Goal: Task Accomplishment & Management: Manage account settings

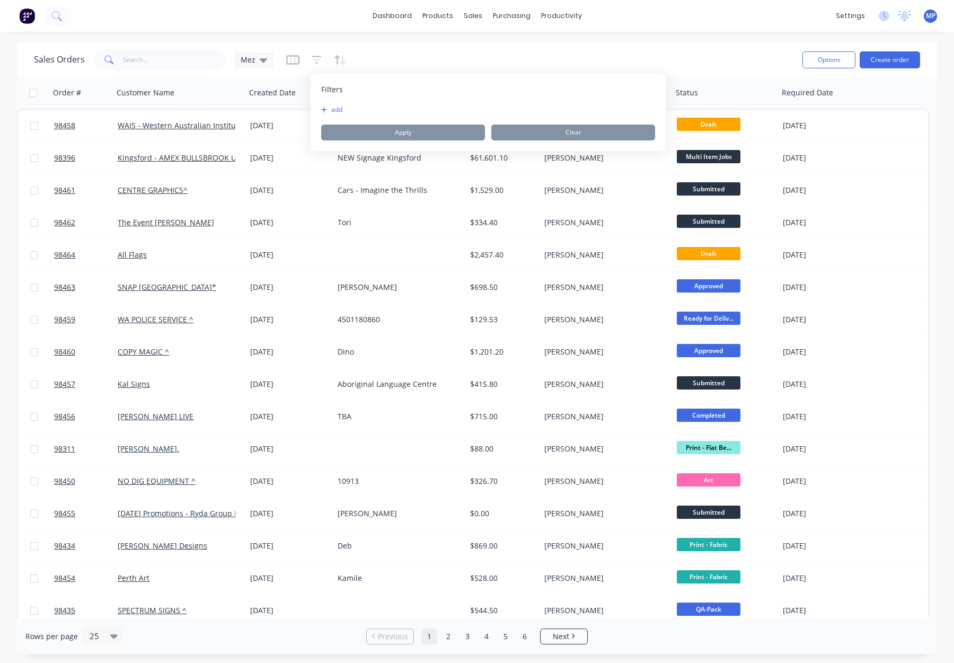
click at [338, 111] on button "add" at bounding box center [334, 109] width 27 height 8
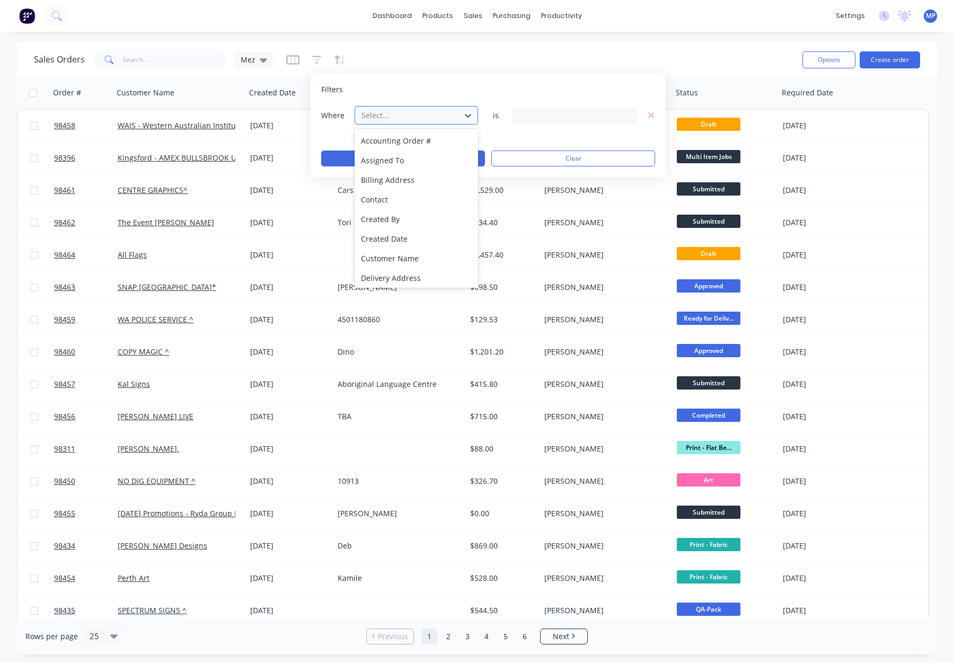
click at [377, 119] on div at bounding box center [408, 115] width 95 height 13
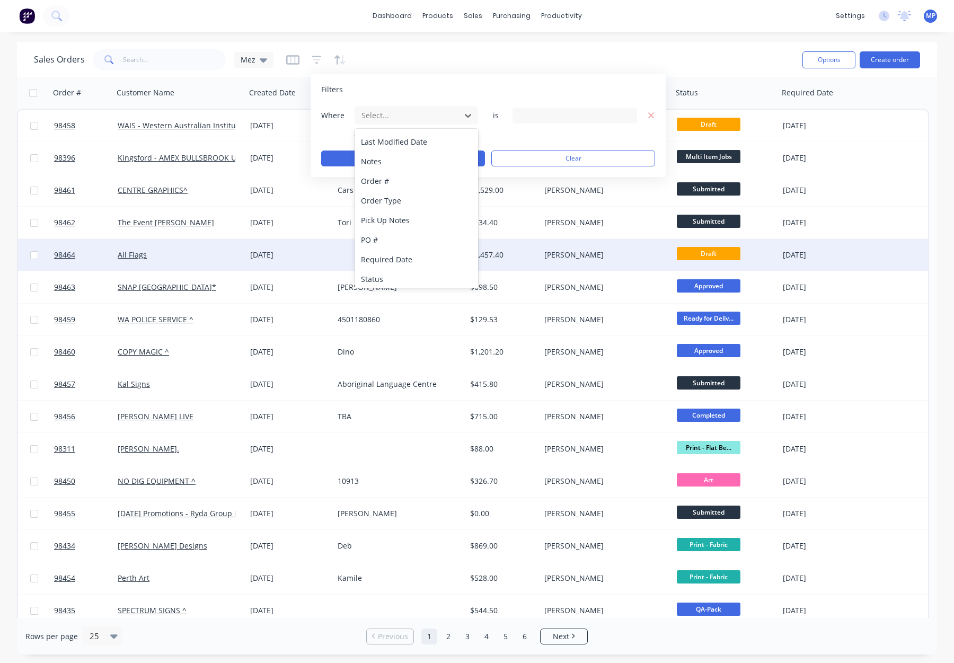
click at [405, 269] on div "Status" at bounding box center [417, 279] width 124 height 20
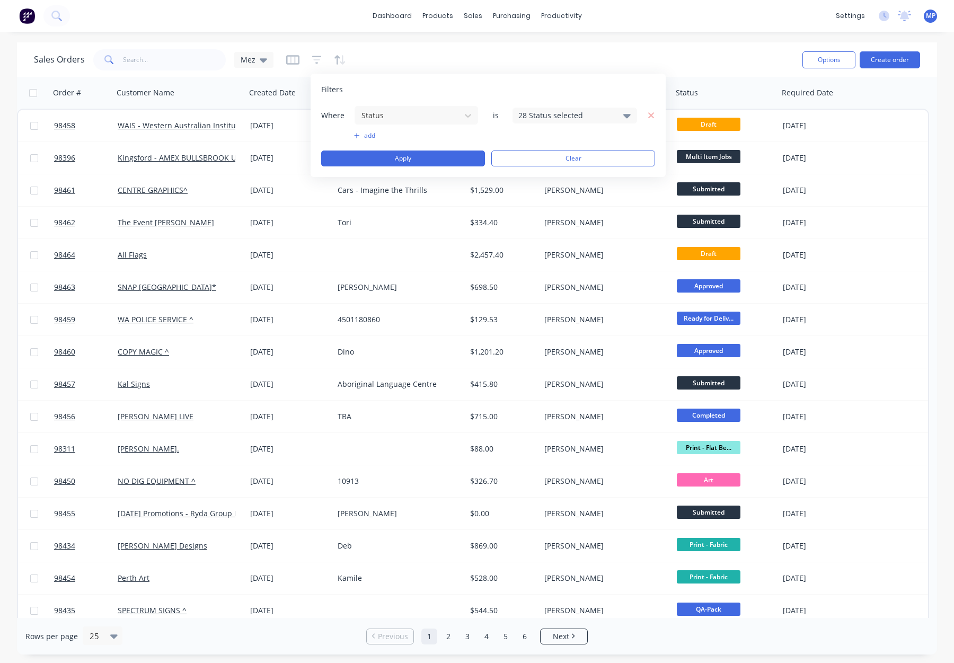
click at [532, 117] on div "28 Status selected" at bounding box center [566, 115] width 96 height 11
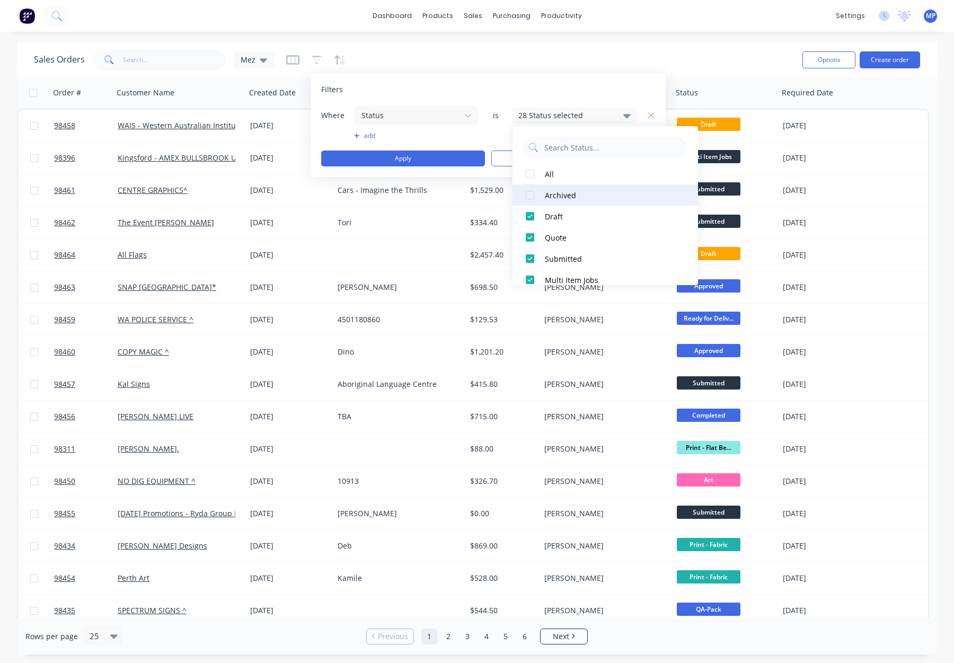
click at [562, 190] on div "Archived" at bounding box center [608, 195] width 127 height 11
click at [421, 157] on button "Apply" at bounding box center [403, 159] width 164 height 16
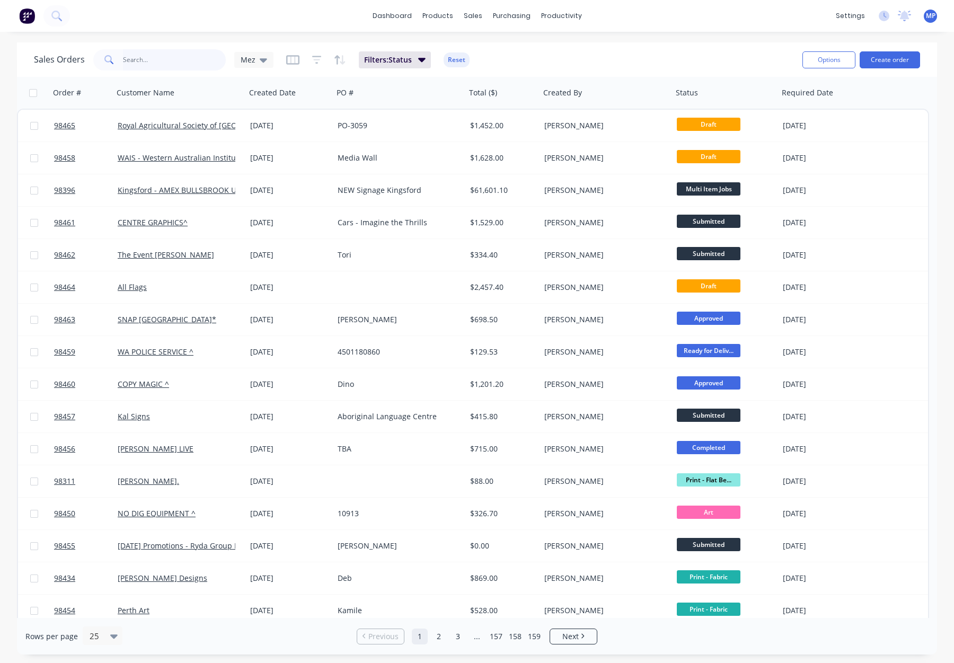
click at [165, 65] on input "text" at bounding box center [174, 59] width 103 height 21
type input "spectrum signs"
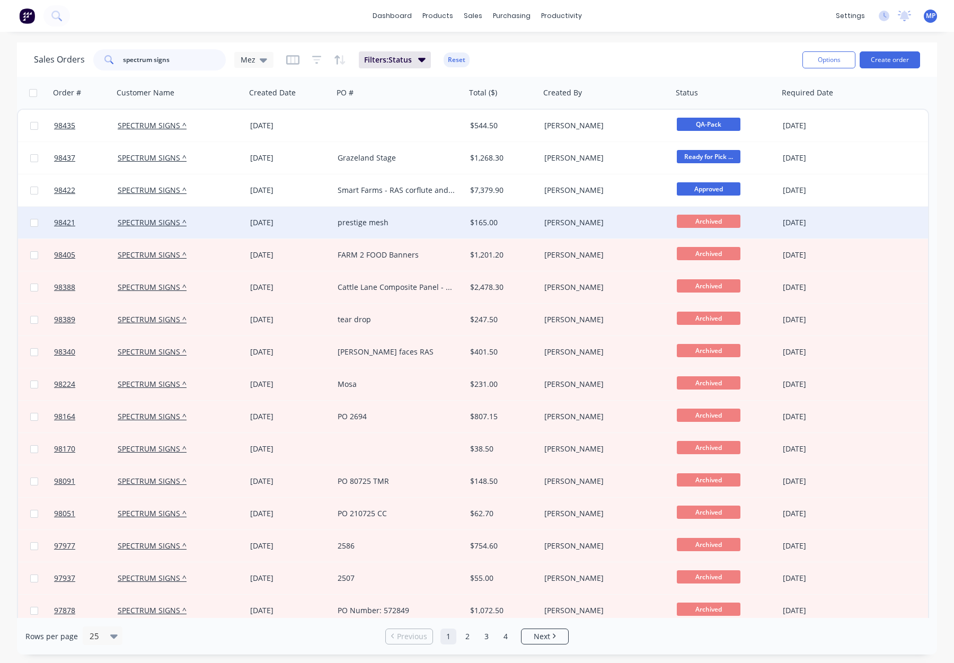
scroll to position [23, 0]
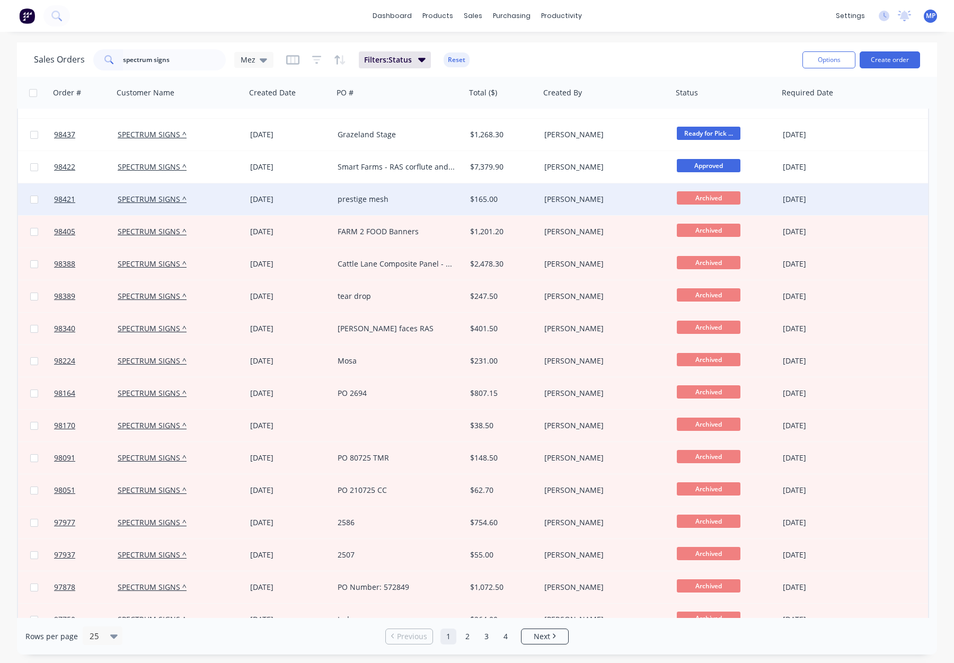
click at [414, 194] on div "prestige mesh" at bounding box center [397, 199] width 118 height 11
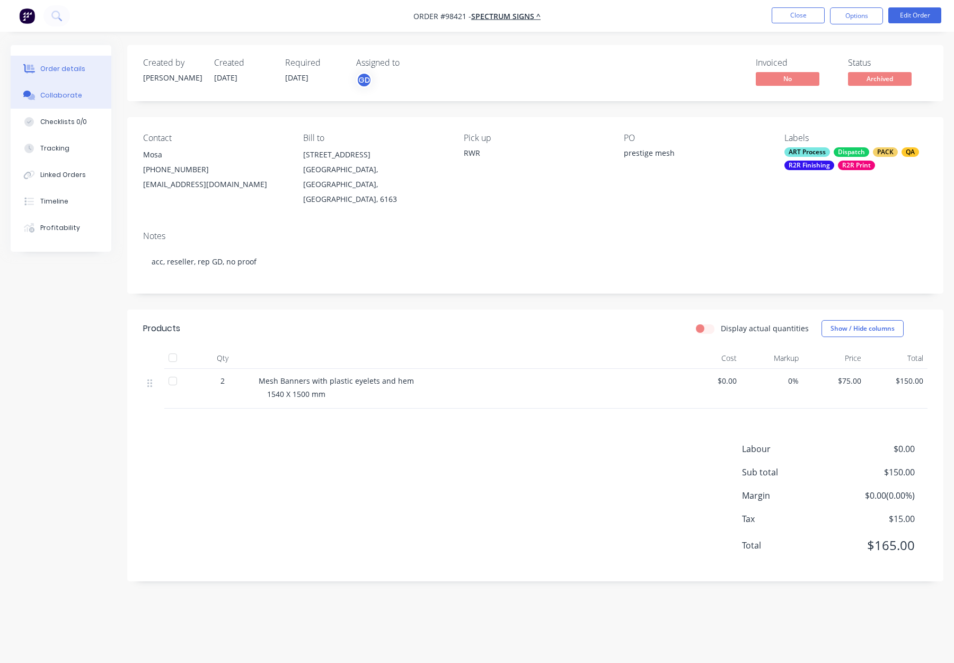
click at [79, 96] on button "Collaborate" at bounding box center [61, 95] width 101 height 27
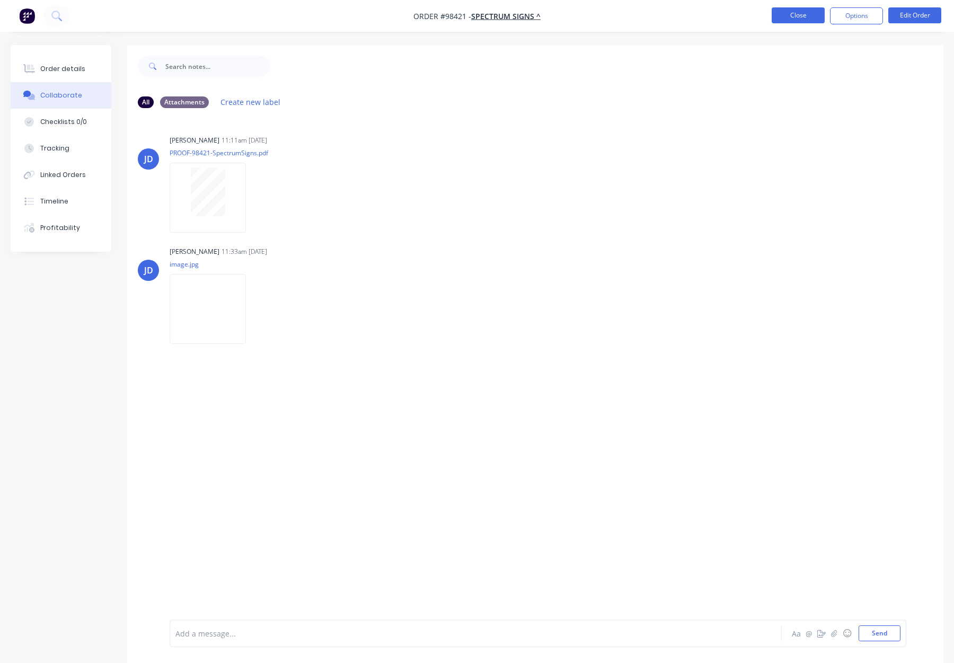
click at [780, 14] on button "Close" at bounding box center [798, 15] width 53 height 16
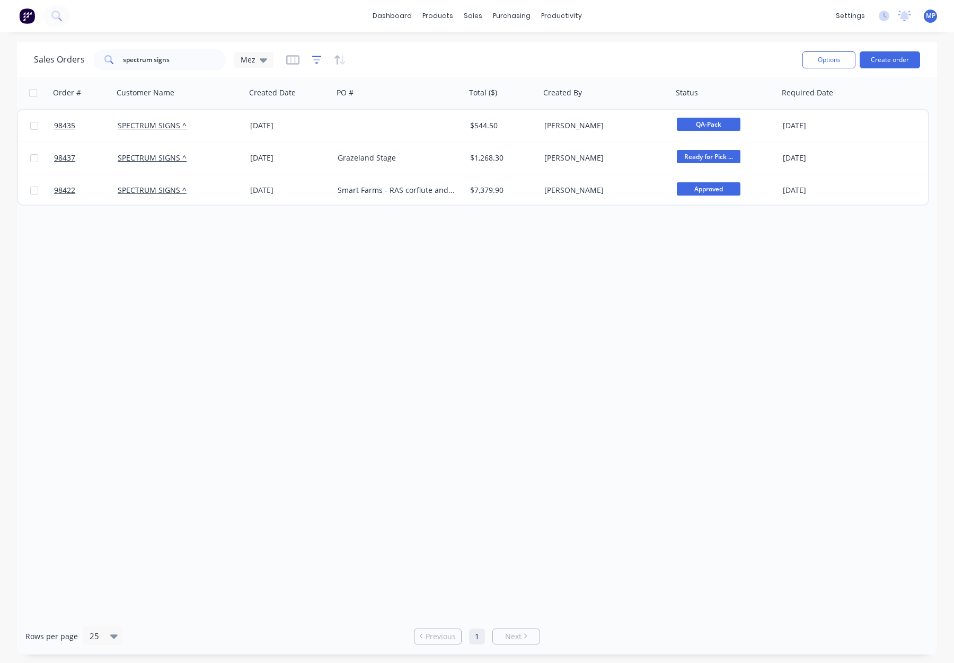
click at [315, 65] on icon "button" at bounding box center [317, 60] width 10 height 11
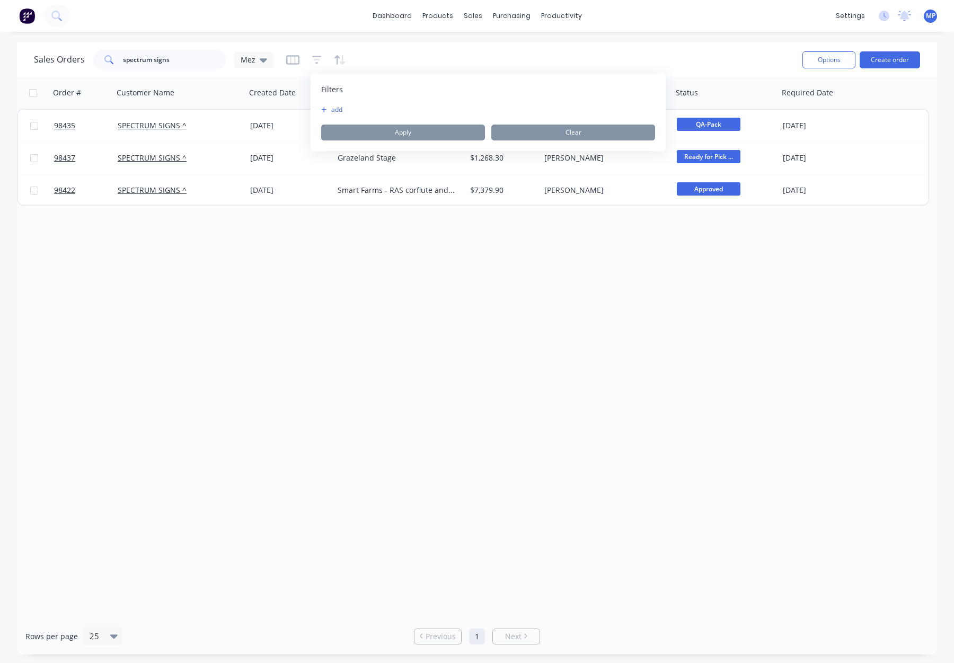
click at [331, 108] on button "add" at bounding box center [334, 109] width 27 height 8
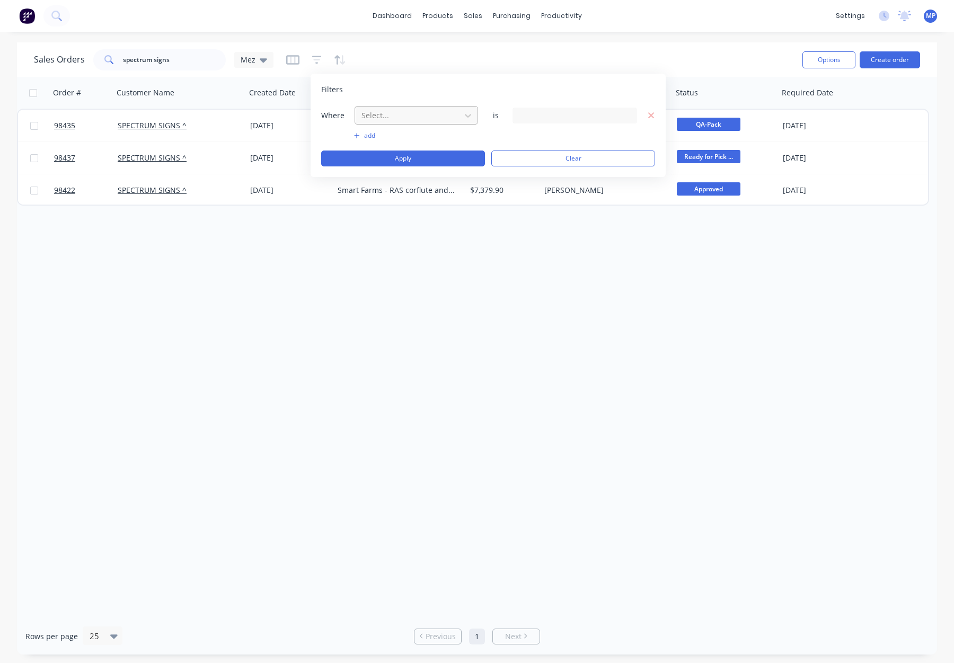
drag, startPoint x: 385, startPoint y: 117, endPoint x: 392, endPoint y: 121, distance: 8.1
click at [385, 117] on div at bounding box center [408, 115] width 95 height 13
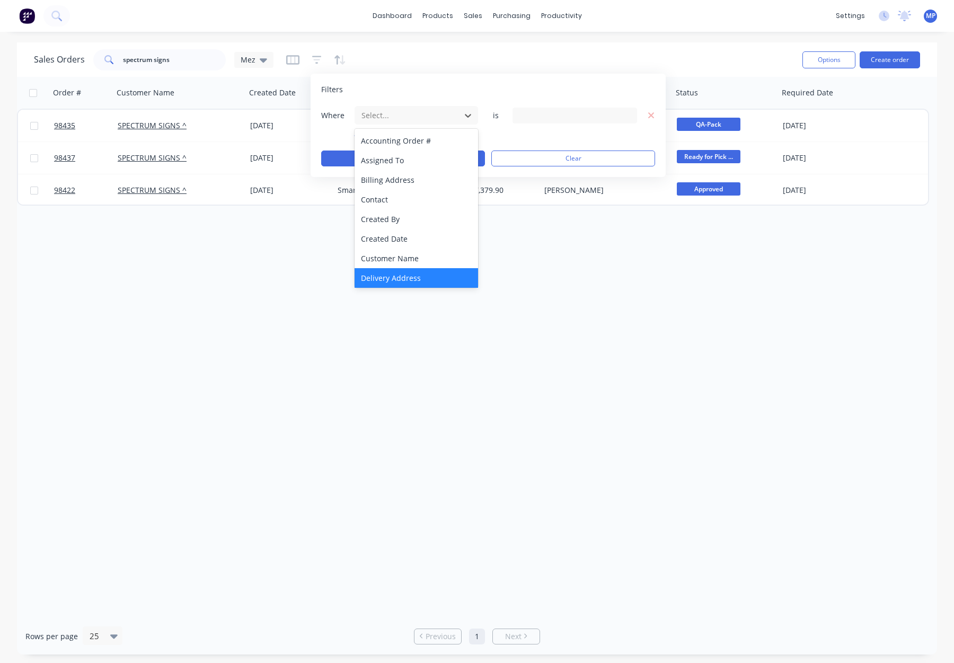
scroll to position [257, 0]
click at [404, 274] on div "Status" at bounding box center [417, 276] width 124 height 20
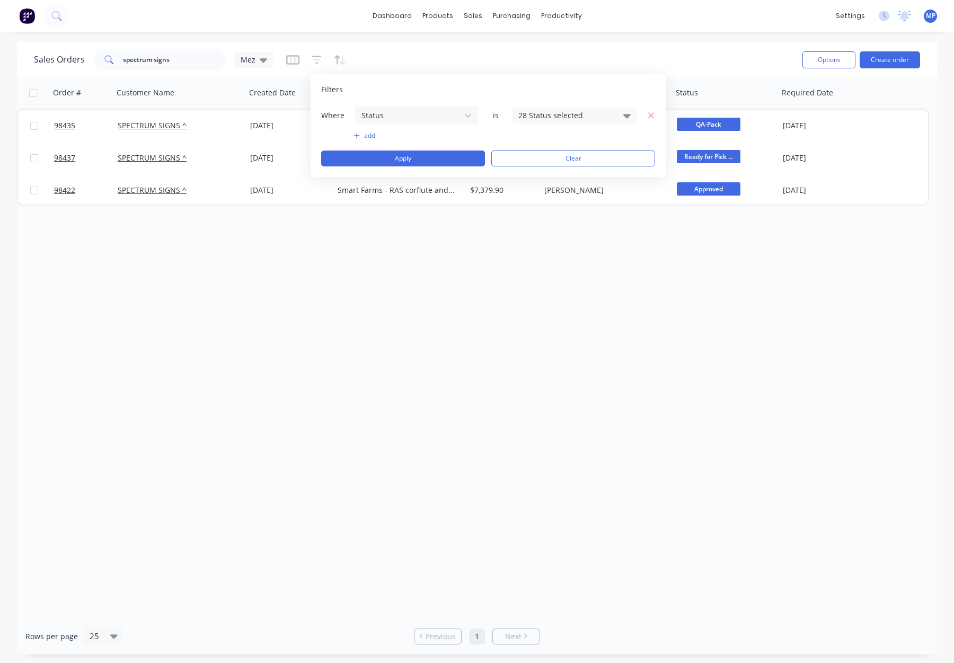
click at [543, 118] on div "28 Status selected" at bounding box center [566, 115] width 96 height 11
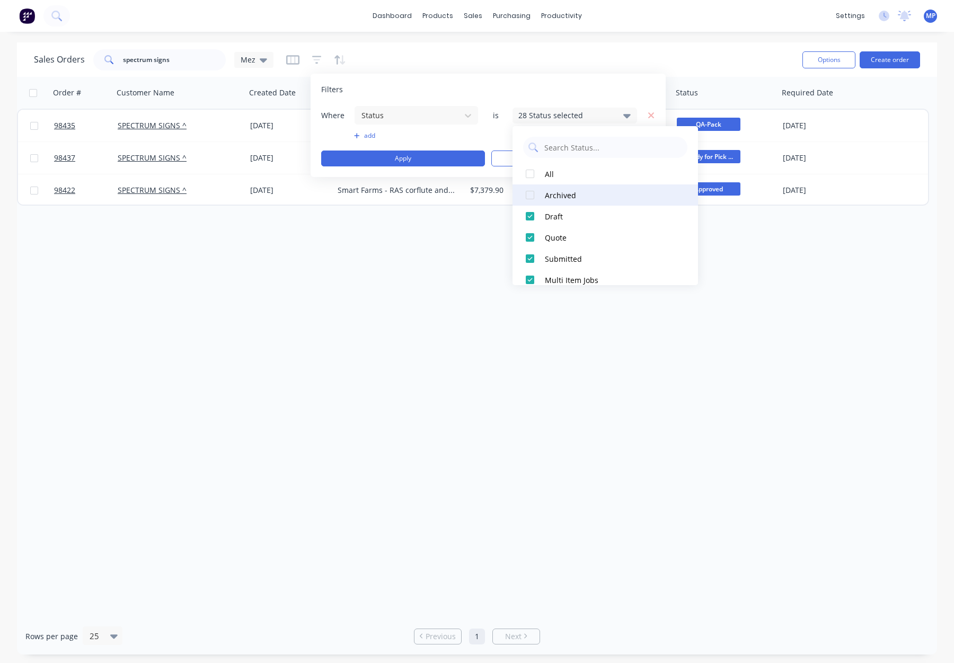
click at [565, 198] on div "Archived" at bounding box center [608, 195] width 127 height 11
click at [441, 157] on button "Apply" at bounding box center [403, 159] width 164 height 16
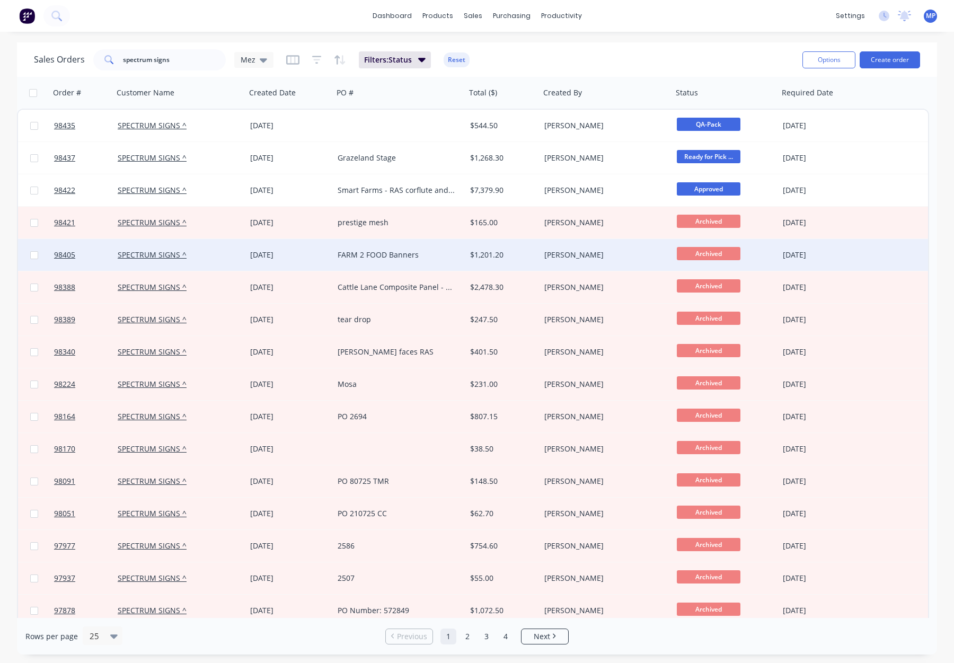
click at [435, 251] on div "FARM 2 FOOD Banners" at bounding box center [397, 255] width 118 height 11
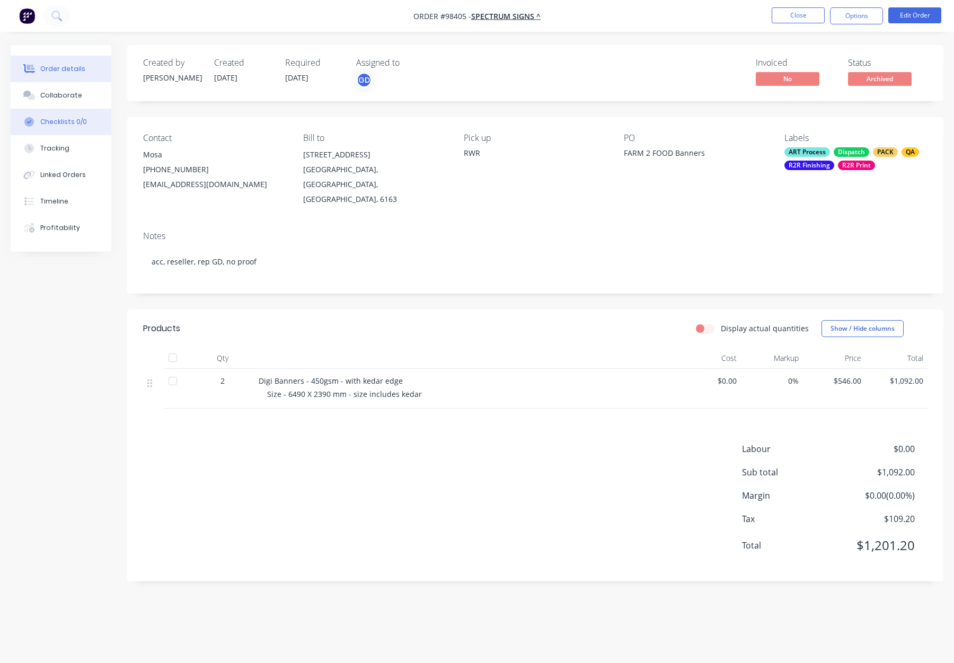
click at [77, 109] on button "Checklists 0/0" at bounding box center [61, 122] width 101 height 27
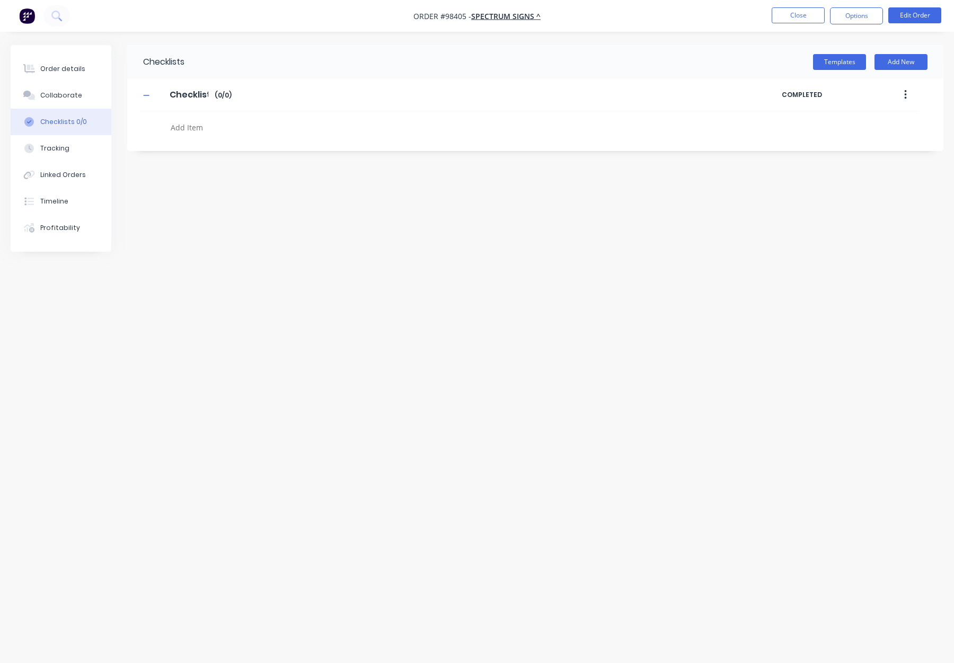
type textarea "x"
click at [75, 102] on button "Collaborate" at bounding box center [61, 95] width 101 height 27
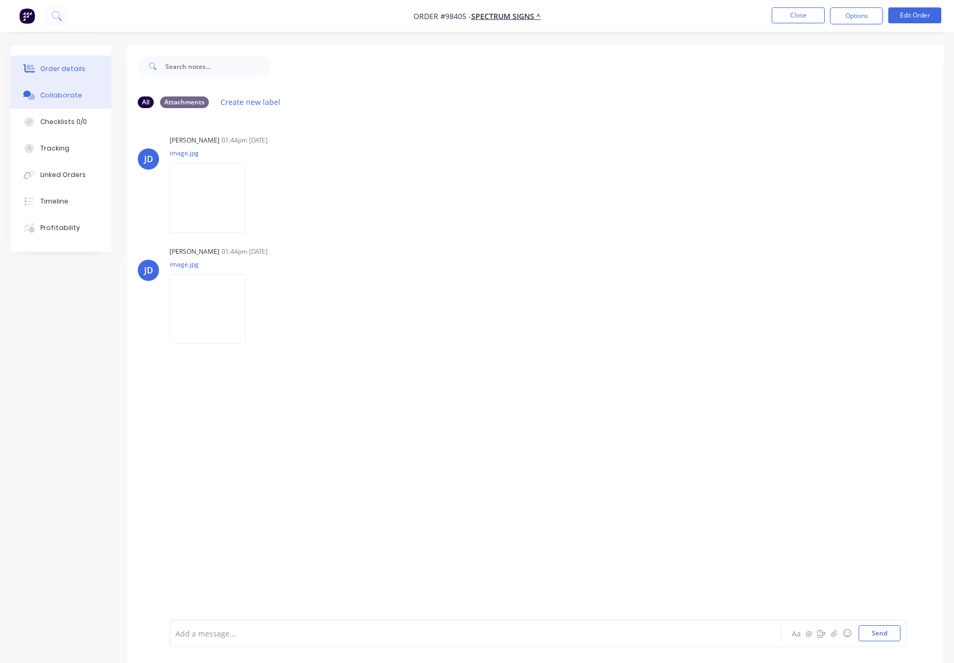
click at [69, 73] on div "Order details" at bounding box center [62, 69] width 45 height 10
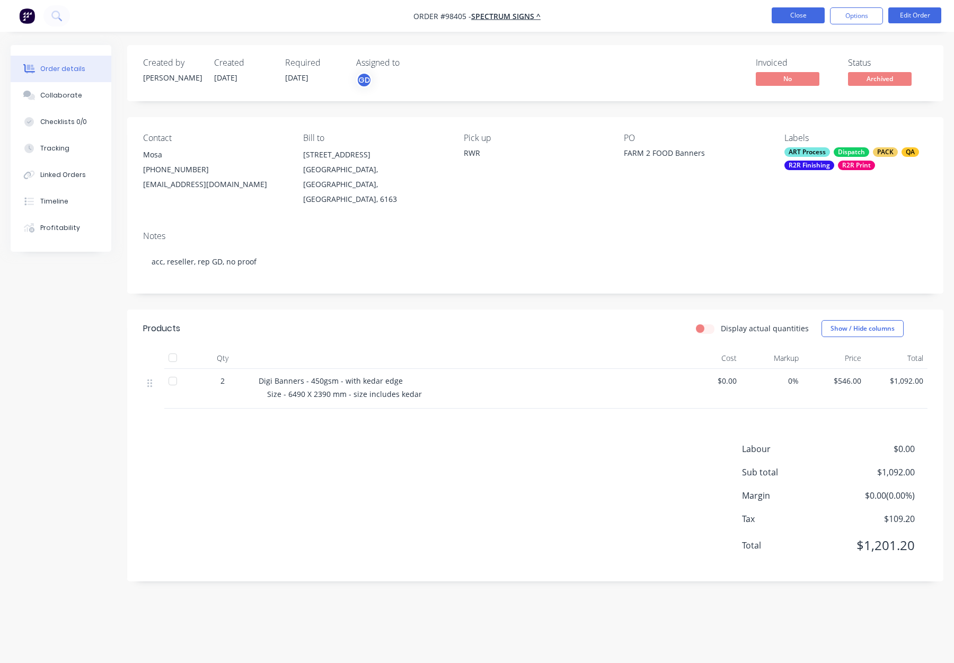
click at [779, 20] on button "Close" at bounding box center [798, 15] width 53 height 16
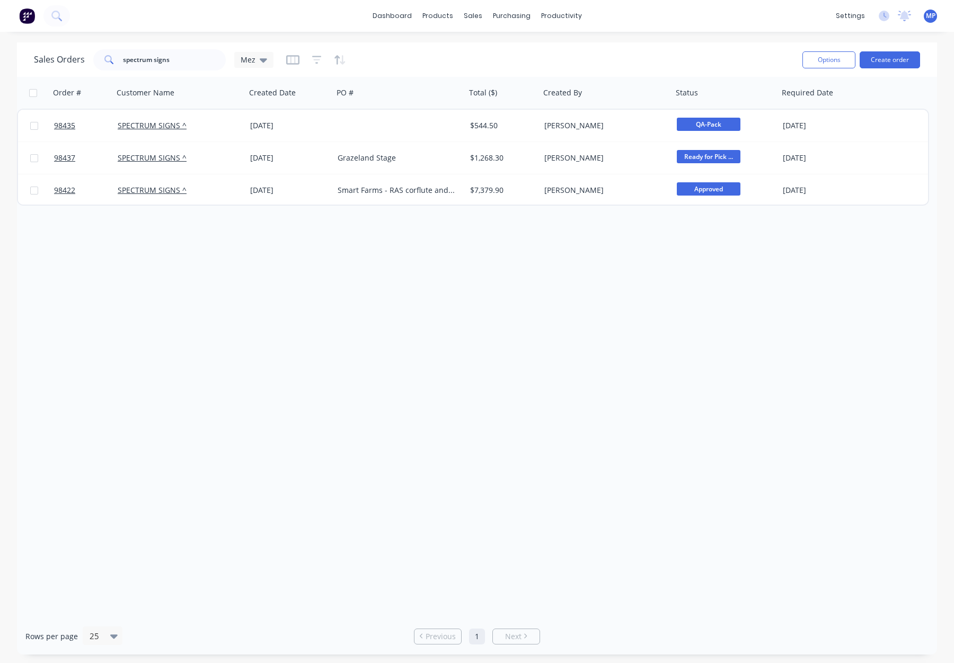
click at [325, 60] on div at bounding box center [316, 59] width 60 height 17
click at [321, 60] on div at bounding box center [316, 59] width 60 height 17
click at [319, 60] on icon "button" at bounding box center [317, 60] width 10 height 11
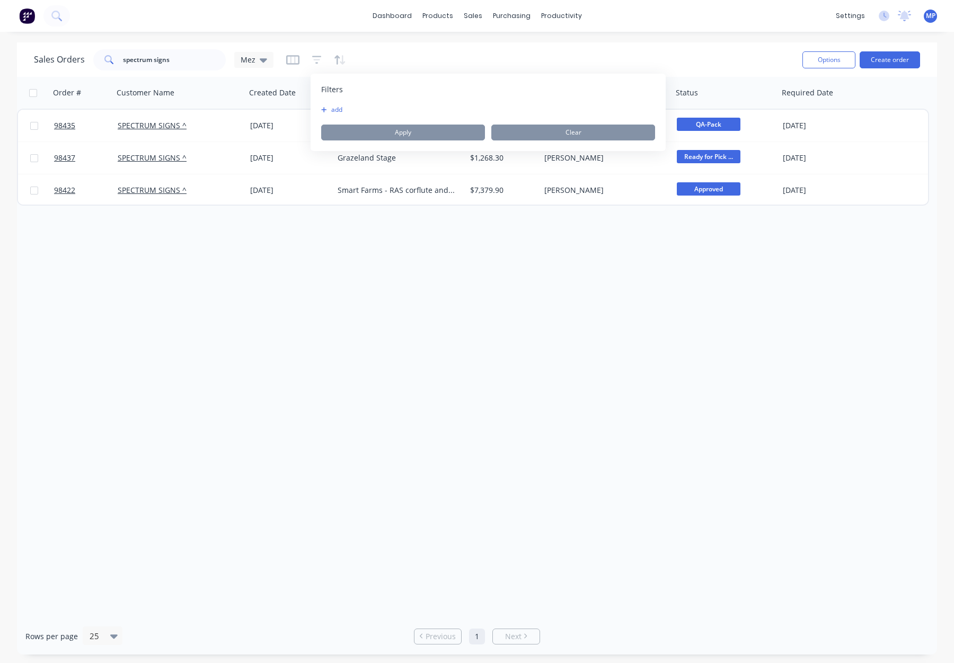
click at [337, 112] on button "add" at bounding box center [334, 109] width 27 height 8
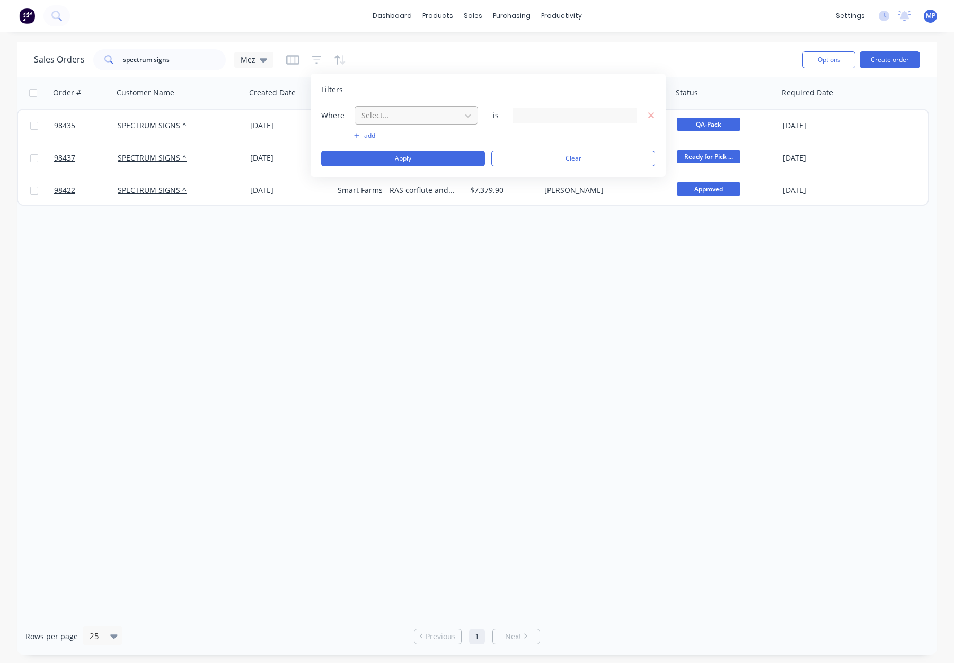
click at [386, 114] on div at bounding box center [408, 115] width 95 height 13
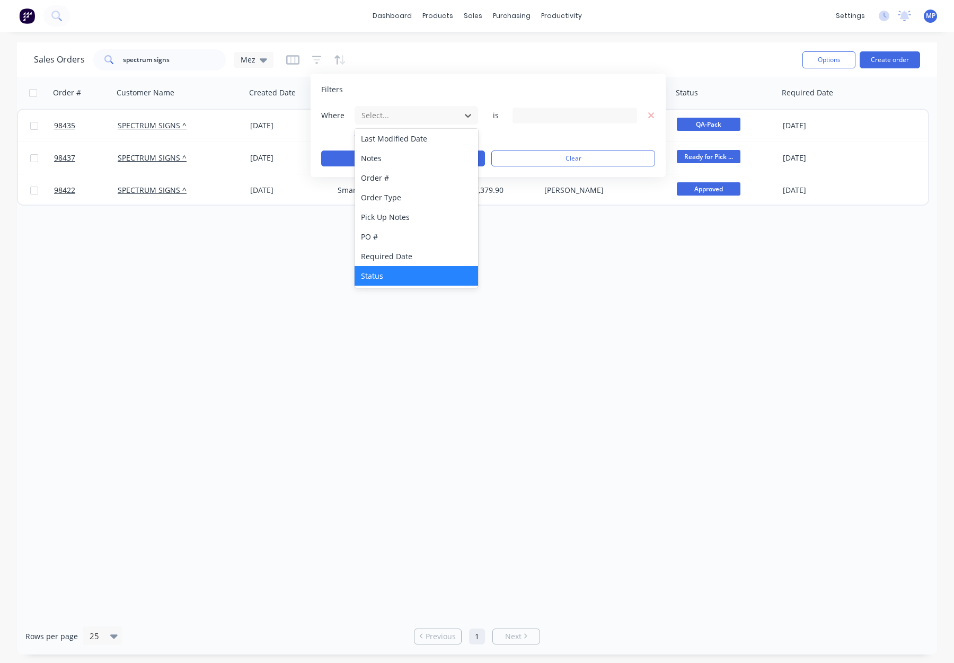
click at [388, 274] on div "Status" at bounding box center [417, 276] width 124 height 20
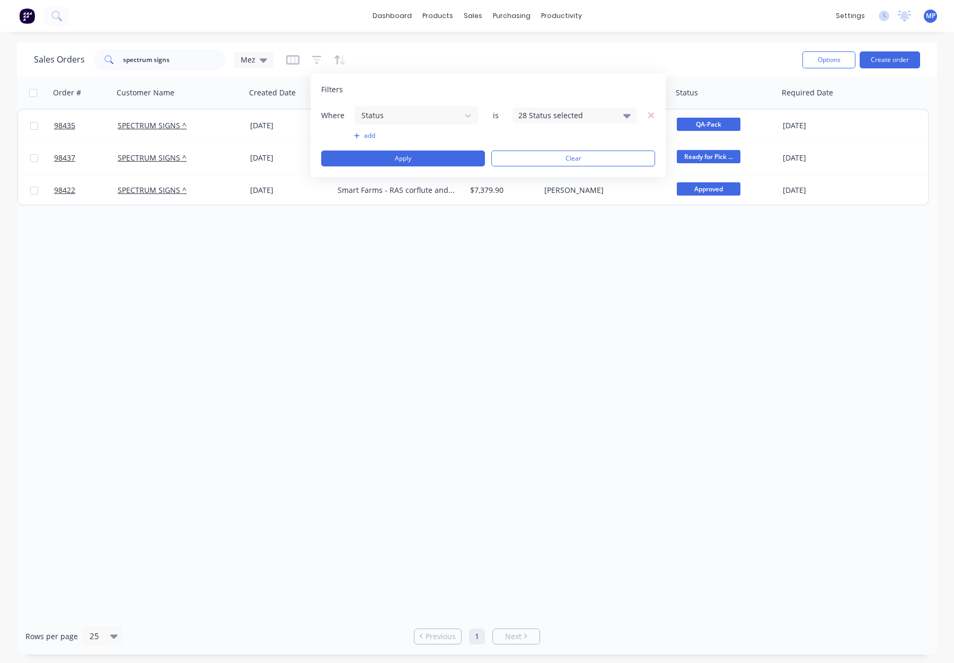
click at [548, 122] on div "28 Status selected" at bounding box center [575, 116] width 125 height 16
click at [547, 115] on div "28 Status selected" at bounding box center [566, 115] width 96 height 11
click at [548, 115] on div "28 Status selected" at bounding box center [566, 115] width 96 height 11
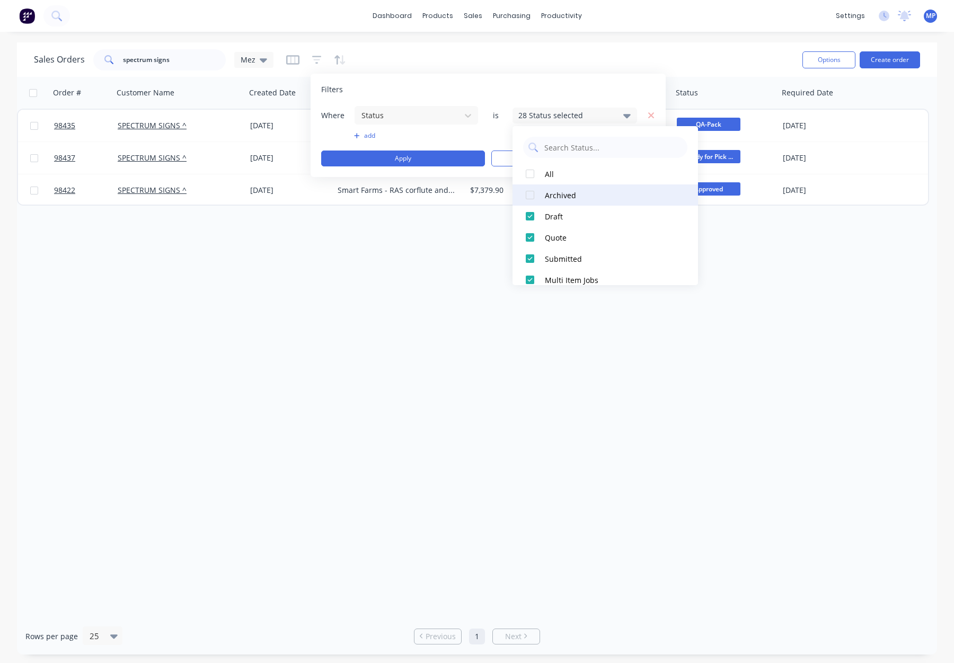
drag, startPoint x: 555, startPoint y: 198, endPoint x: 548, endPoint y: 198, distance: 7.4
click at [555, 198] on div "Archived" at bounding box center [608, 195] width 127 height 11
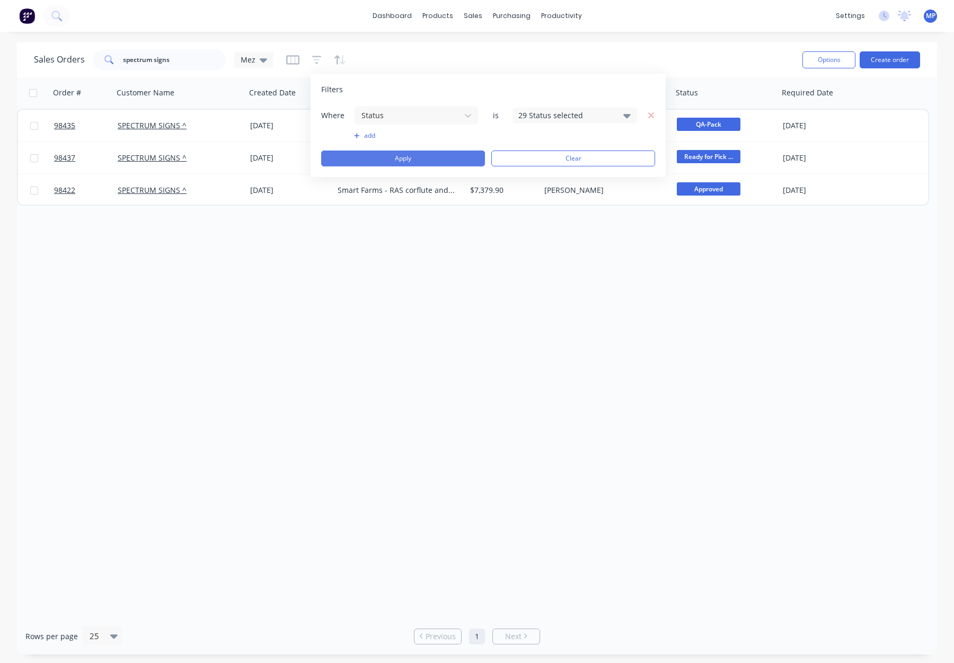
click at [432, 163] on button "Apply" at bounding box center [403, 159] width 164 height 16
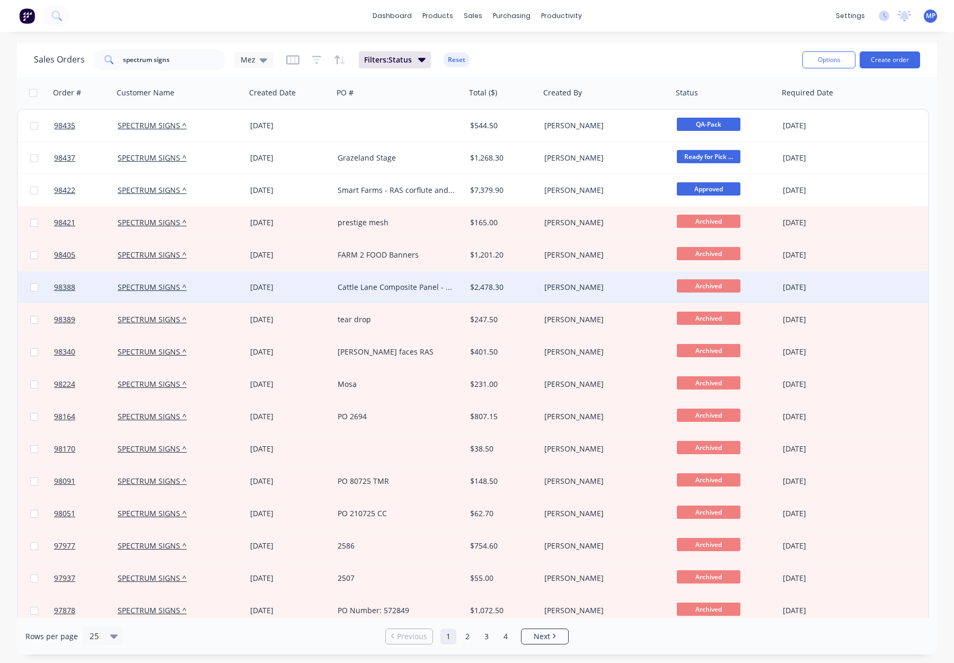
click at [428, 287] on div "Cattle Lane Composite Panel - RAS" at bounding box center [397, 287] width 118 height 11
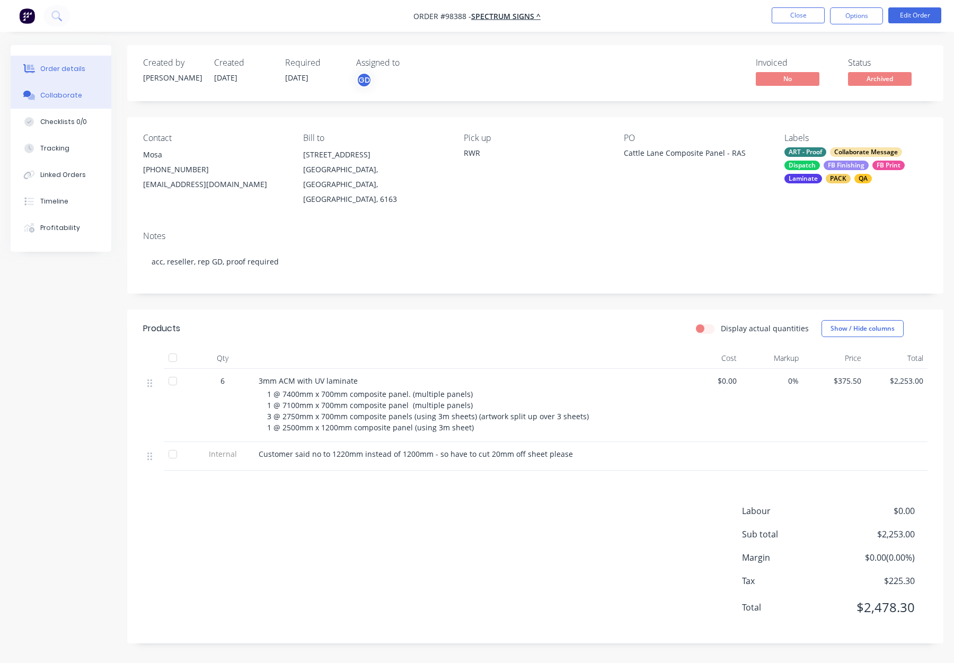
click at [78, 91] on button "Collaborate" at bounding box center [61, 95] width 101 height 27
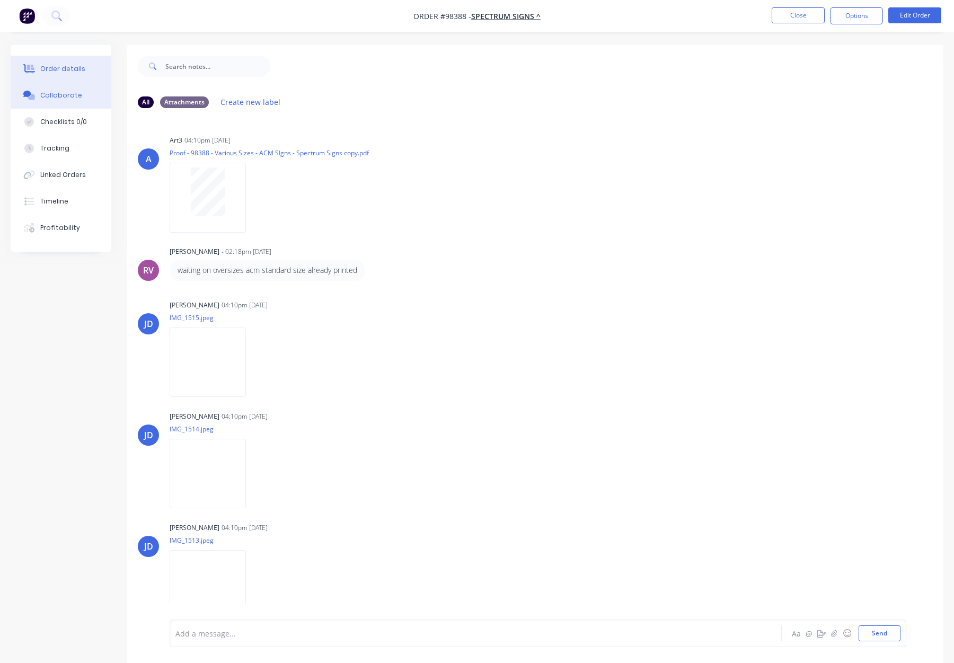
click at [67, 63] on button "Order details" at bounding box center [61, 69] width 101 height 27
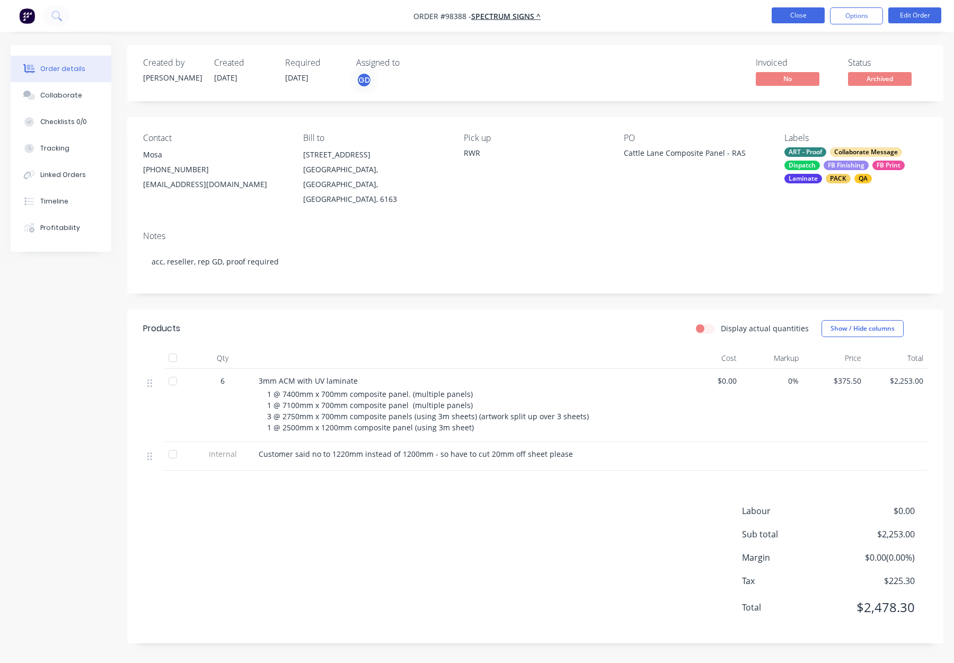
click at [807, 13] on button "Close" at bounding box center [798, 15] width 53 height 16
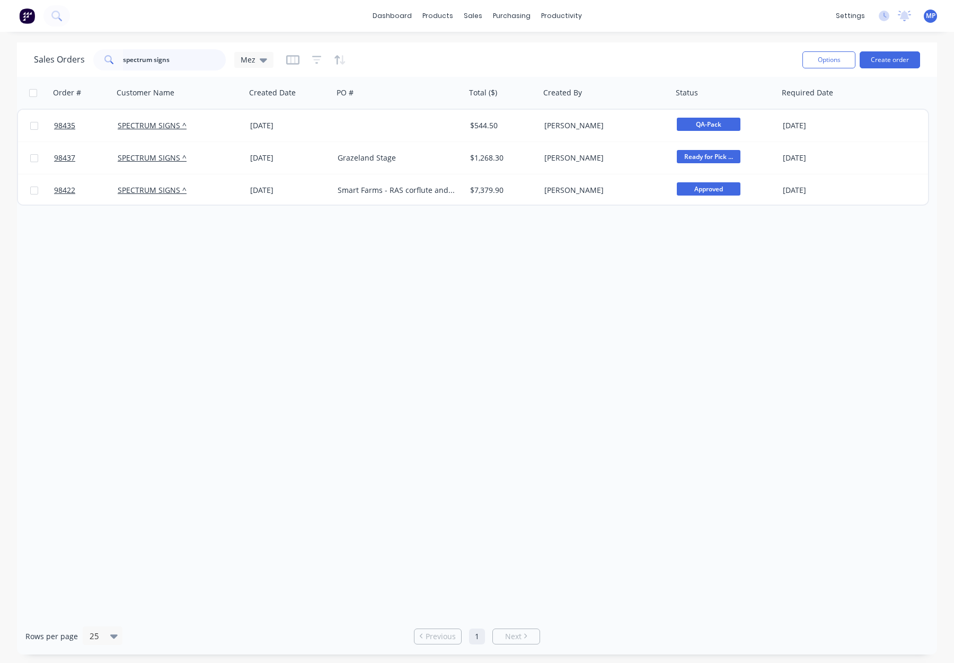
drag, startPoint x: 171, startPoint y: 57, endPoint x: 194, endPoint y: 59, distance: 23.0
click at [171, 57] on input "spectrum signs" at bounding box center [174, 59] width 103 height 21
drag, startPoint x: 196, startPoint y: 59, endPoint x: 73, endPoint y: 57, distance: 123.0
click at [73, 57] on div "Sales Orders spectrum signs Mez" at bounding box center [154, 59] width 240 height 21
click at [318, 59] on icon "button" at bounding box center [316, 60] width 7 height 2
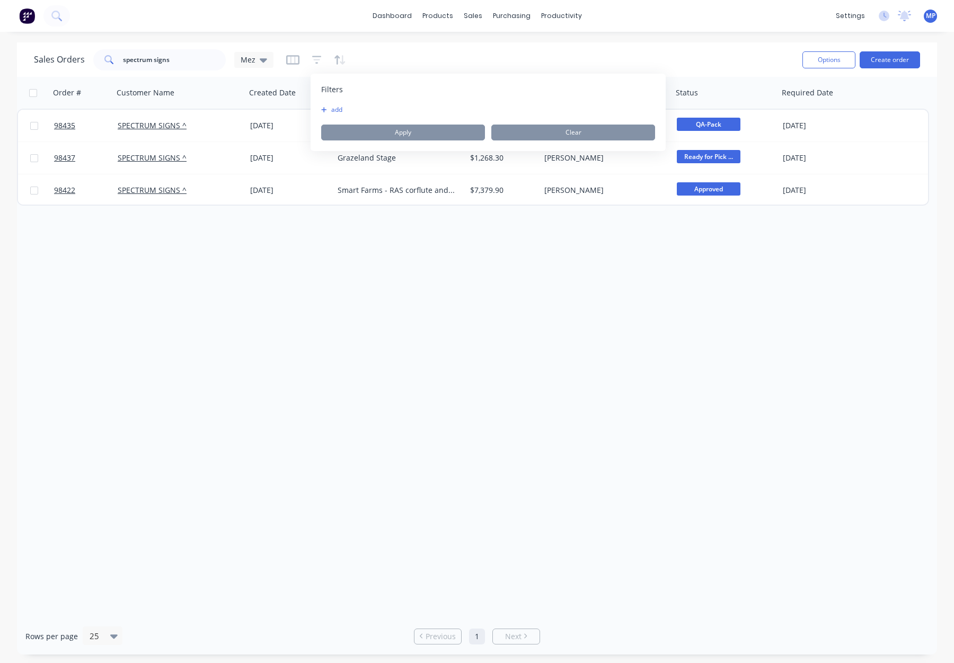
click at [339, 109] on button "add" at bounding box center [334, 109] width 27 height 8
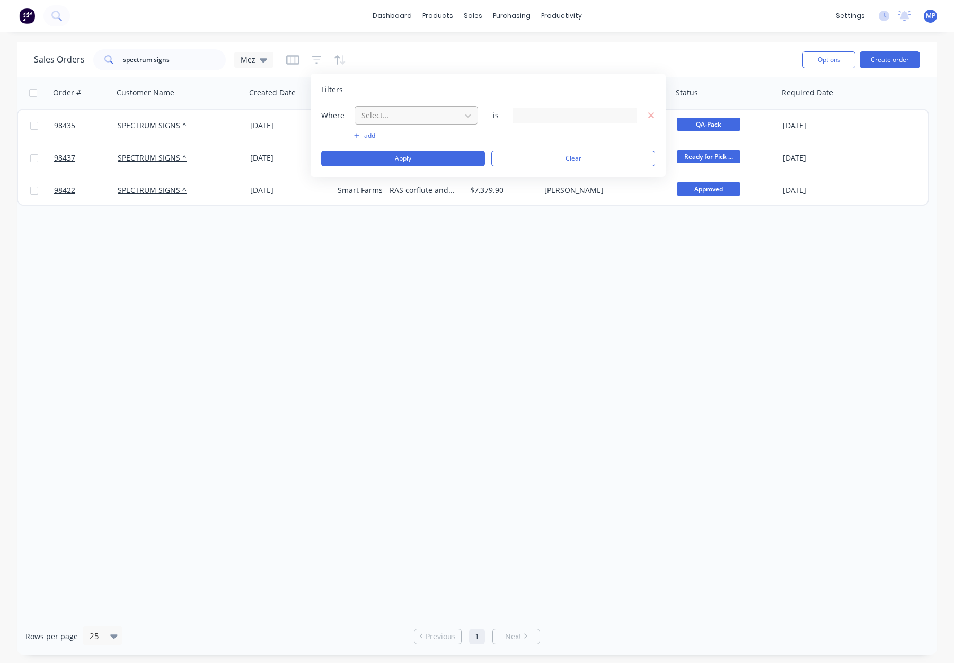
click at [383, 119] on div at bounding box center [408, 115] width 95 height 13
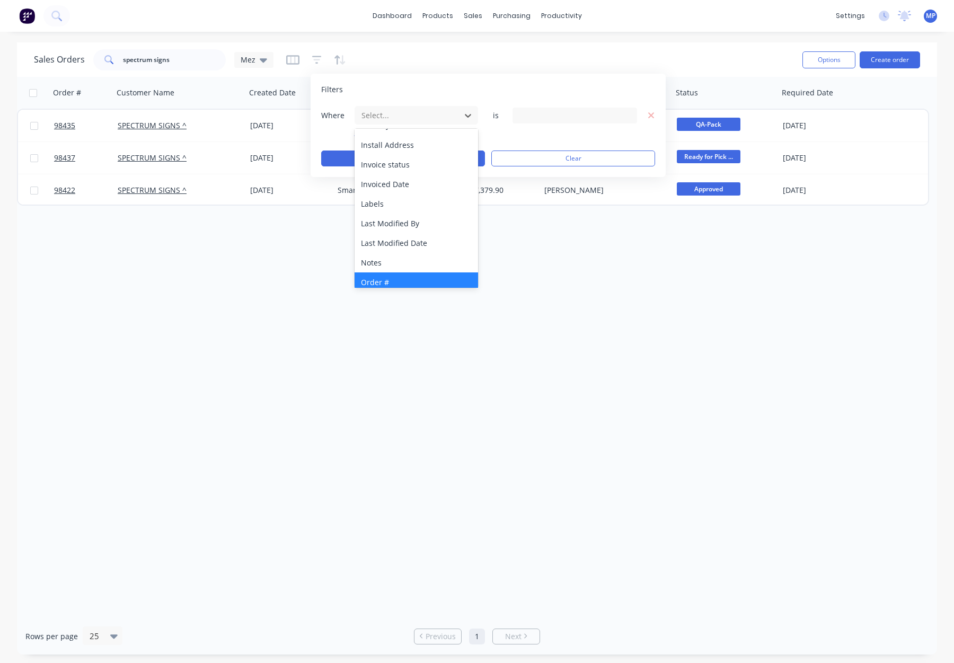
scroll to position [257, 0]
click at [394, 273] on div "Status" at bounding box center [417, 276] width 124 height 20
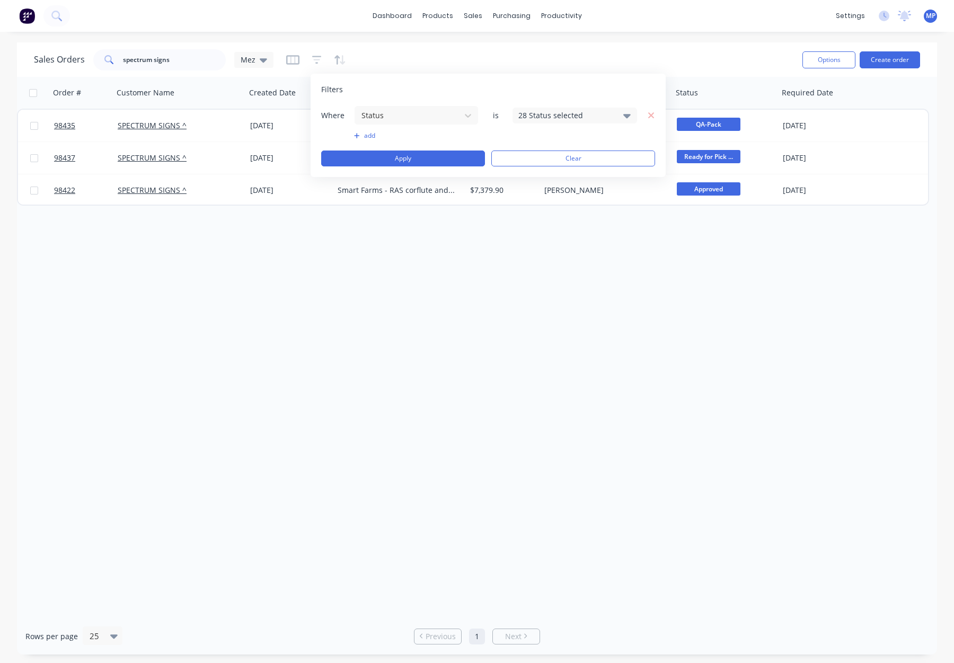
click at [559, 112] on div "28 Status selected" at bounding box center [566, 115] width 96 height 11
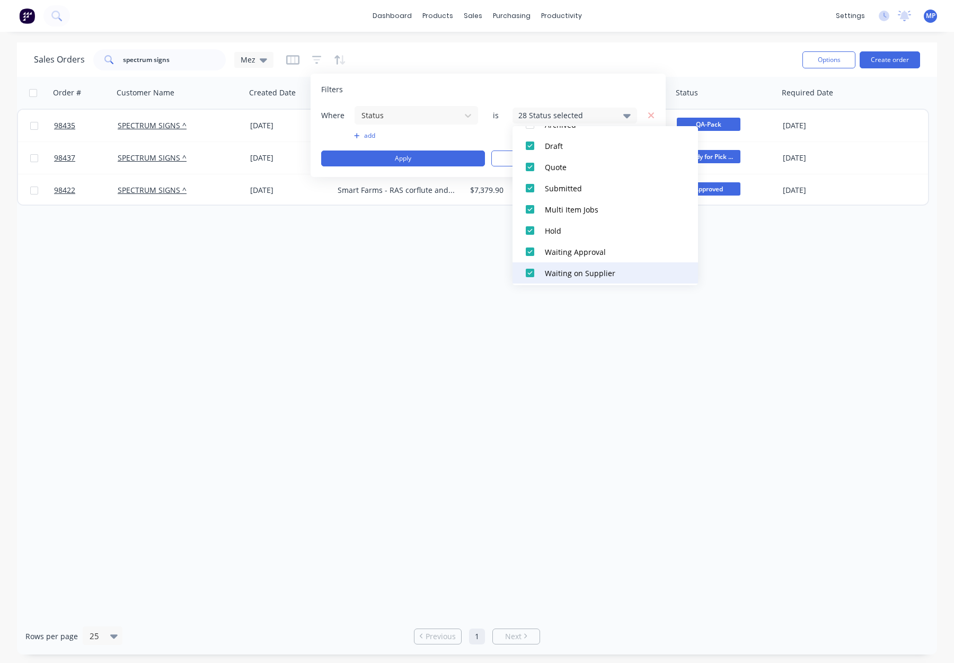
scroll to position [0, 0]
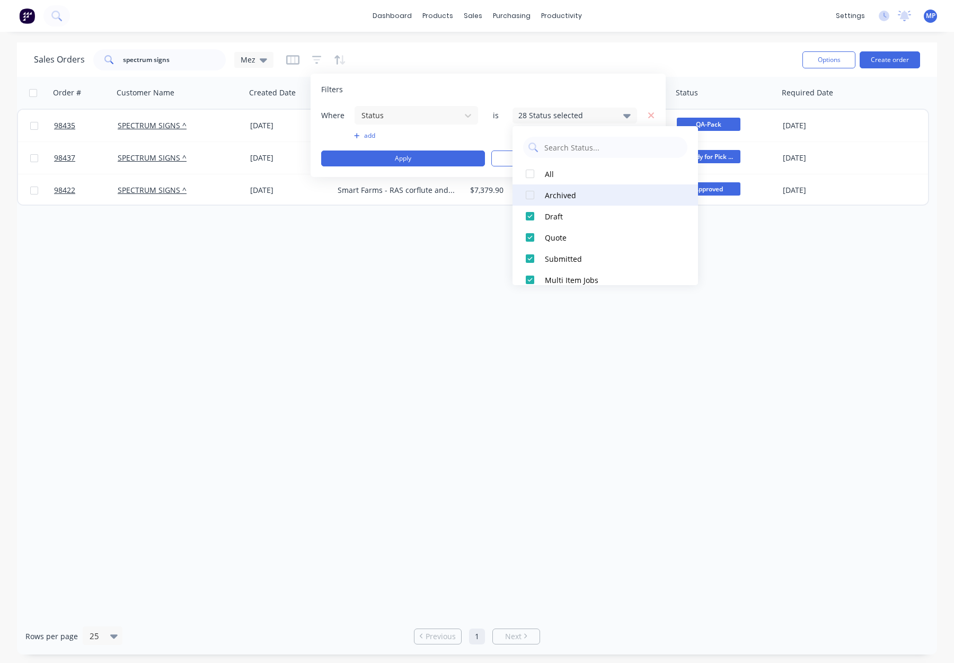
click at [566, 199] on div "Archived" at bounding box center [608, 195] width 127 height 11
click at [424, 160] on button "Apply" at bounding box center [403, 159] width 164 height 16
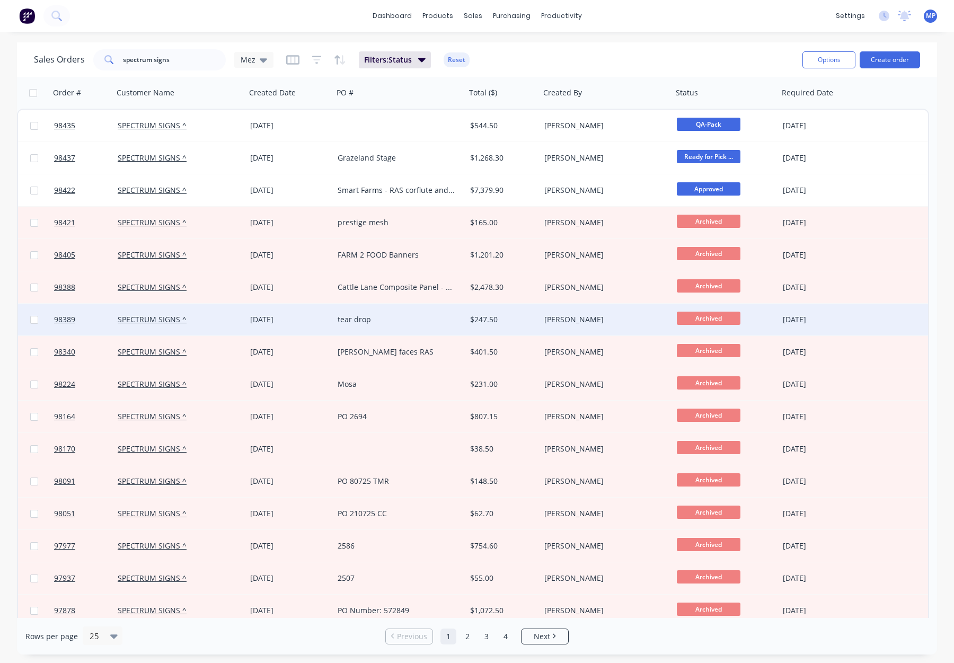
click at [440, 319] on div "tear drop" at bounding box center [397, 319] width 118 height 11
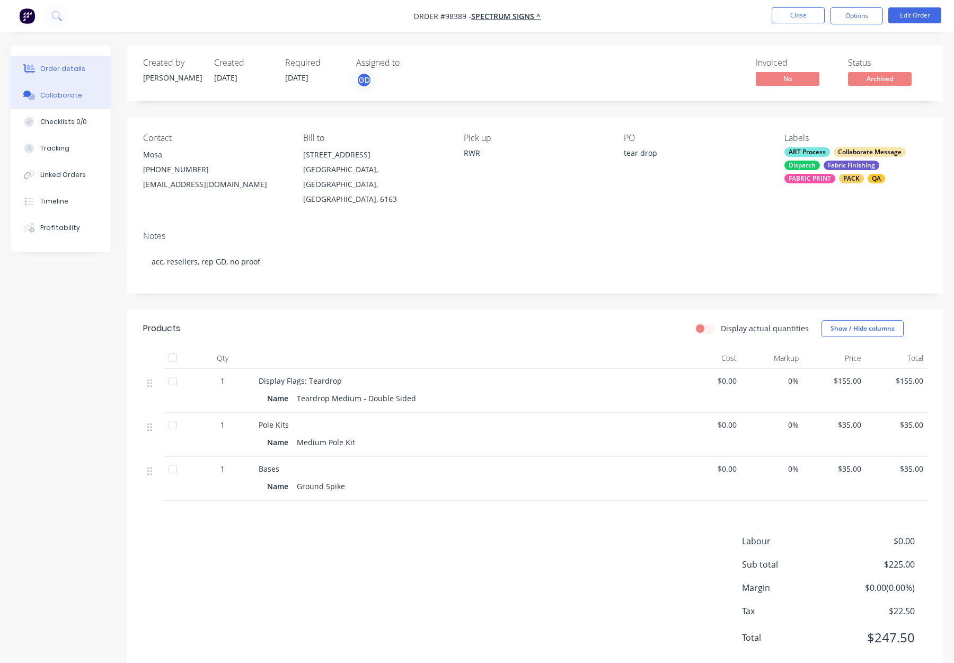
click at [71, 98] on div "Collaborate" at bounding box center [61, 96] width 42 height 10
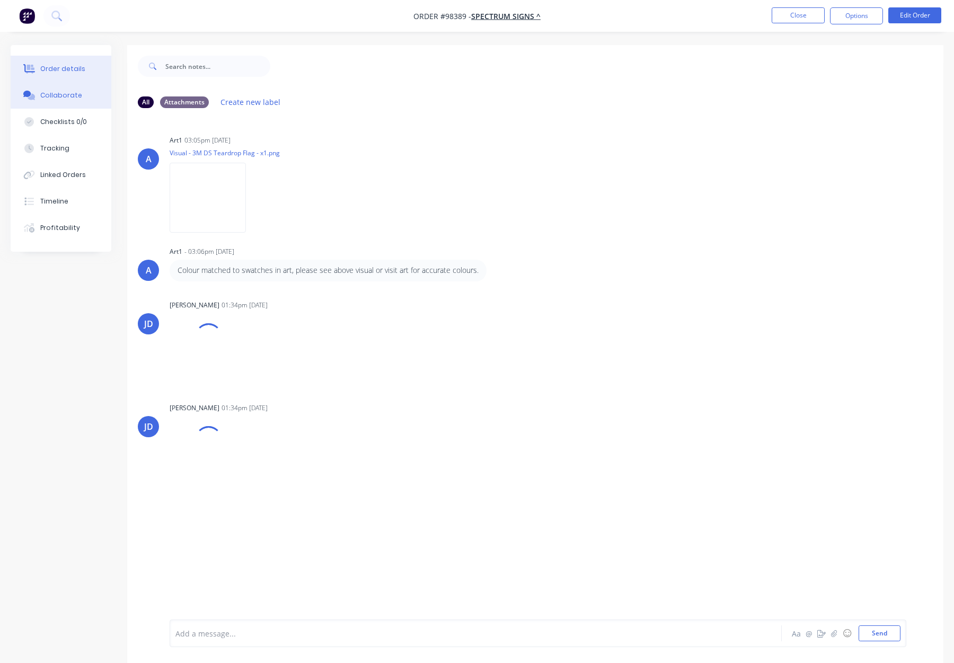
drag, startPoint x: 64, startPoint y: 69, endPoint x: 102, endPoint y: 72, distance: 38.3
click at [64, 69] on div "Order details" at bounding box center [62, 69] width 45 height 10
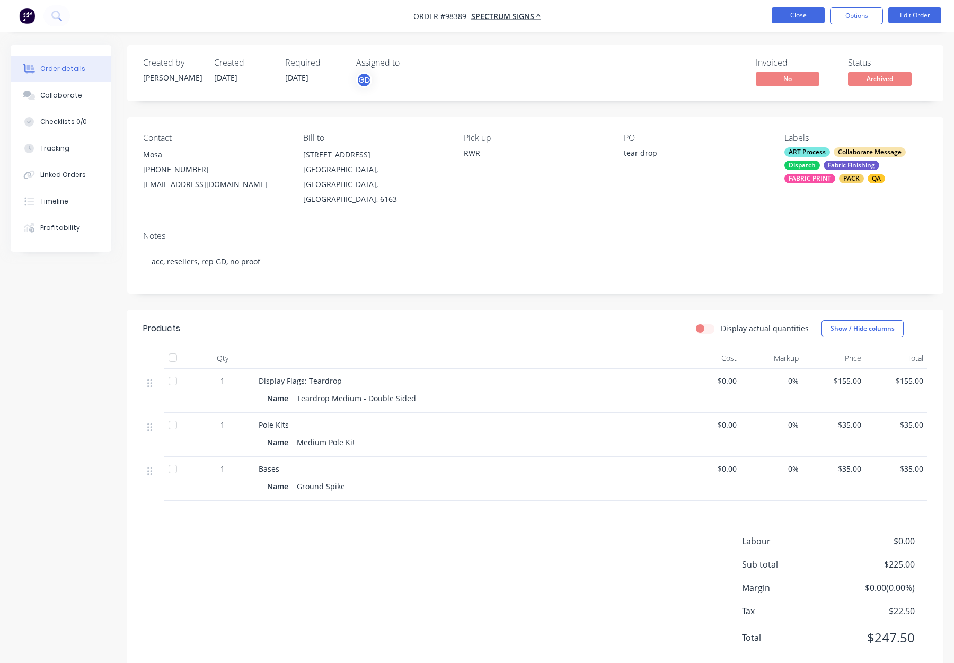
click at [797, 16] on button "Close" at bounding box center [798, 15] width 53 height 16
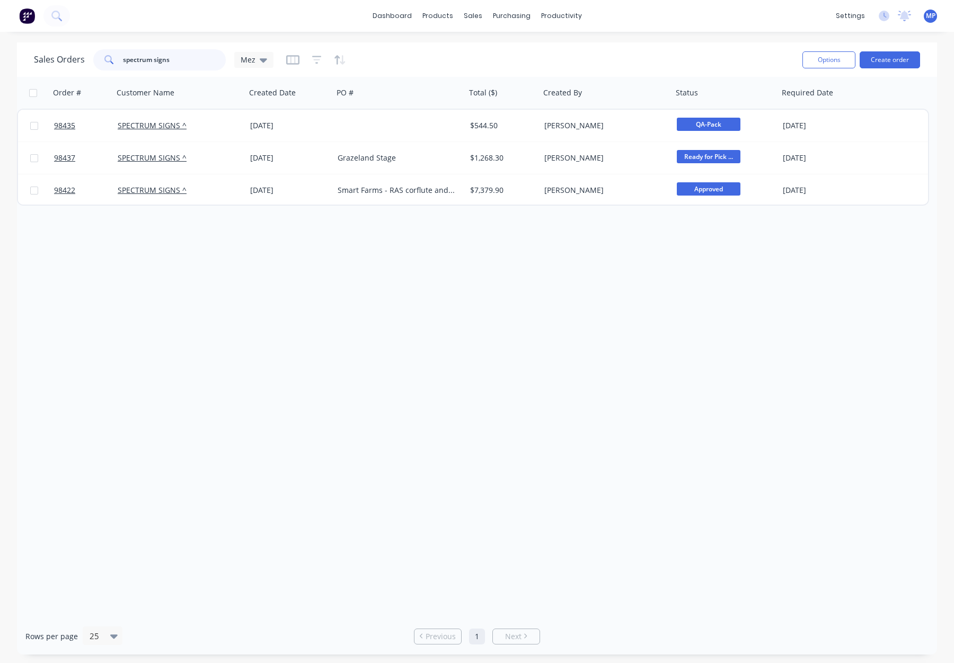
click at [183, 57] on input "spectrum signs" at bounding box center [174, 59] width 103 height 21
drag, startPoint x: 179, startPoint y: 58, endPoint x: 67, endPoint y: 56, distance: 111.9
click at [72, 56] on div "Sales Orders spectrum signs Mez" at bounding box center [154, 59] width 240 height 21
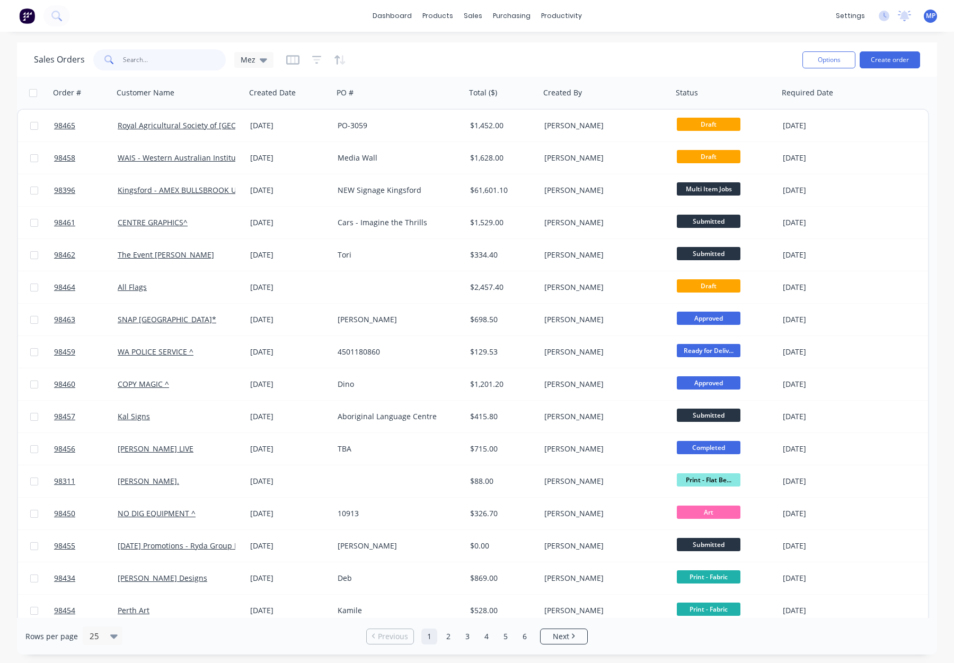
click at [147, 60] on input "text" at bounding box center [174, 59] width 103 height 21
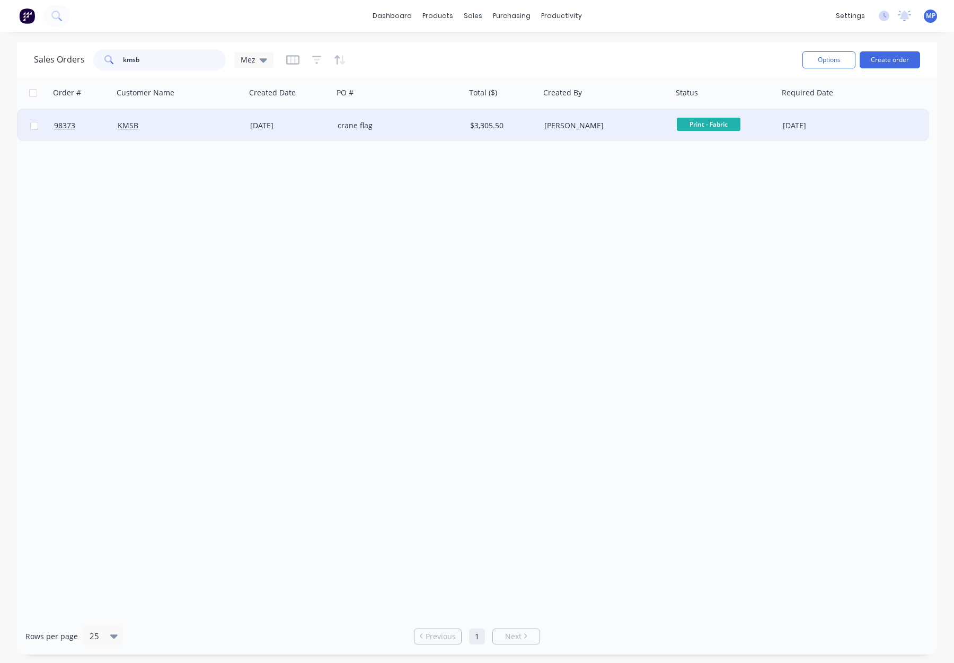
type input "kmsb"
click at [185, 118] on div "KMSB" at bounding box center [179, 126] width 133 height 32
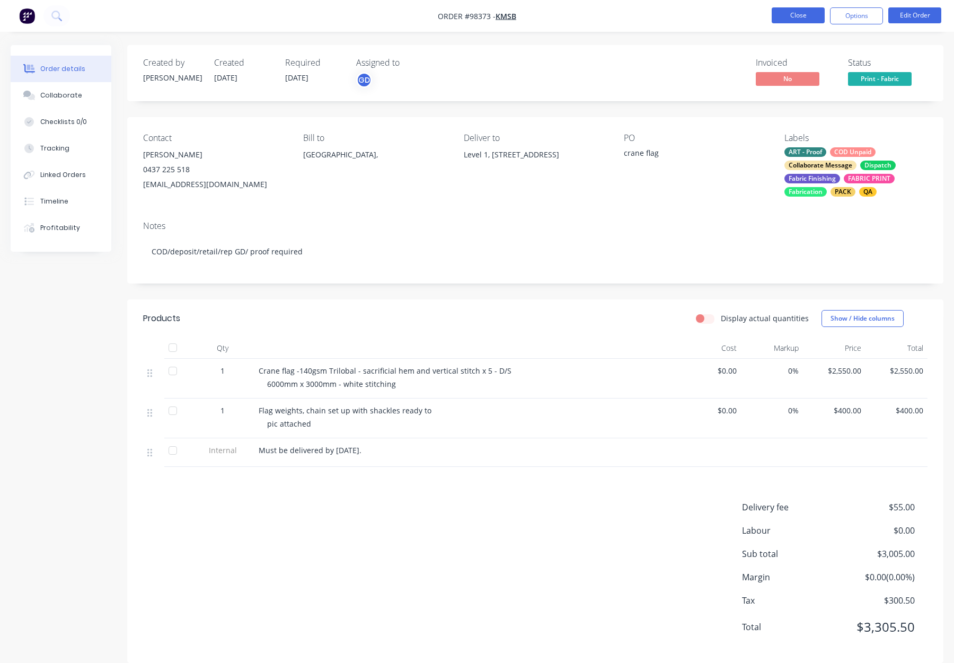
click at [799, 21] on button "Close" at bounding box center [798, 15] width 53 height 16
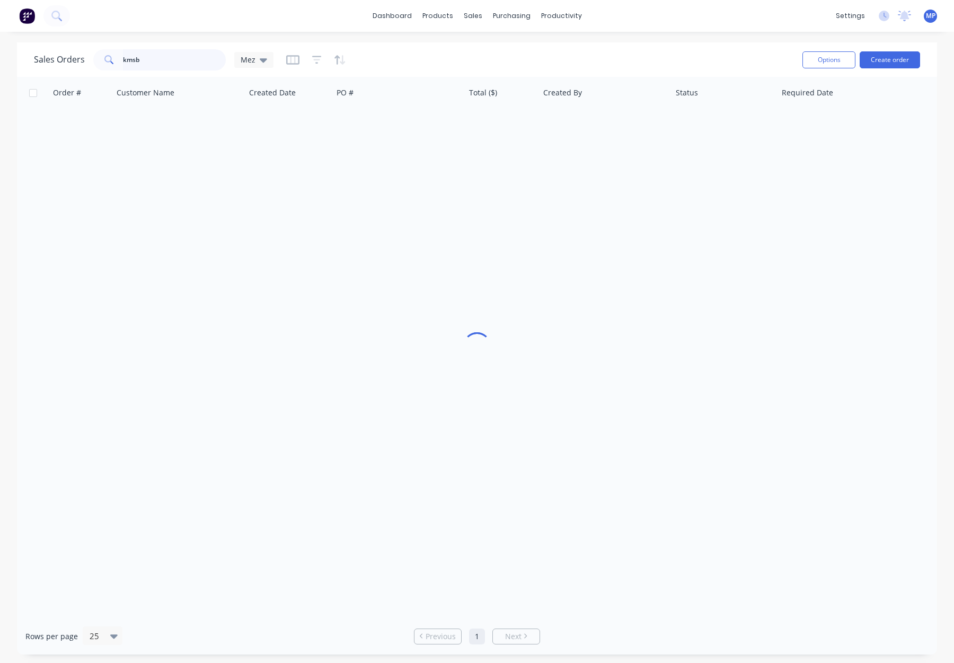
click at [146, 60] on input "kmsb" at bounding box center [174, 59] width 103 height 21
drag, startPoint x: 165, startPoint y: 61, endPoint x: 77, endPoint y: 60, distance: 88.0
click at [77, 60] on div "Sales Orders kmsb Mez" at bounding box center [154, 59] width 240 height 21
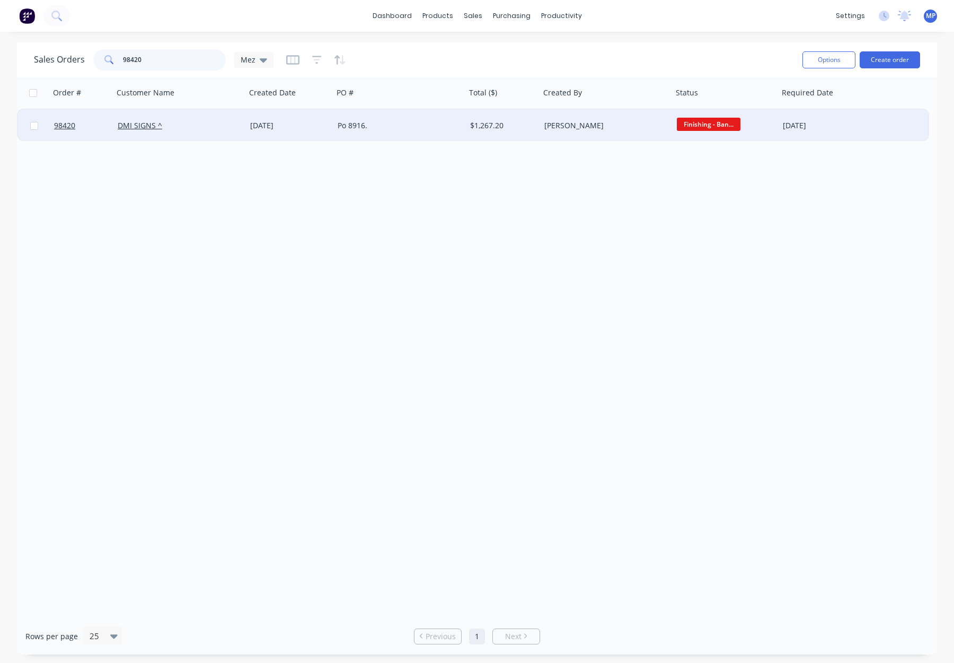
type input "98420"
click at [213, 134] on div "DMI SIGNS ^" at bounding box center [179, 126] width 133 height 32
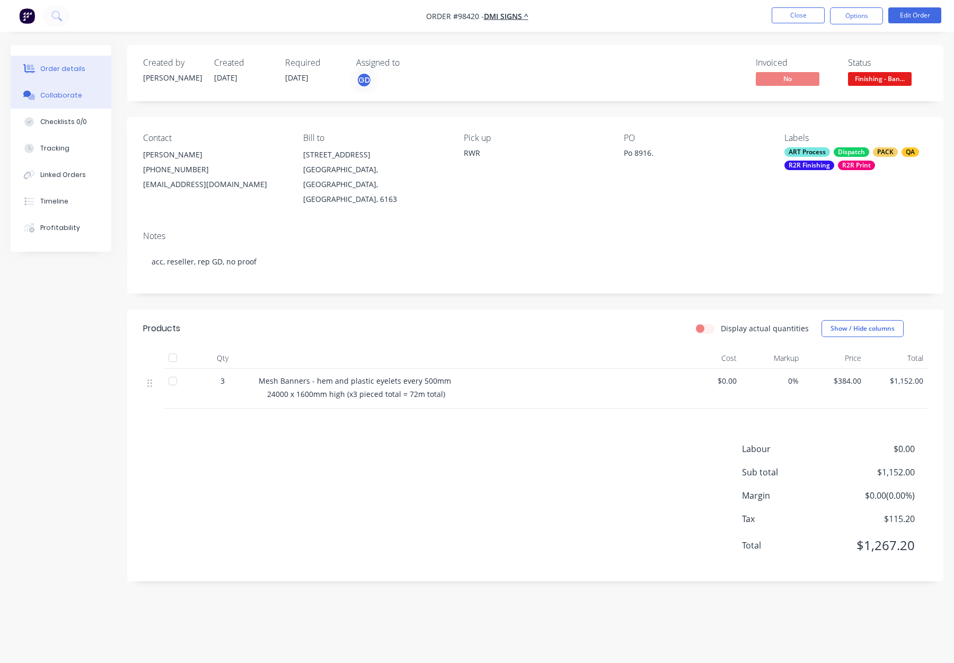
click at [47, 91] on div "Collaborate" at bounding box center [61, 96] width 42 height 10
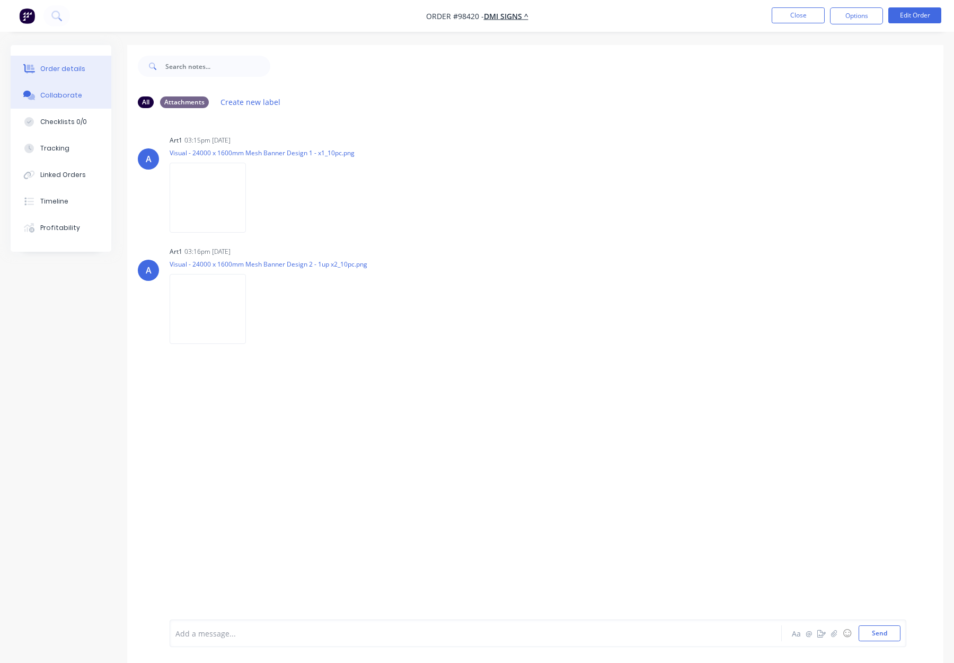
click at [51, 68] on div "Order details" at bounding box center [62, 69] width 45 height 10
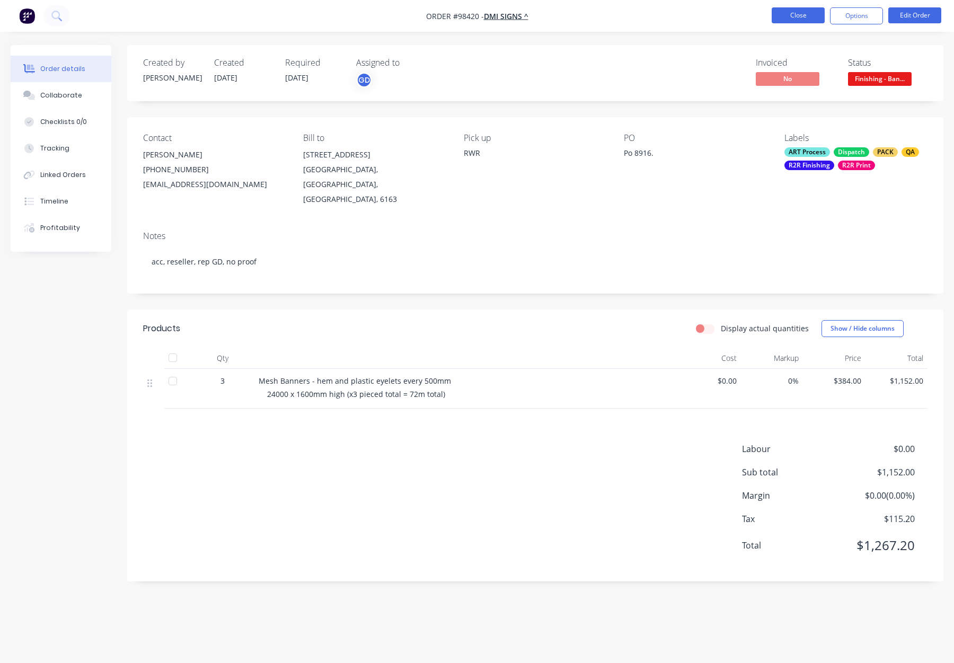
click at [777, 15] on button "Close" at bounding box center [798, 15] width 53 height 16
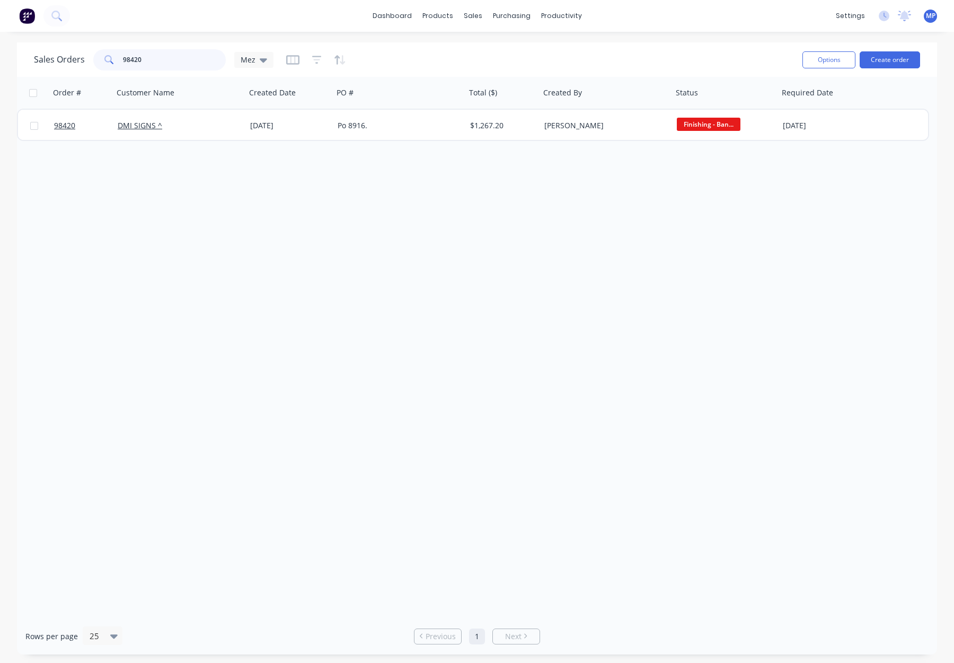
click at [163, 59] on input "98420" at bounding box center [174, 59] width 103 height 21
drag, startPoint x: 174, startPoint y: 60, endPoint x: 180, endPoint y: 59, distance: 6.4
click at [59, 58] on div "Sales Orders 98420 Mez" at bounding box center [154, 59] width 240 height 21
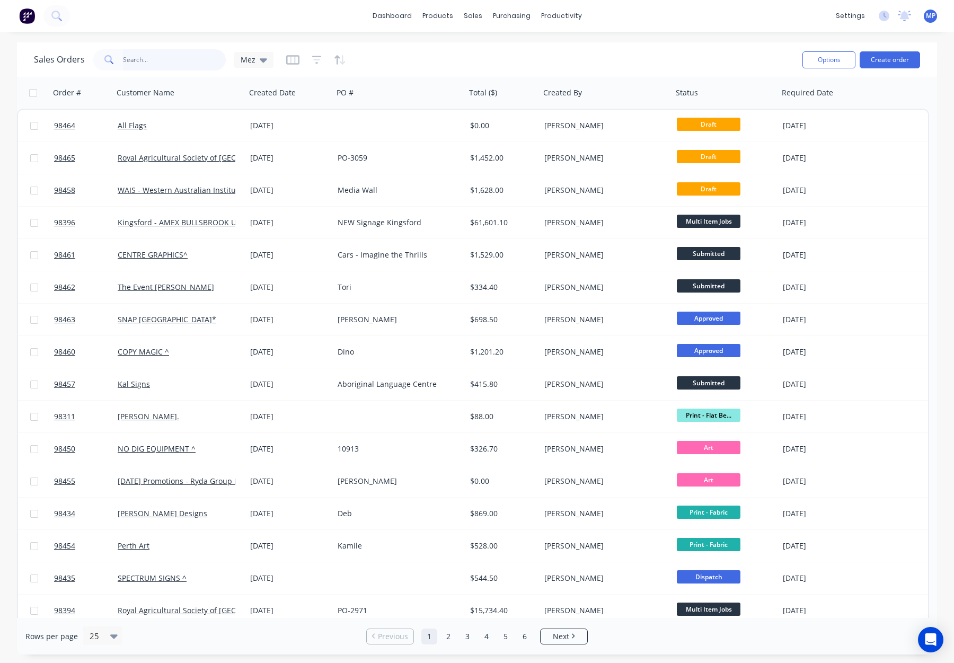
click at [137, 60] on input "text" at bounding box center [174, 59] width 103 height 21
type input "98251"
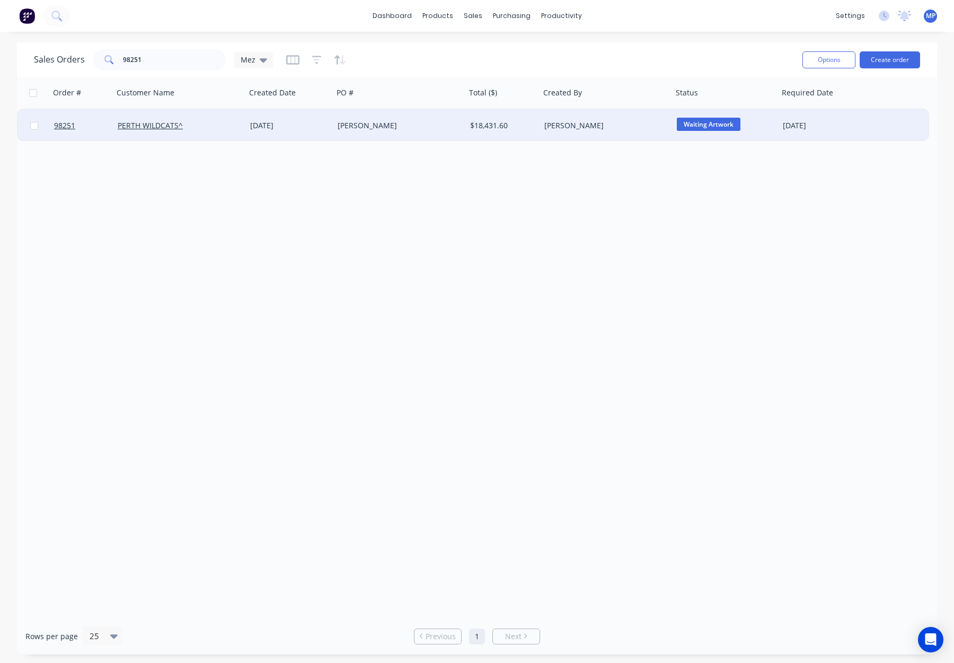
click at [418, 110] on div "Danielle" at bounding box center [399, 126] width 133 height 32
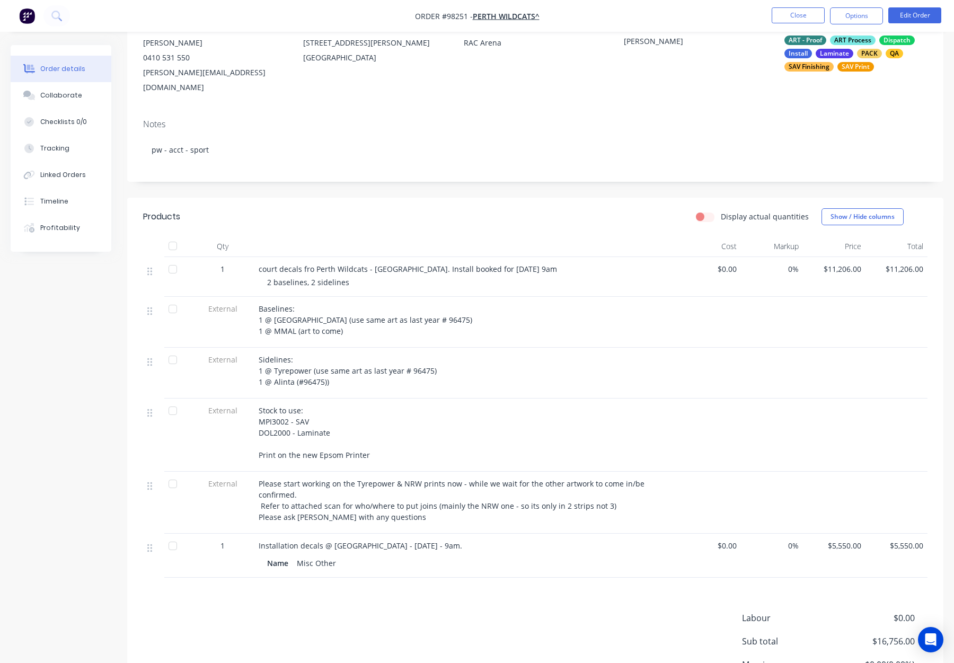
scroll to position [130, 0]
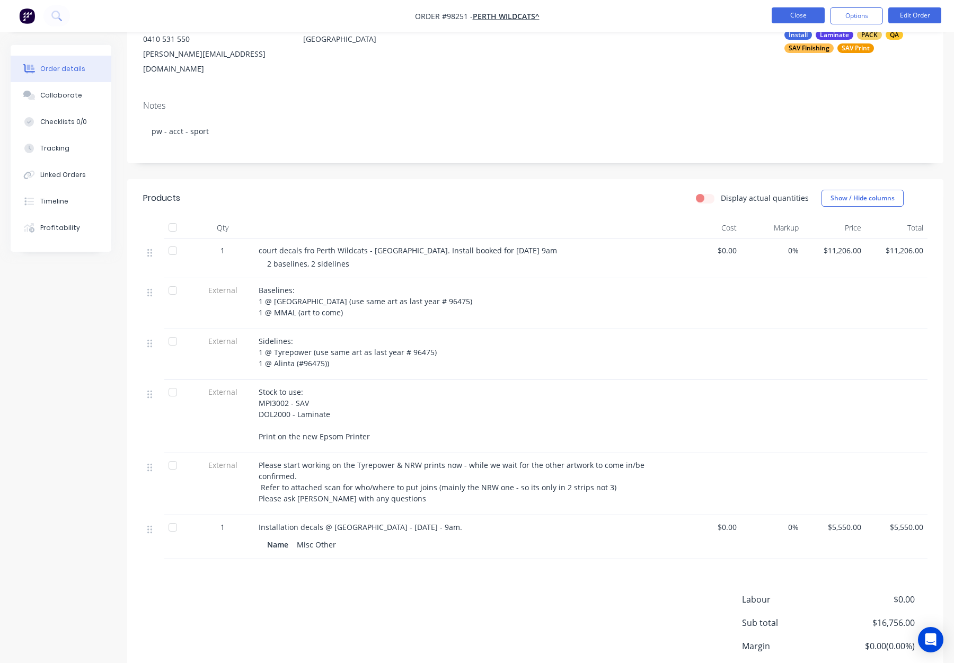
click at [794, 12] on button "Close" at bounding box center [798, 15] width 53 height 16
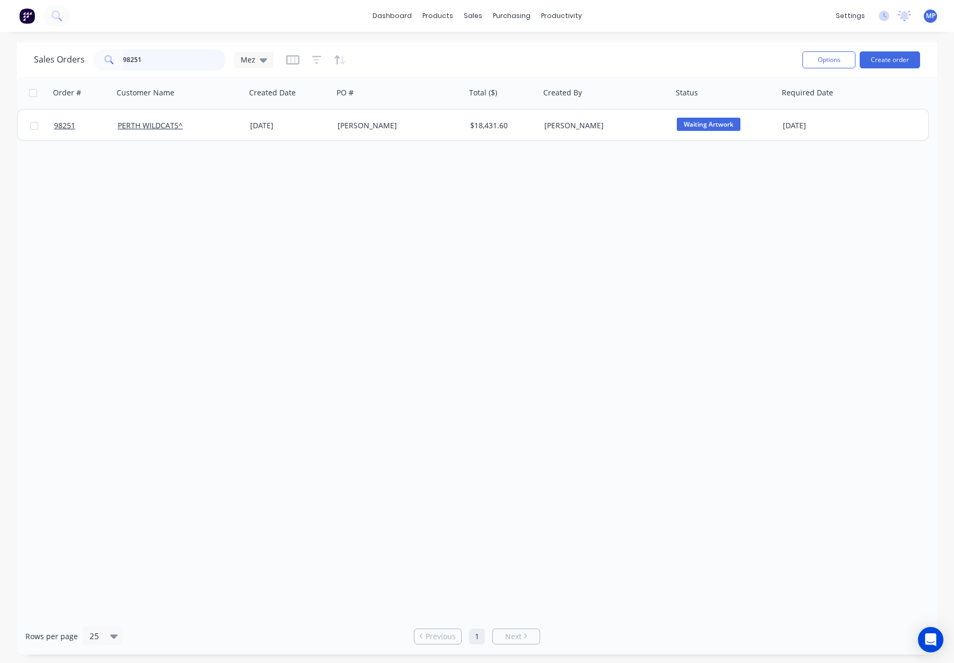
drag, startPoint x: 159, startPoint y: 66, endPoint x: 163, endPoint y: 61, distance: 6.0
click at [159, 66] on input "98251" at bounding box center [174, 59] width 103 height 21
drag, startPoint x: 155, startPoint y: 58, endPoint x: 111, endPoint y: 57, distance: 44.0
click at [111, 57] on div "98251" at bounding box center [159, 59] width 133 height 21
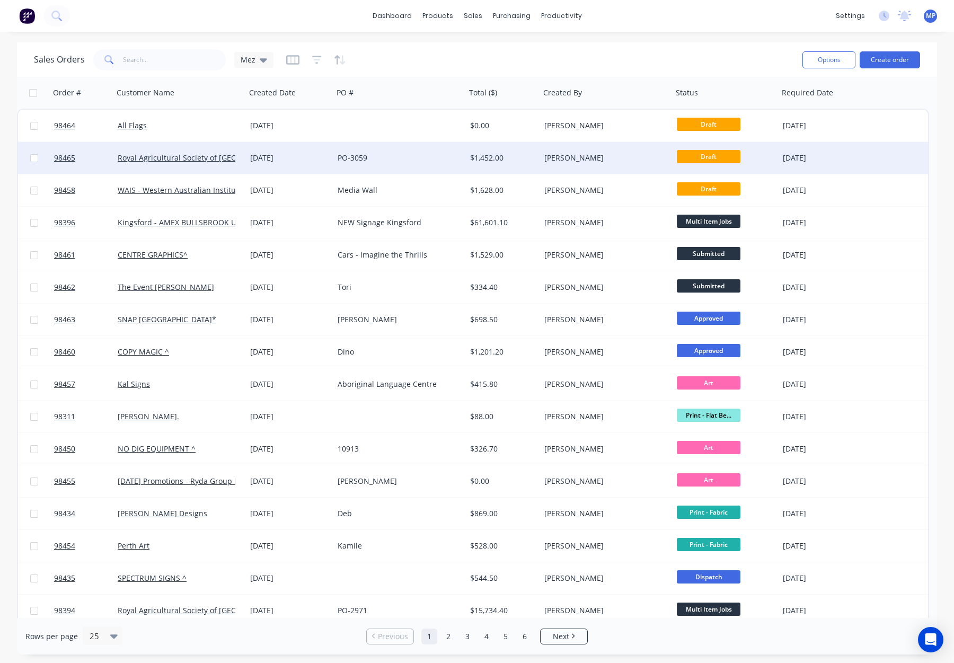
click at [610, 155] on div "[PERSON_NAME]" at bounding box center [603, 158] width 118 height 11
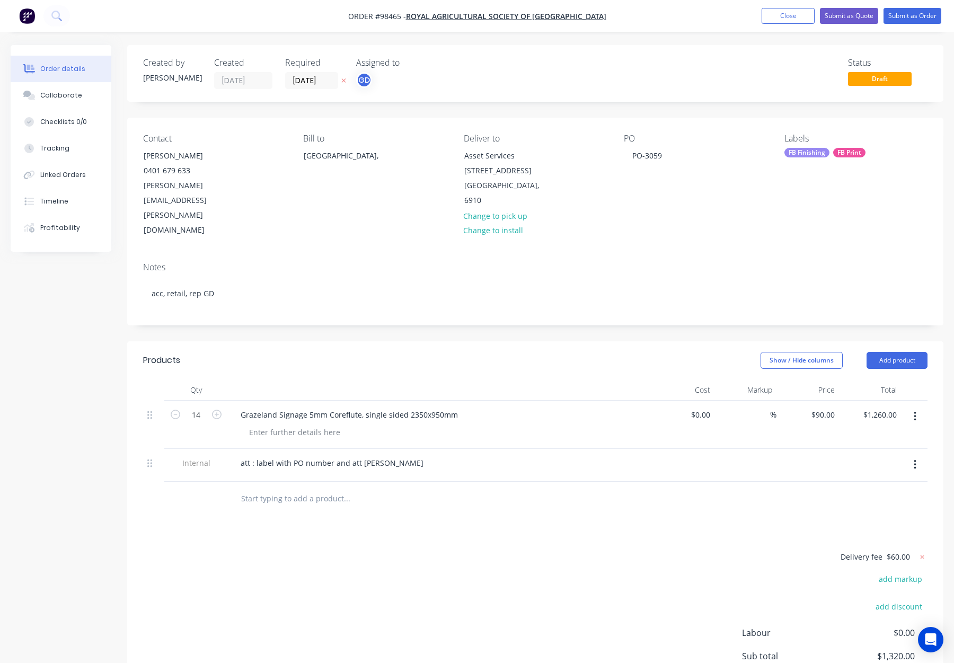
scroll to position [74, 0]
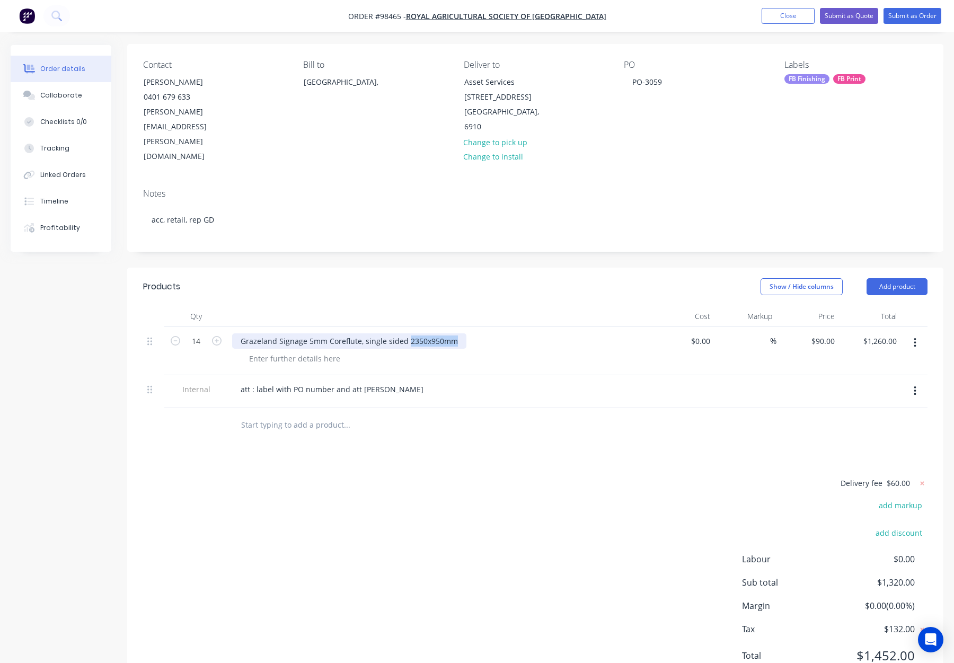
drag, startPoint x: 406, startPoint y: 295, endPoint x: 453, endPoint y: 297, distance: 47.2
click at [453, 333] on div "Grazeland Signage 5mm Coreflute, single sided 2350x950mm" at bounding box center [349, 340] width 234 height 15
copy div "2350x950mm"
click at [300, 351] on div at bounding box center [295, 358] width 108 height 15
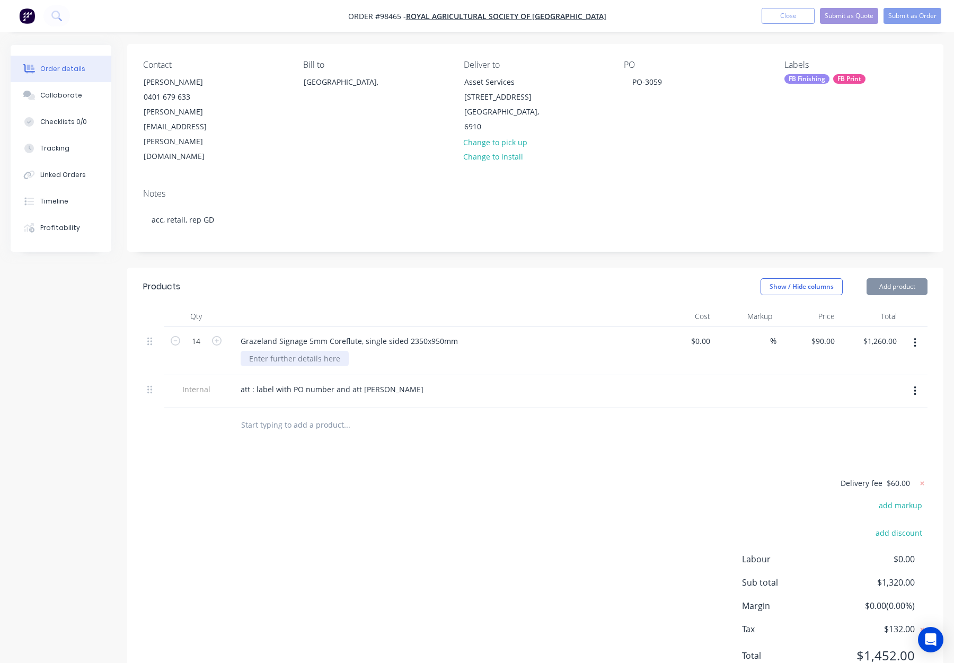
click at [278, 351] on div at bounding box center [295, 358] width 108 height 15
click at [259, 351] on div at bounding box center [295, 358] width 108 height 15
paste div
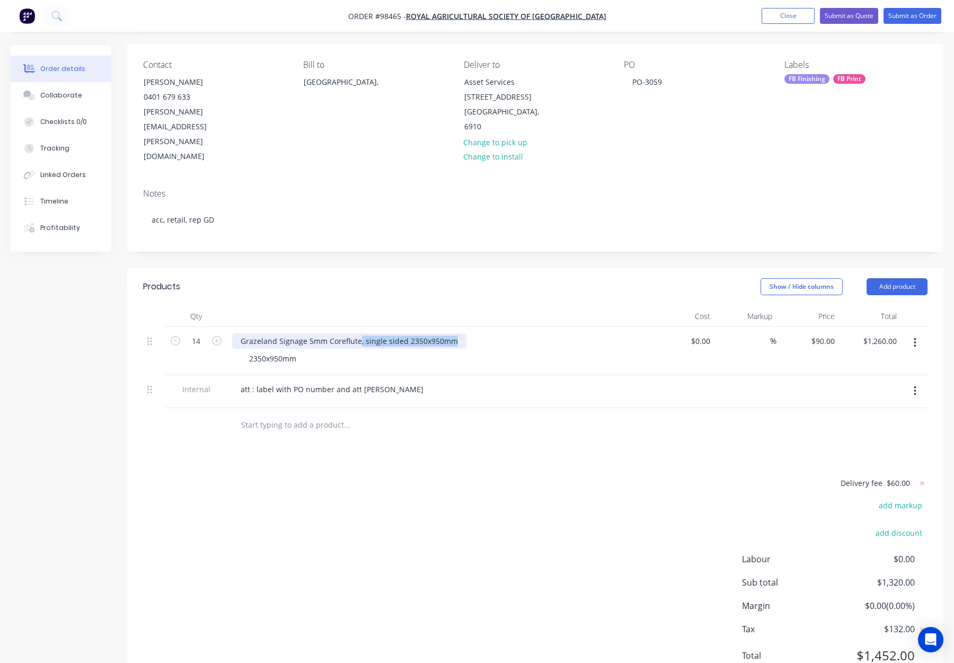
drag, startPoint x: 359, startPoint y: 297, endPoint x: 496, endPoint y: 296, distance: 136.3
click at [496, 333] on div "Grazeland Signage 5mm Coreflute, single sided 2350x950mm" at bounding box center [440, 340] width 416 height 15
drag, startPoint x: 304, startPoint y: 297, endPoint x: 228, endPoint y: 295, distance: 75.8
click at [228, 327] on div "Grazeland Signage 5mm Coreflute 2350x950mm" at bounding box center [440, 351] width 424 height 48
copy div "Grazeland Signage"
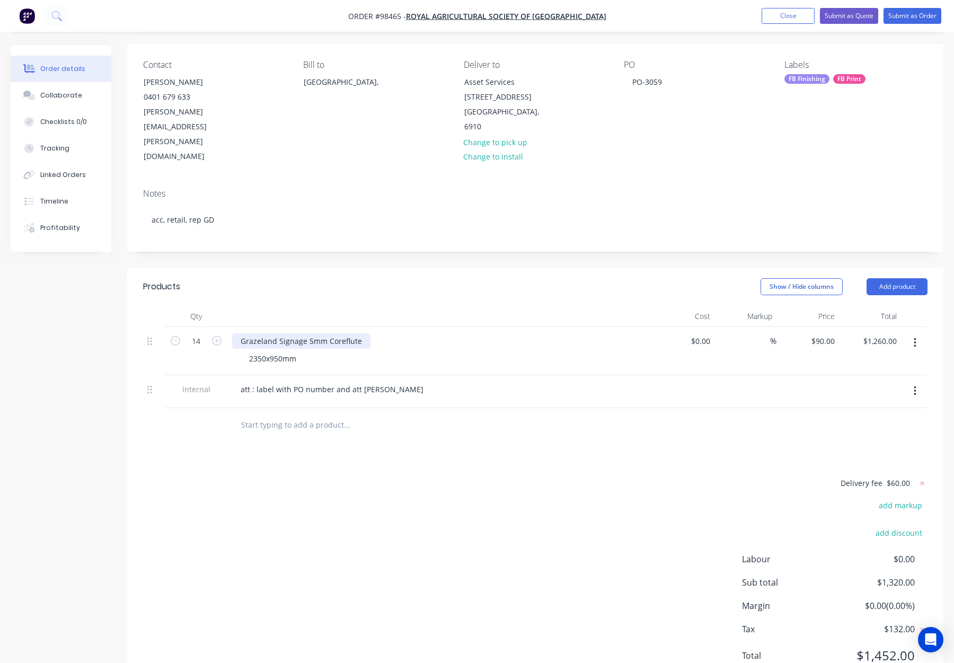
click at [363, 333] on div "Grazeland Signage 5mm Coreflute" at bounding box center [301, 340] width 138 height 15
drag, startPoint x: 307, startPoint y: 297, endPoint x: 220, endPoint y: 295, distance: 87.5
click at [220, 327] on div "14 Grazeland Signage 5mm Coreflute - Grazeland Signage 2350x950mm $0.00 $0.00 %…" at bounding box center [535, 351] width 785 height 48
click at [270, 306] on div at bounding box center [440, 316] width 424 height 21
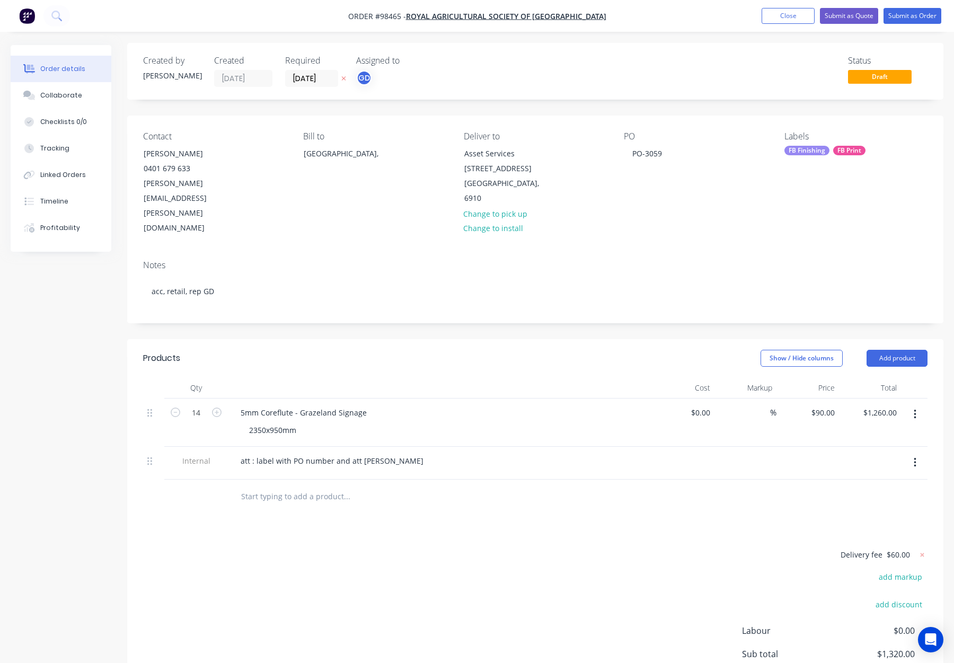
scroll to position [0, 0]
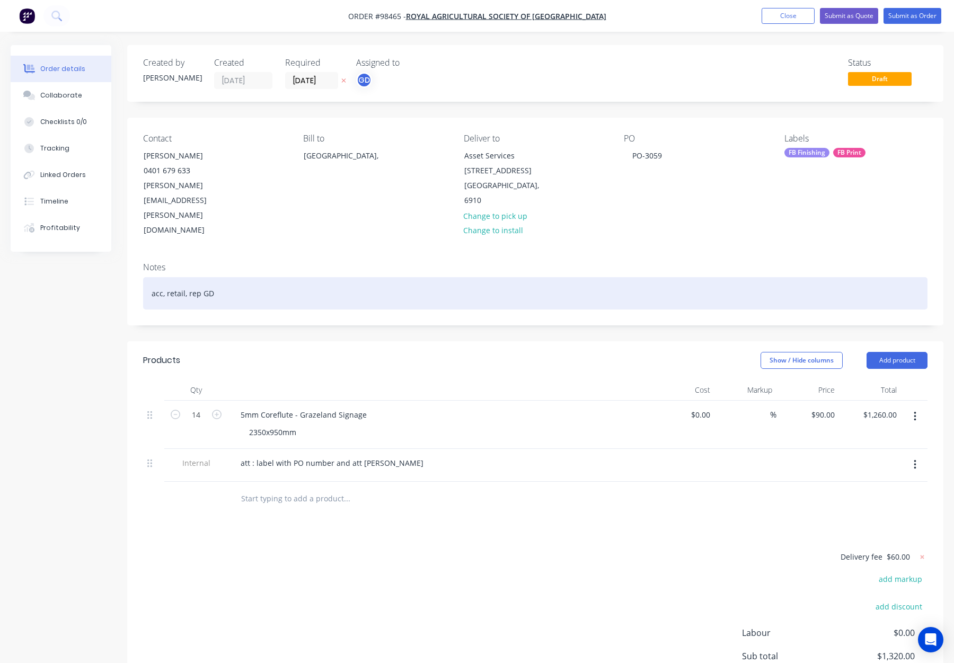
drag, startPoint x: 289, startPoint y: 250, endPoint x: 332, endPoint y: 259, distance: 44.0
click at [289, 277] on div "acc, retail, rep GD" at bounding box center [535, 293] width 785 height 32
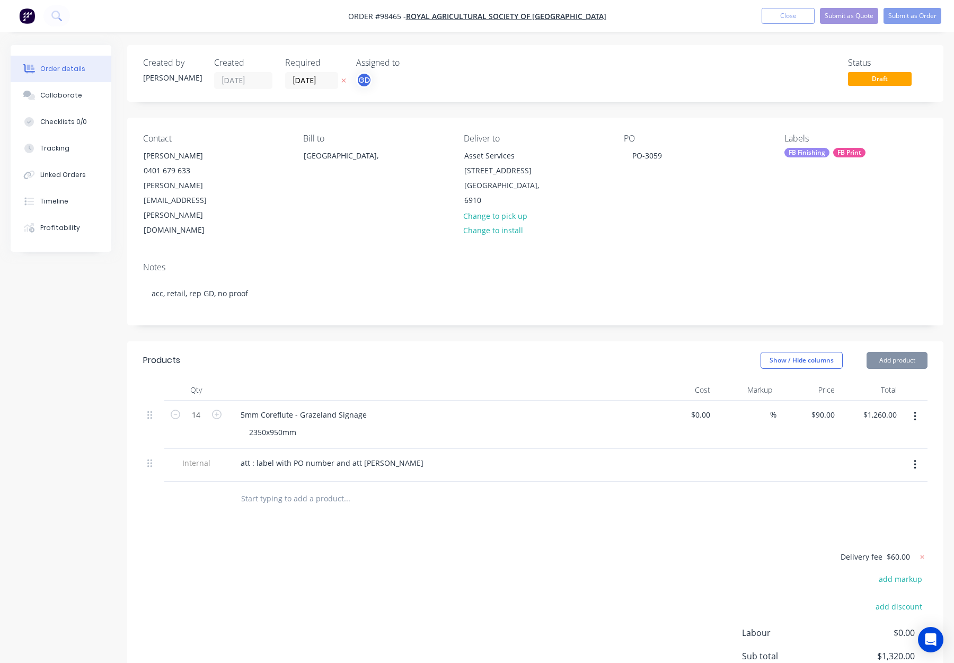
click at [815, 155] on div "FB Finishing" at bounding box center [807, 153] width 45 height 10
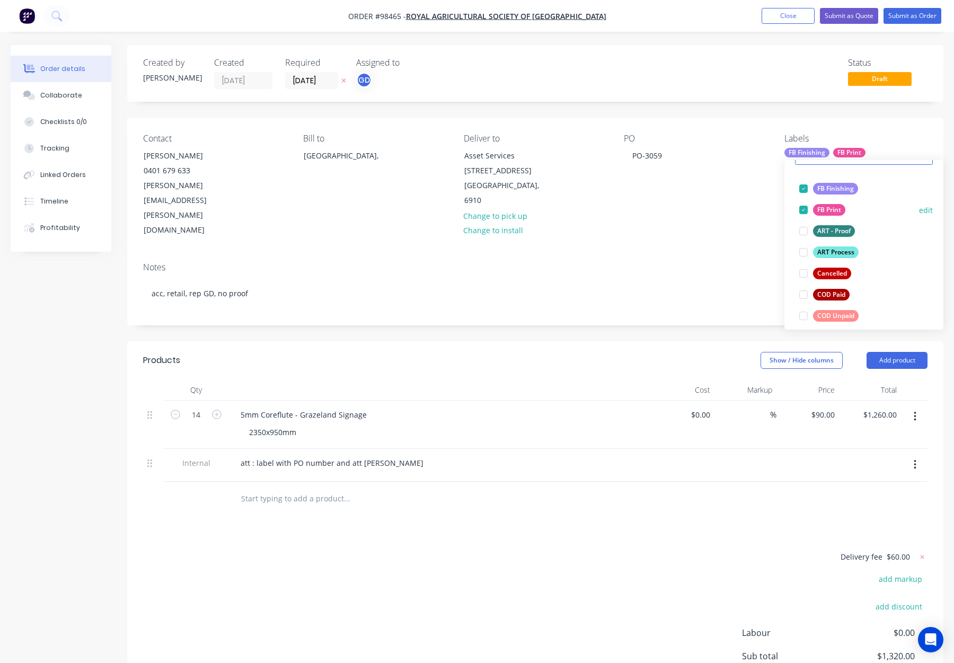
scroll to position [64, 0]
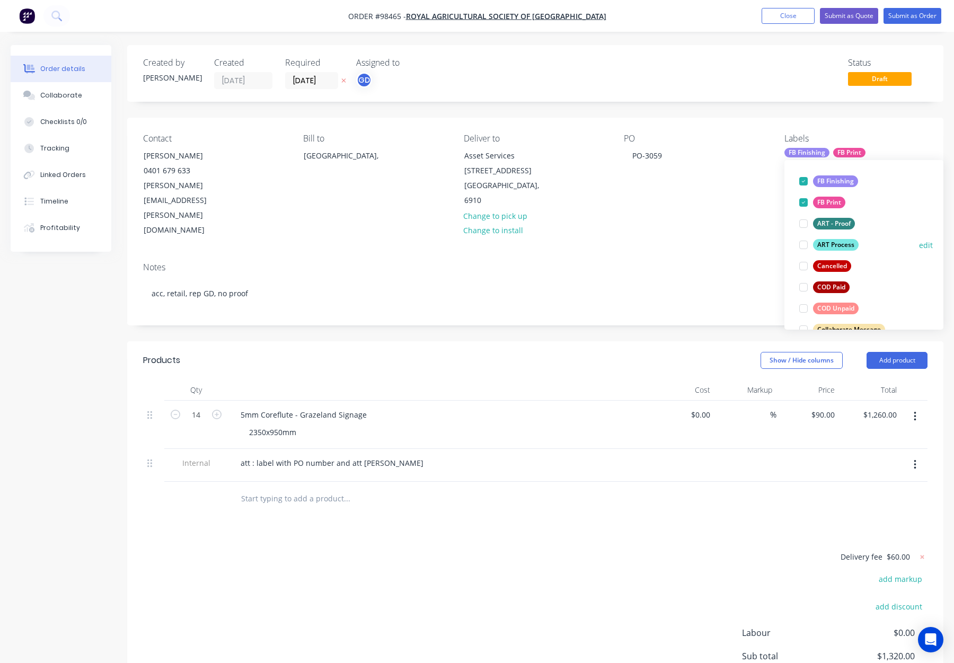
click at [839, 241] on div "ART Process" at bounding box center [836, 245] width 46 height 12
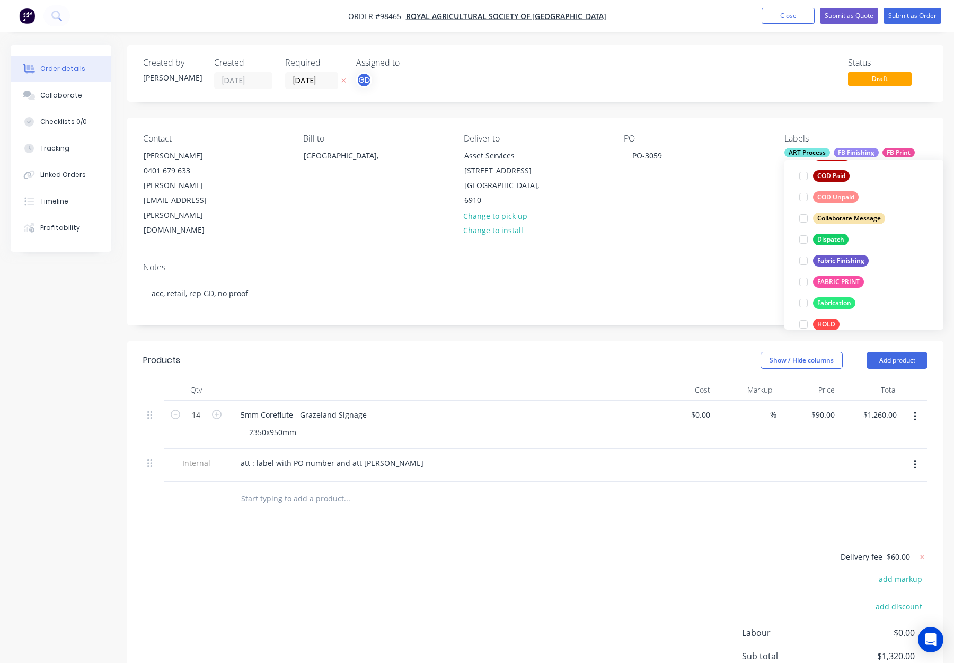
drag, startPoint x: 833, startPoint y: 239, endPoint x: 841, endPoint y: 238, distance: 7.6
click at [833, 239] on div "Dispatch" at bounding box center [831, 240] width 36 height 12
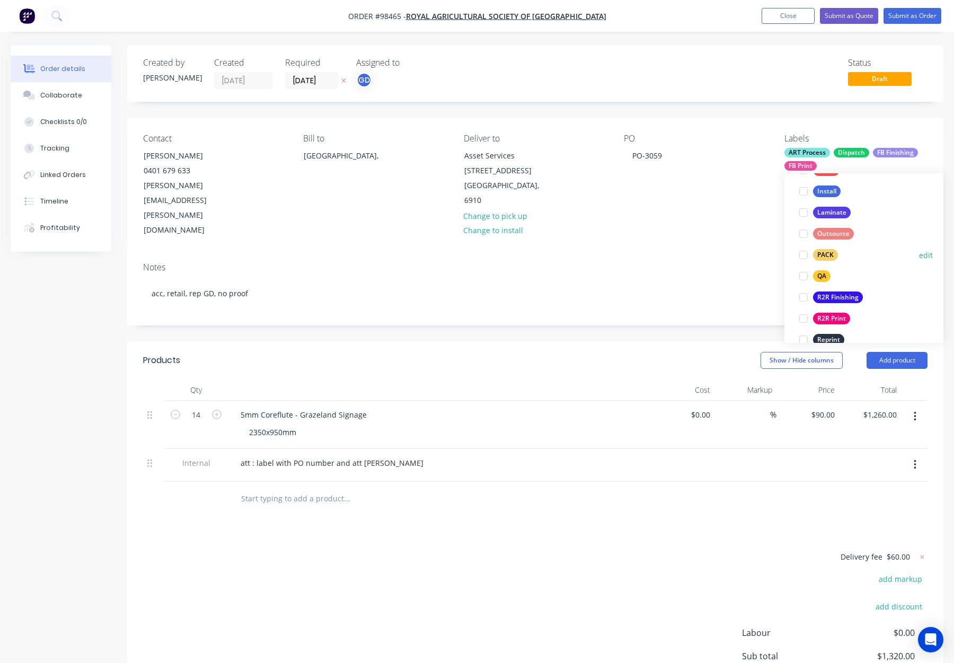
drag, startPoint x: 837, startPoint y: 249, endPoint x: 841, endPoint y: 244, distance: 6.8
click at [837, 249] on button "PACK" at bounding box center [818, 255] width 47 height 15
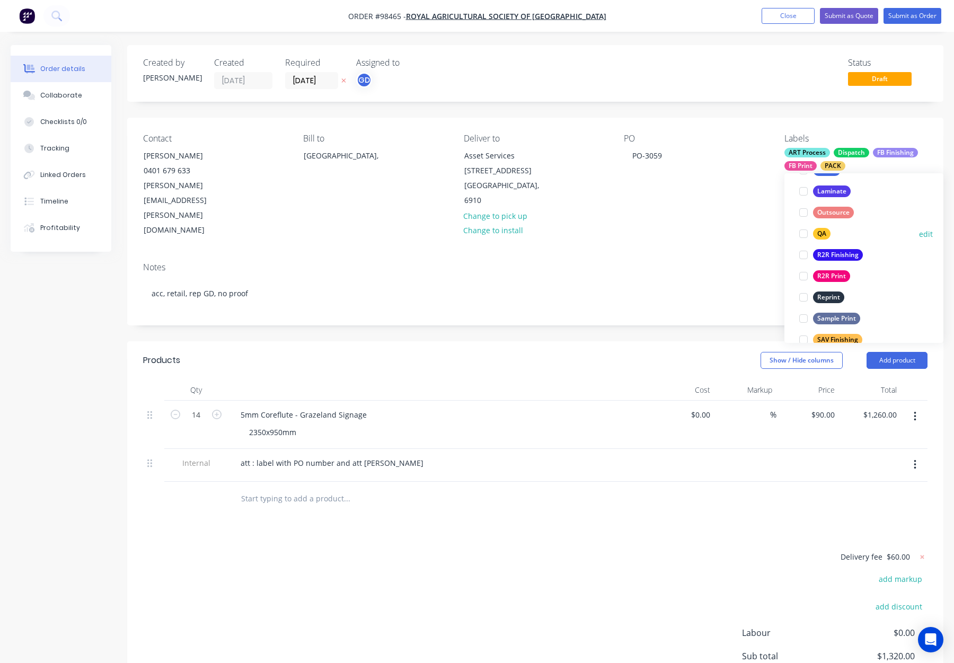
drag, startPoint x: 818, startPoint y: 235, endPoint x: 844, endPoint y: 231, distance: 26.3
click at [819, 235] on div "QA" at bounding box center [821, 234] width 17 height 12
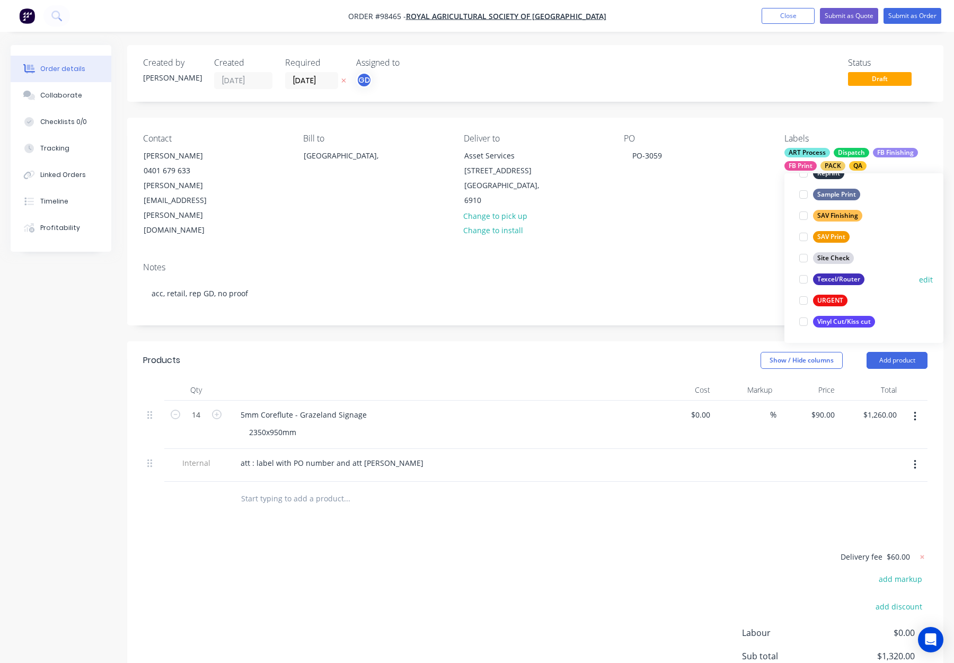
scroll to position [1, 0]
drag, startPoint x: 849, startPoint y: 278, endPoint x: 817, endPoint y: 271, distance: 33.1
click at [849, 278] on div "Texcel/Router" at bounding box center [838, 278] width 51 height 12
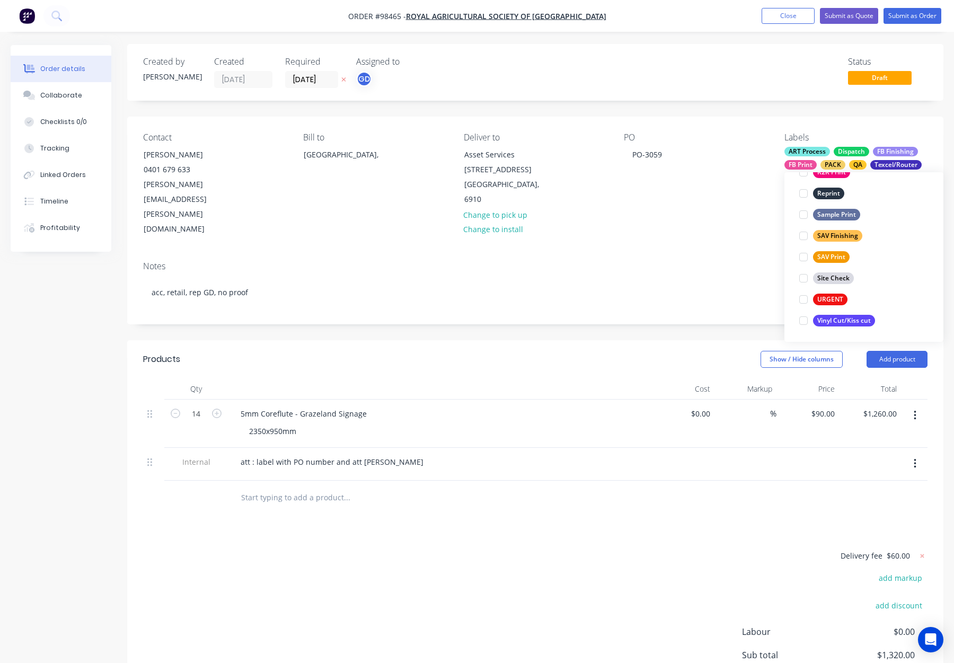
scroll to position [106, 0]
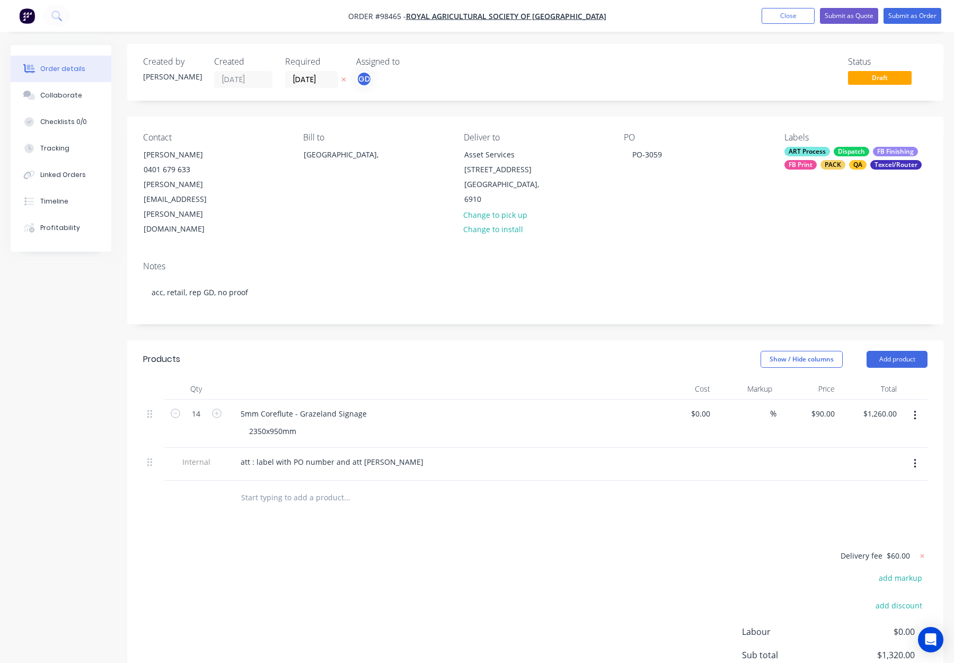
click at [680, 207] on div "Contact Ryan Holmes 0401 679 633 Ryan.Holmes@raswa.org.au Bill to Australia, De…" at bounding box center [535, 185] width 816 height 136
click at [905, 23] on button "Submit as Order" at bounding box center [913, 16] width 58 height 16
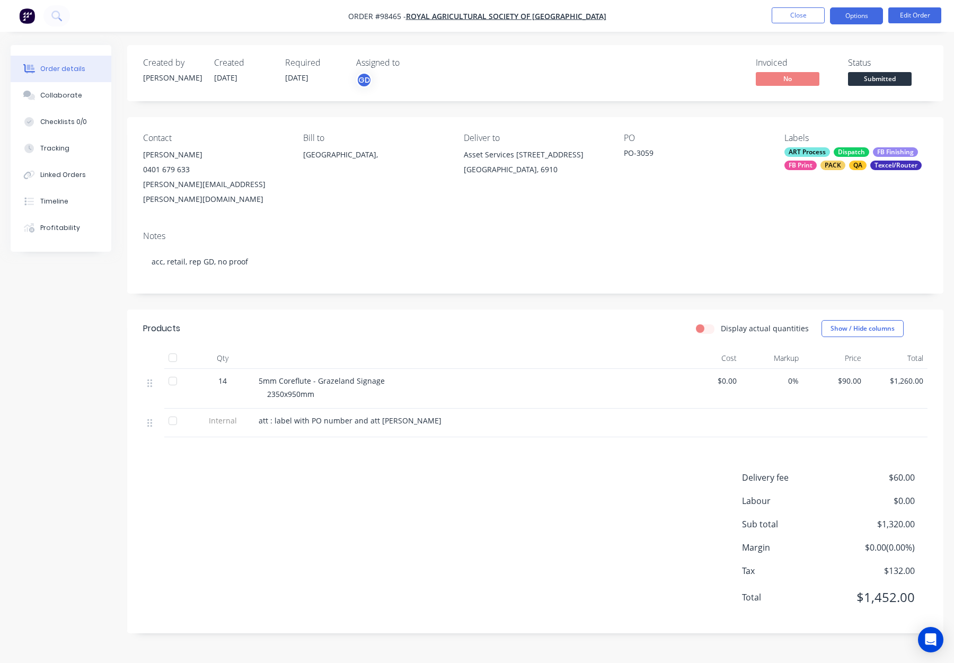
drag, startPoint x: 849, startPoint y: 12, endPoint x: 860, endPoint y: 21, distance: 14.3
click at [850, 12] on button "Options" at bounding box center [856, 15] width 53 height 17
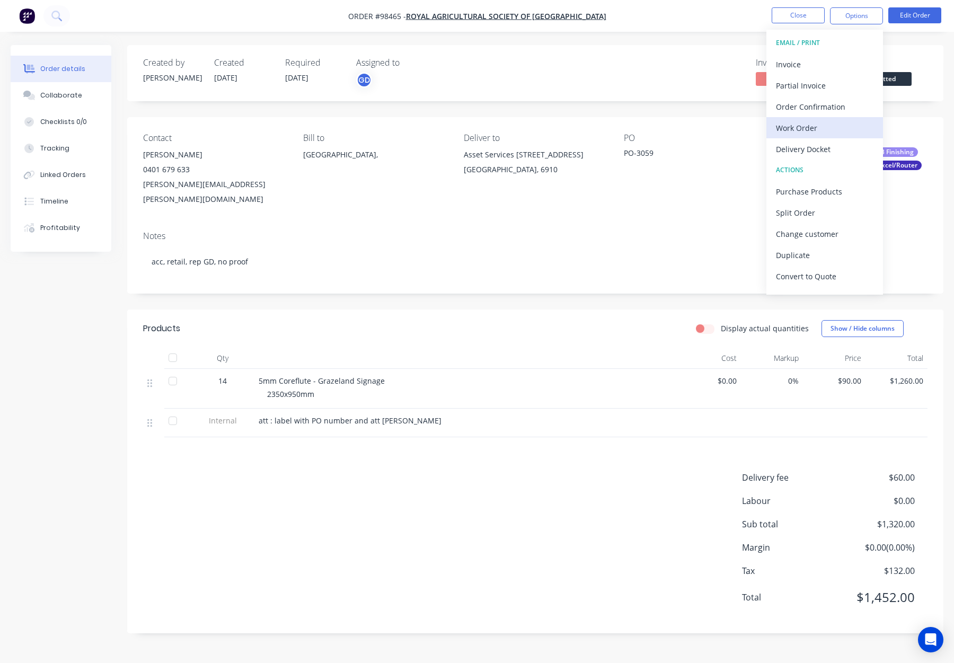
click at [846, 123] on div "Work Order" at bounding box center [825, 127] width 98 height 15
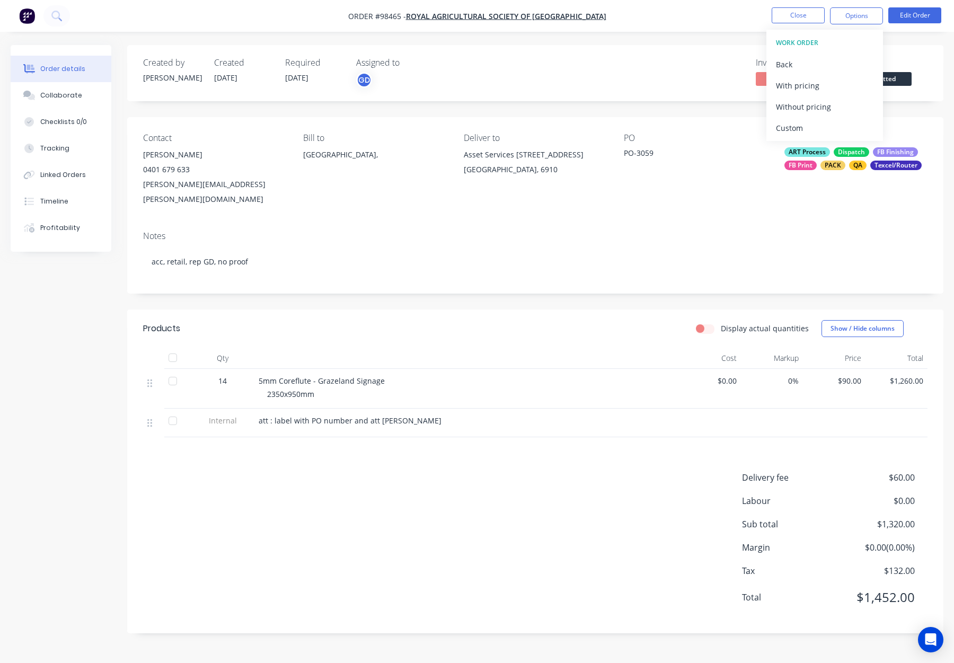
click at [838, 107] on div "Without pricing" at bounding box center [825, 106] width 98 height 15
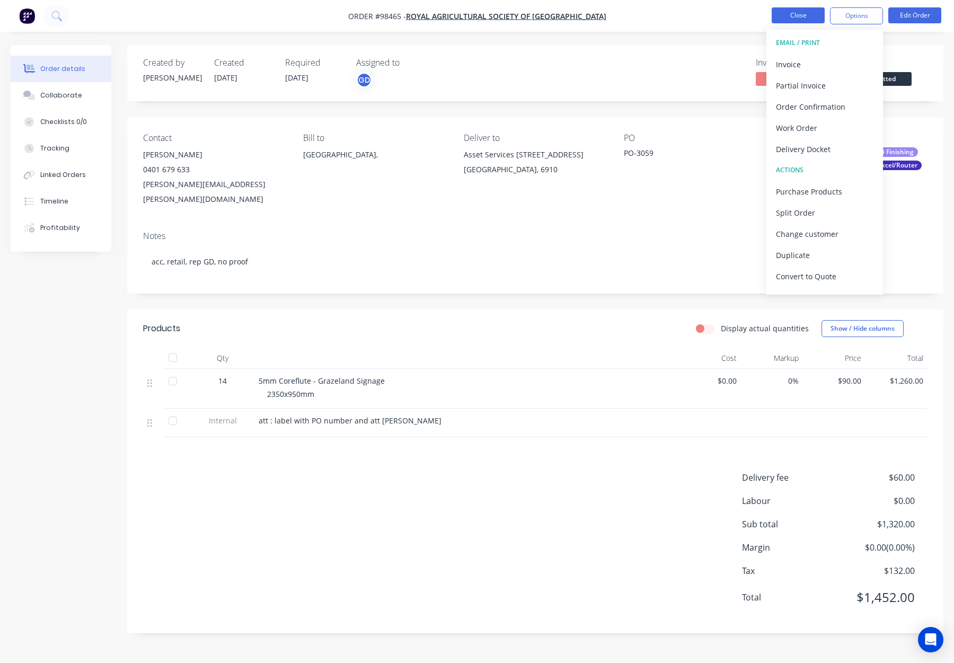
click at [808, 13] on button "Close" at bounding box center [798, 15] width 53 height 16
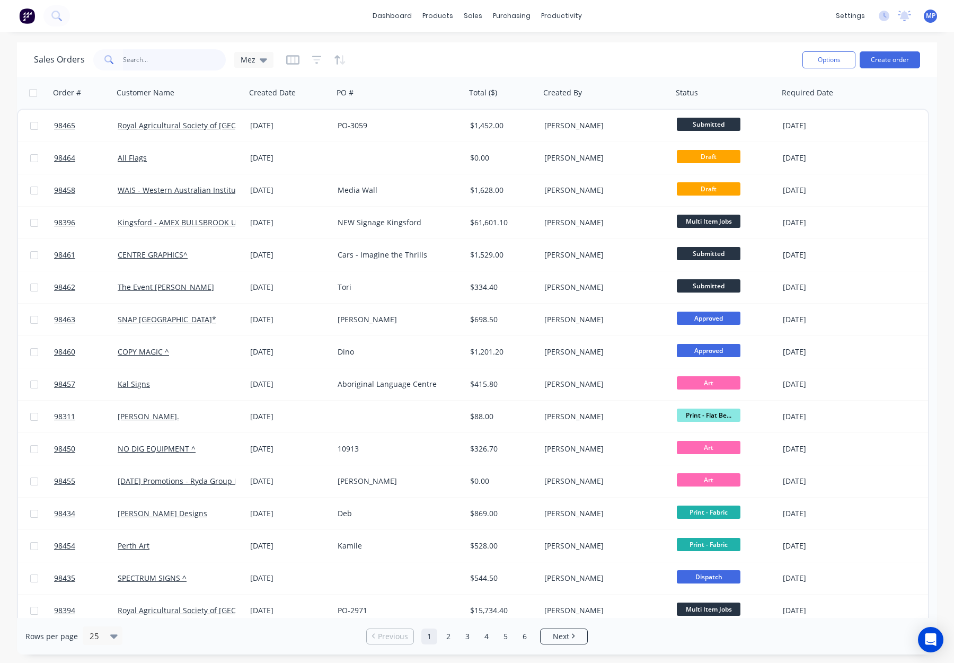
click at [126, 55] on input "text" at bounding box center [174, 59] width 103 height 21
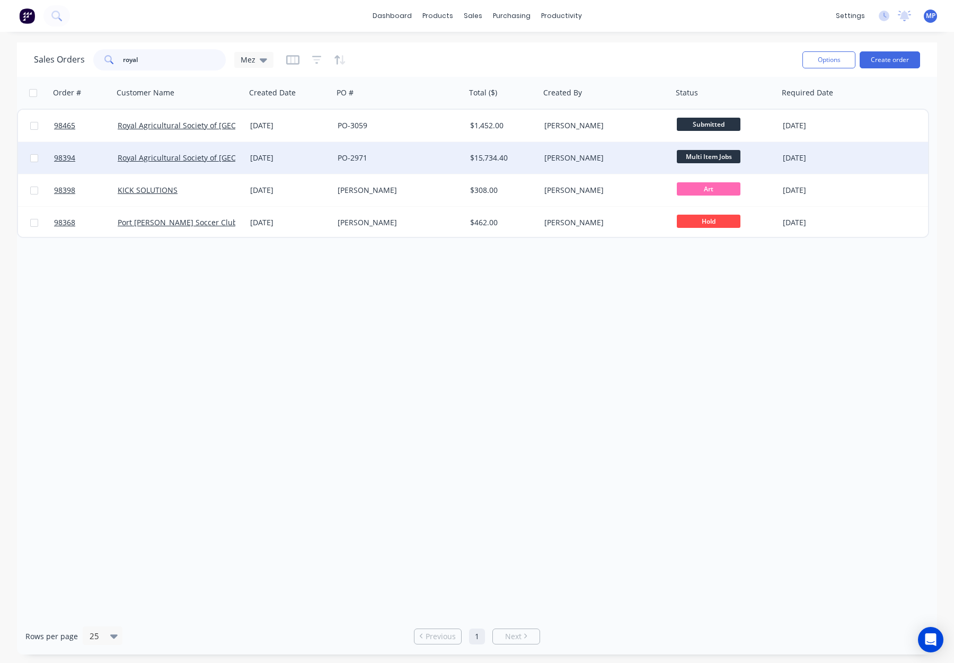
type input "royal"
click at [417, 159] on div "PO-2971" at bounding box center [397, 158] width 118 height 11
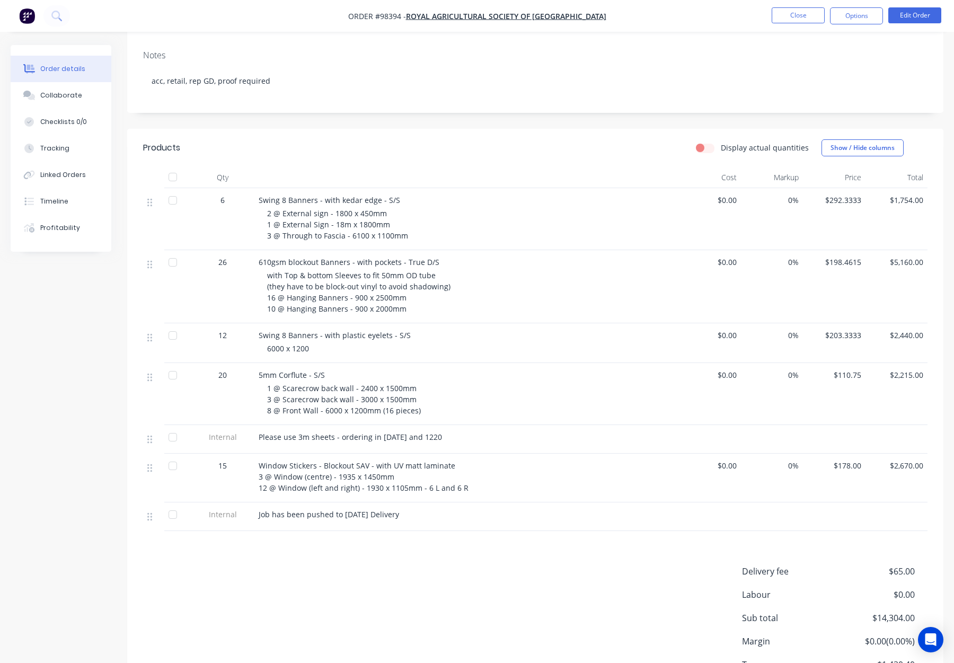
scroll to position [187, 0]
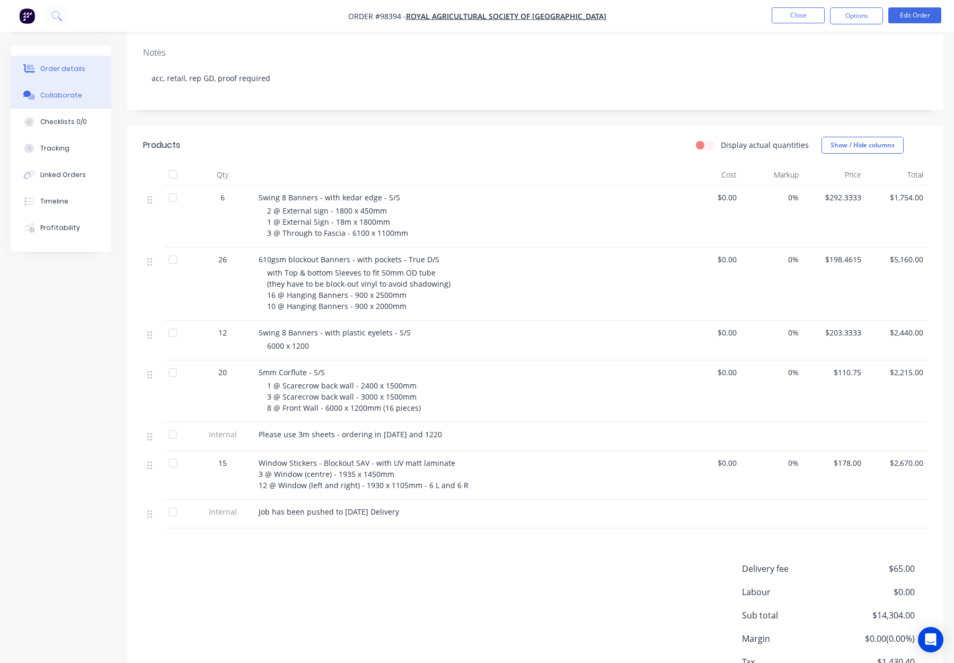
click at [78, 101] on button "Collaborate" at bounding box center [61, 95] width 101 height 27
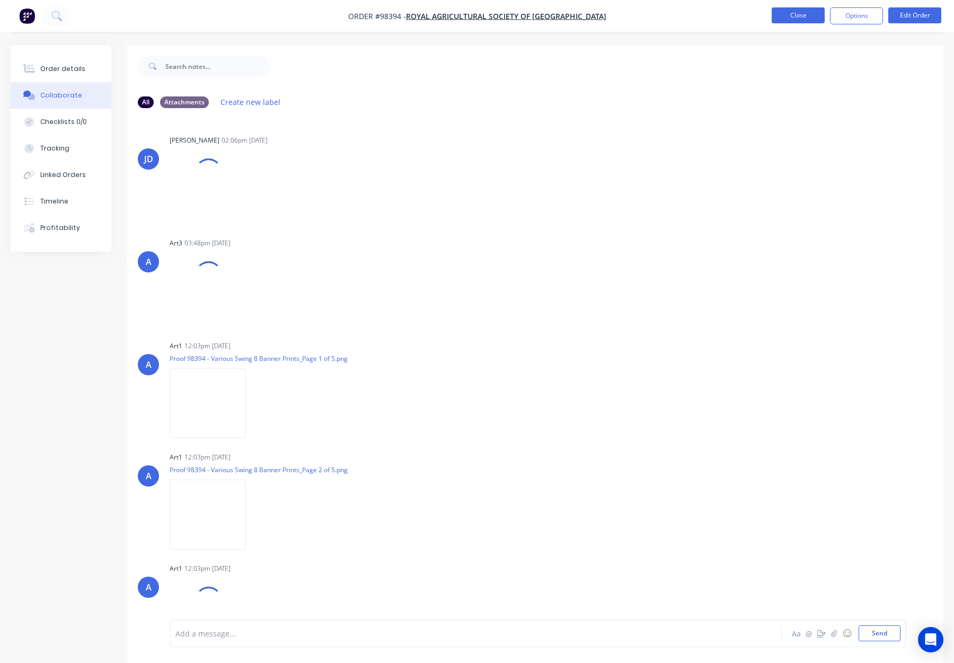
click at [782, 11] on button "Close" at bounding box center [798, 15] width 53 height 16
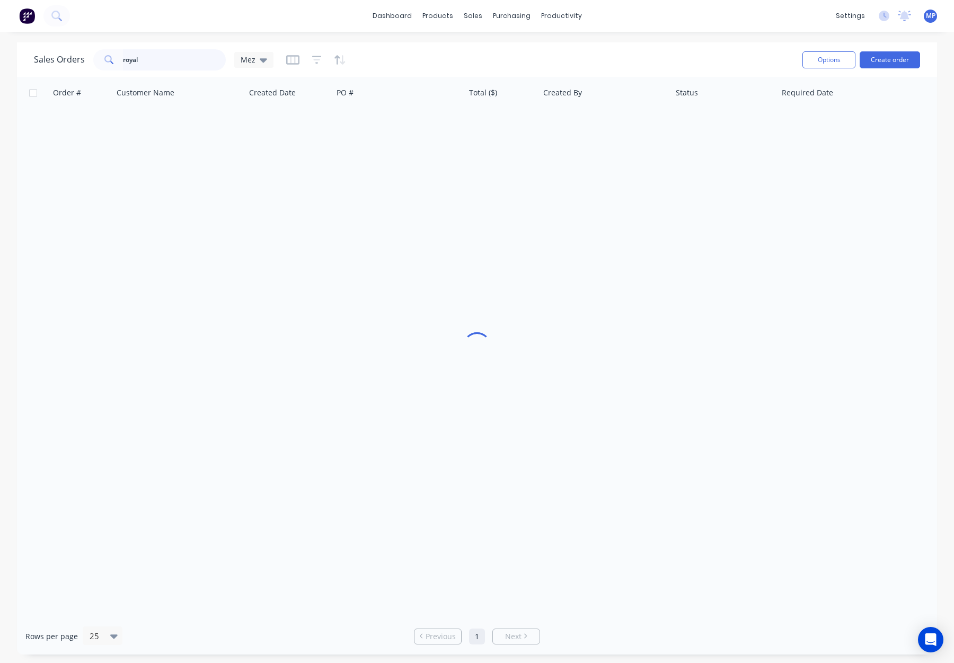
click at [148, 60] on input "royal" at bounding box center [174, 59] width 103 height 21
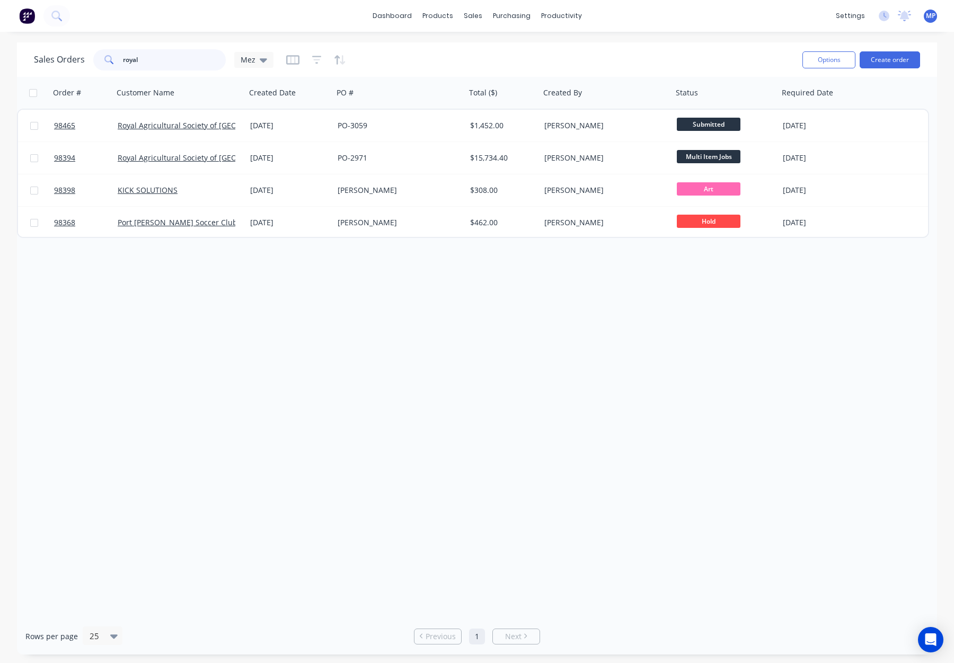
drag, startPoint x: 161, startPoint y: 60, endPoint x: 142, endPoint y: 64, distance: 20.0
click at [63, 59] on div "Sales Orders royal Mez" at bounding box center [154, 59] width 240 height 21
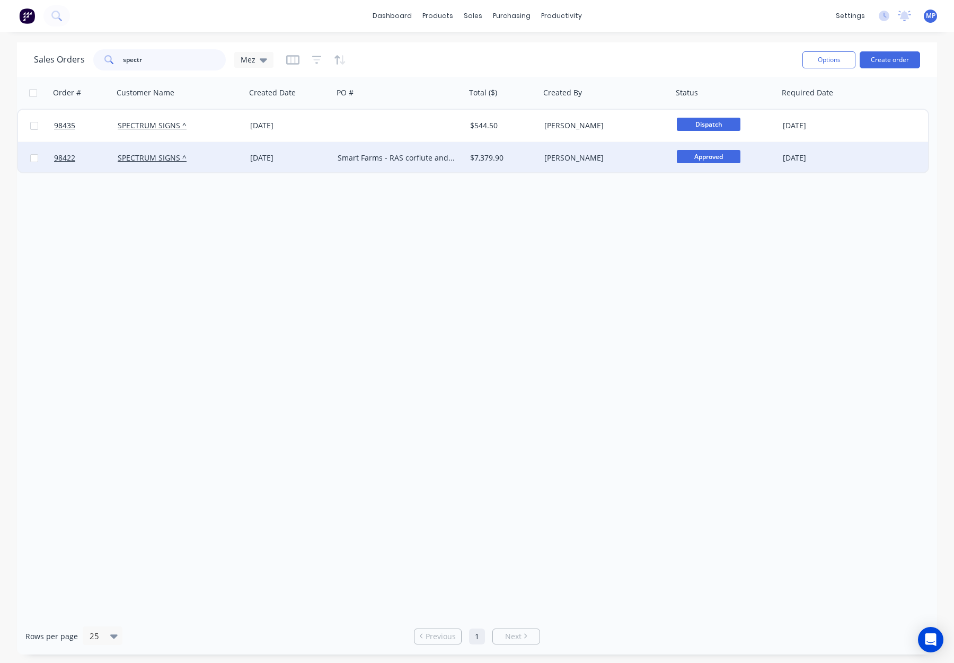
type input "spectr"
click at [597, 159] on div "[PERSON_NAME]" at bounding box center [603, 158] width 118 height 11
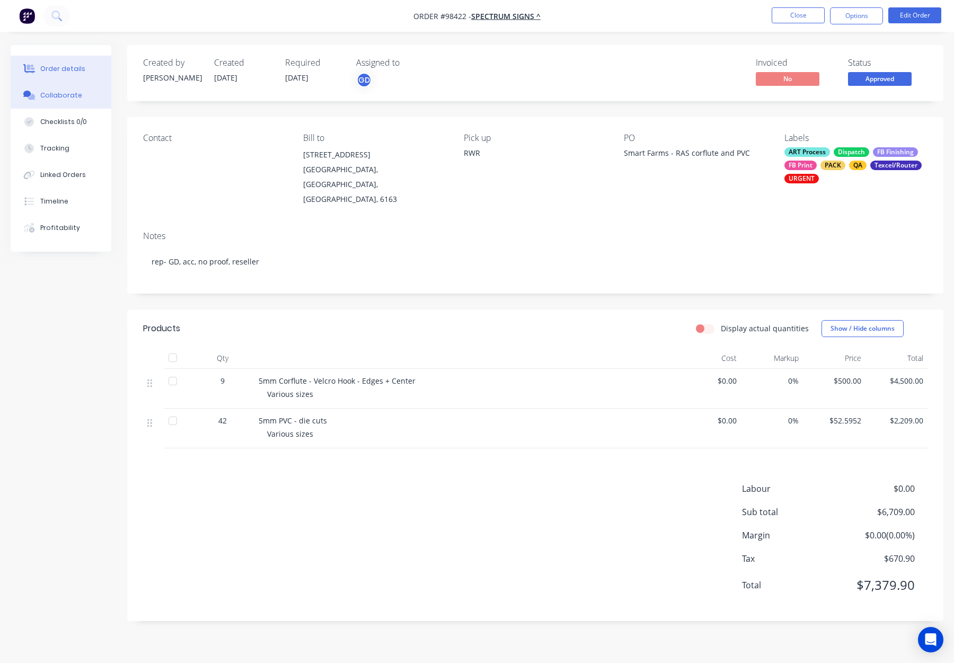
click at [73, 96] on div "Collaborate" at bounding box center [61, 96] width 42 height 10
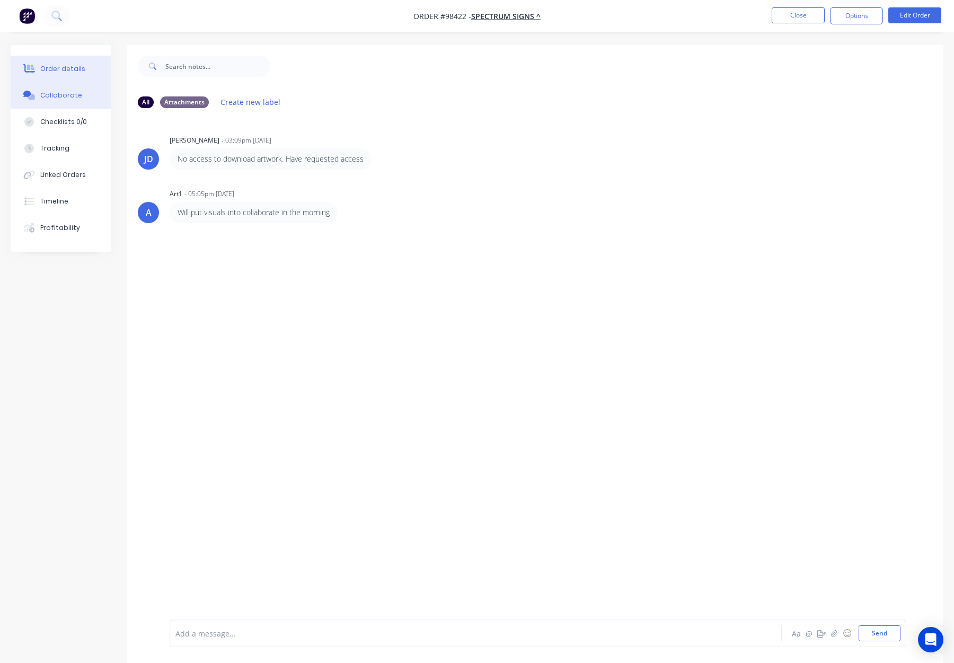
click at [63, 70] on div "Order details" at bounding box center [62, 69] width 45 height 10
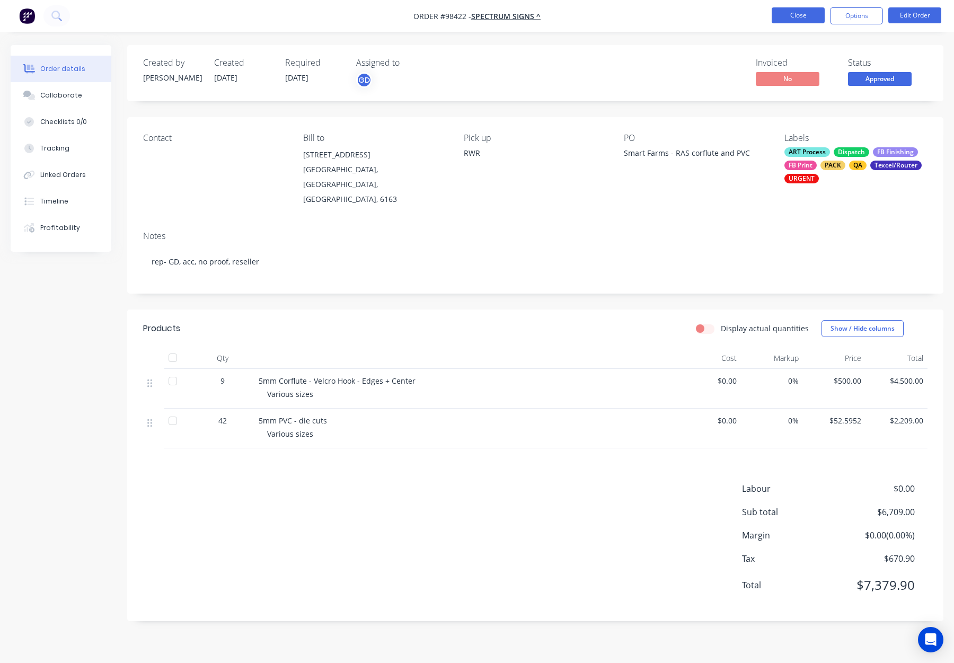
click at [784, 13] on button "Close" at bounding box center [798, 15] width 53 height 16
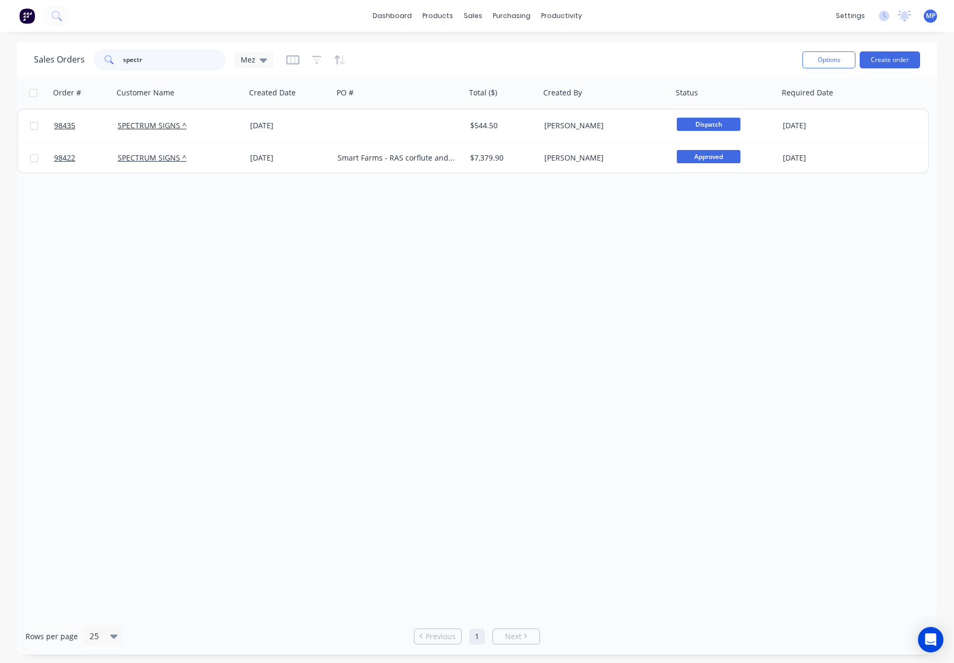
drag, startPoint x: 149, startPoint y: 63, endPoint x: 87, endPoint y: 60, distance: 61.6
click at [78, 60] on div "Sales Orders spectr Mez" at bounding box center [154, 59] width 240 height 21
type input "a"
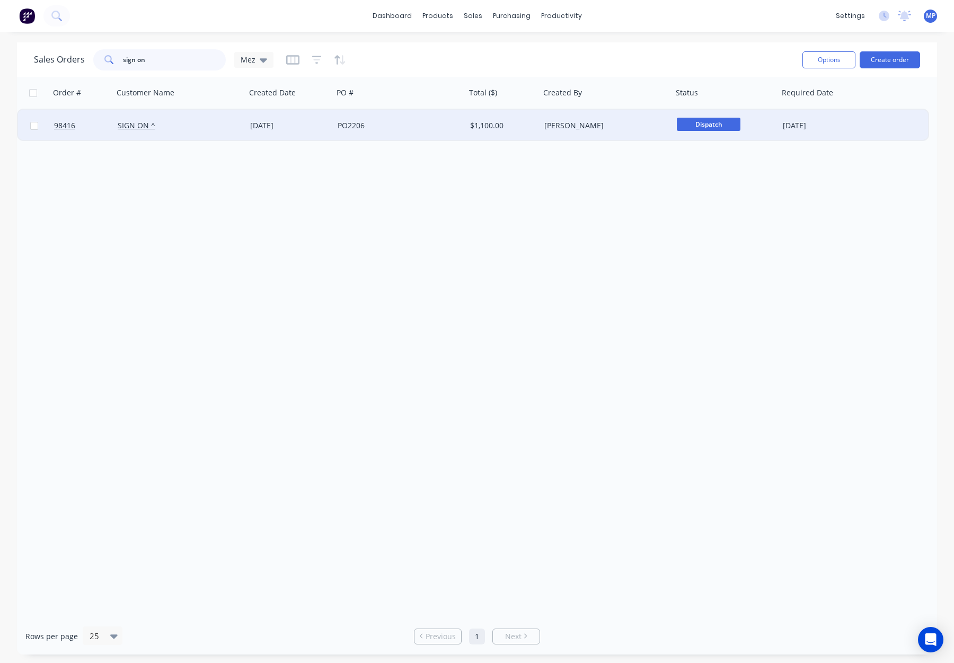
type input "sign on"
click at [437, 117] on div "PO2206" at bounding box center [399, 126] width 133 height 32
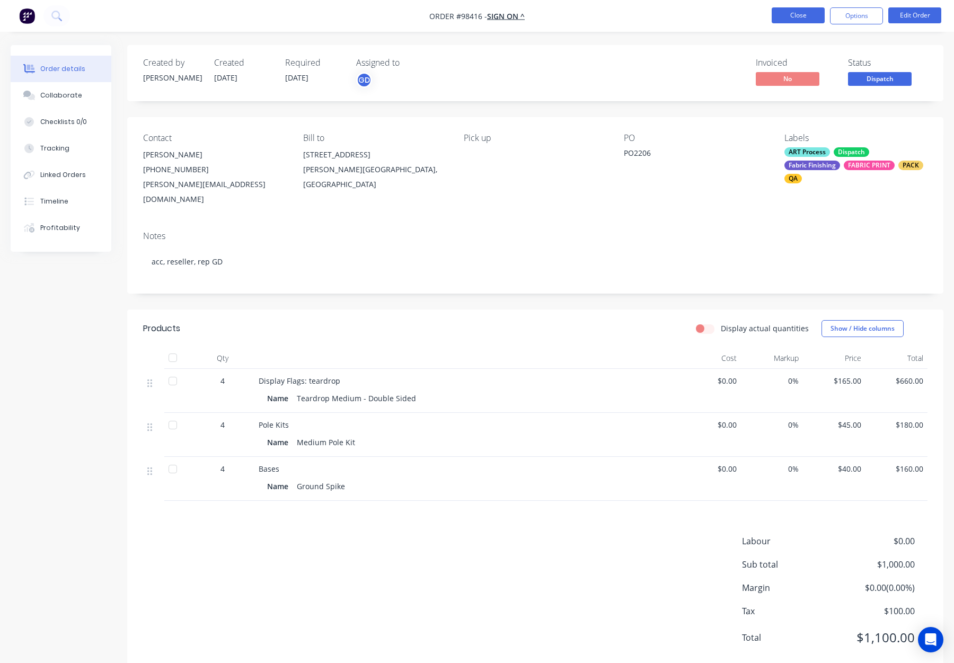
click at [795, 16] on button "Close" at bounding box center [798, 15] width 53 height 16
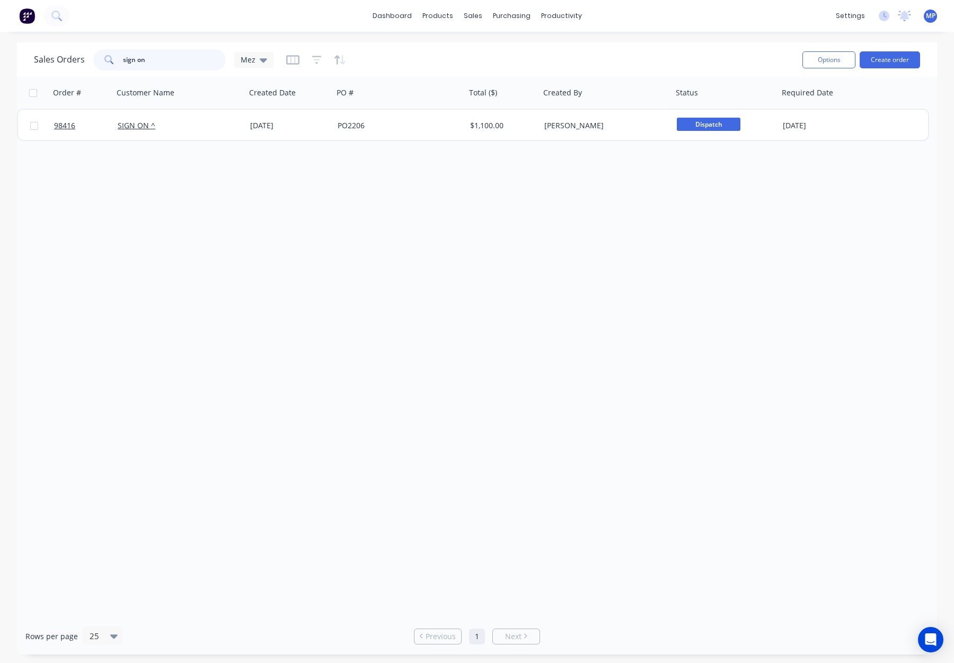
drag, startPoint x: 167, startPoint y: 60, endPoint x: 110, endPoint y: 57, distance: 57.3
click at [80, 56] on div "Sales Orders sign on Mez" at bounding box center [154, 59] width 240 height 21
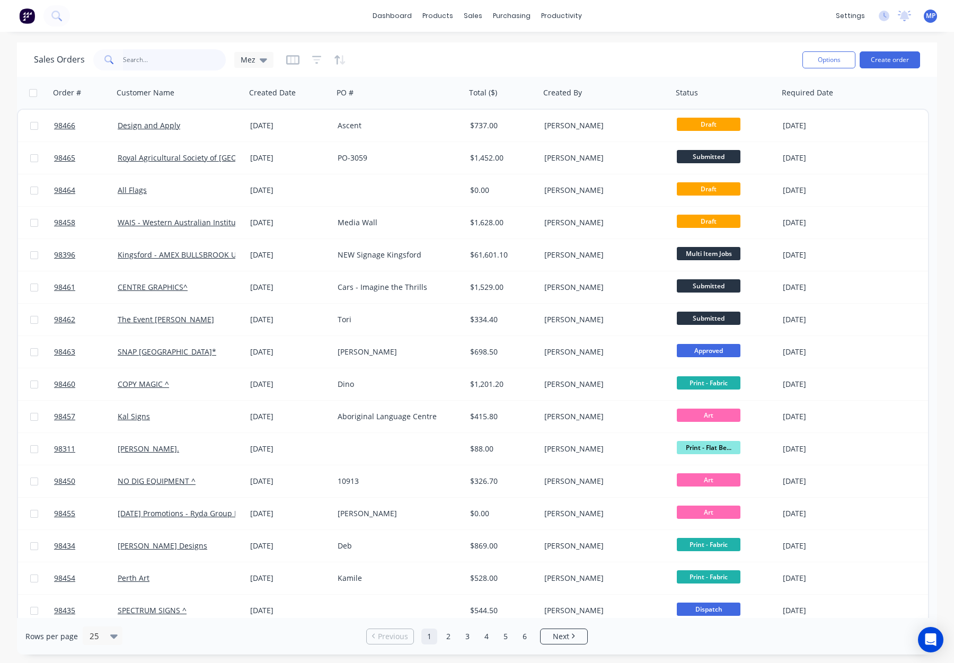
click at [138, 60] on input "text" at bounding box center [174, 59] width 103 height 21
type input "98422"
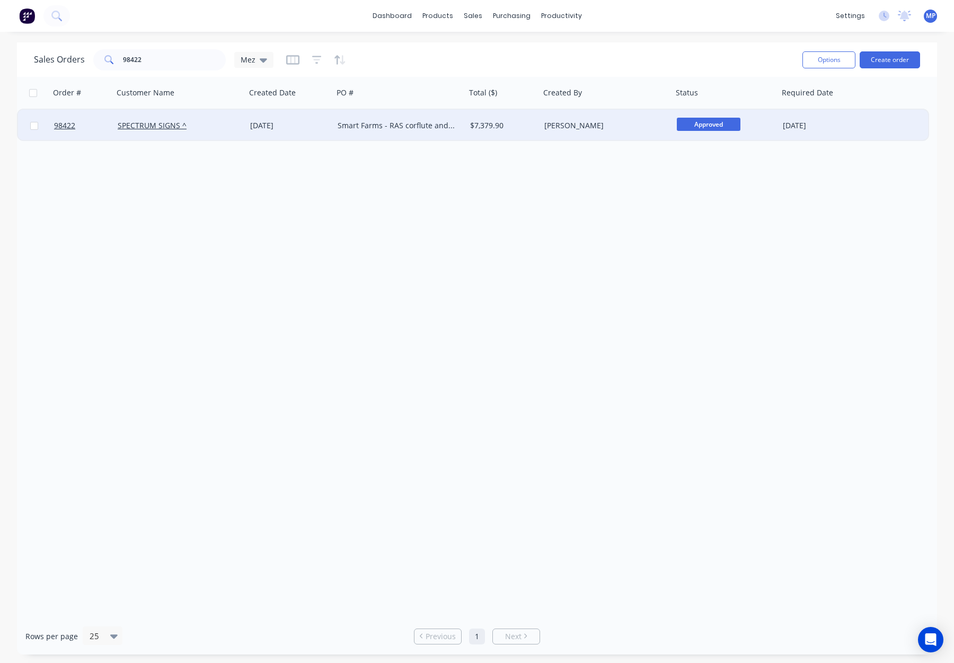
click at [309, 127] on div "[DATE]" at bounding box center [289, 125] width 79 height 11
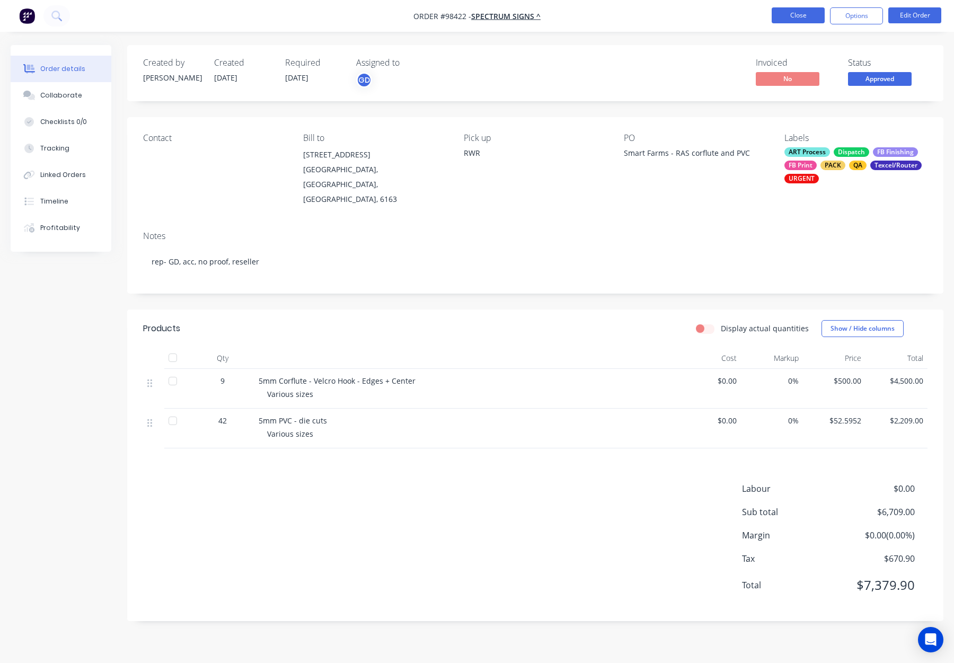
click at [791, 14] on button "Close" at bounding box center [798, 15] width 53 height 16
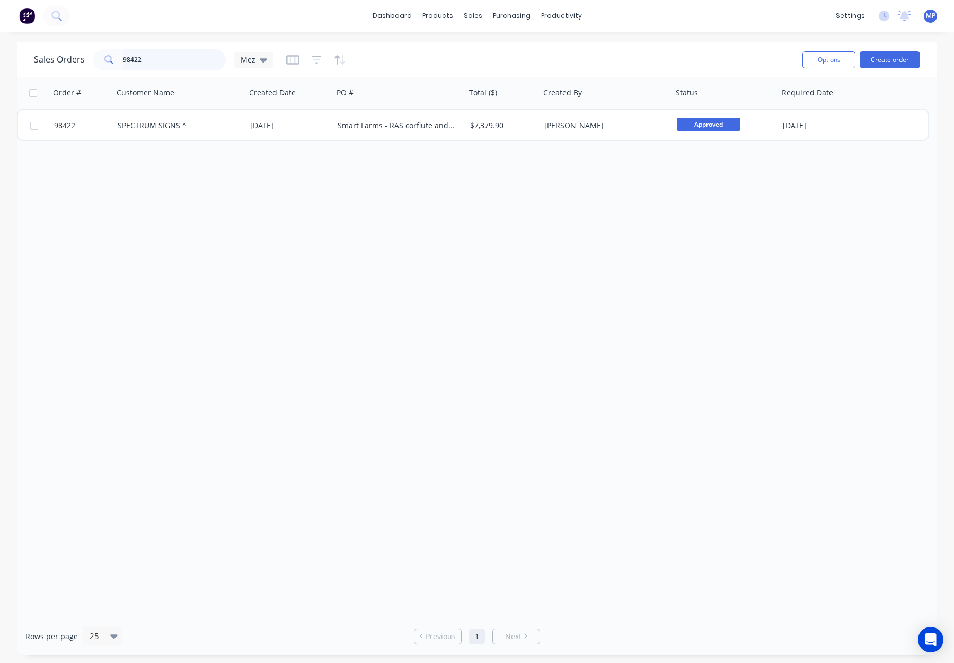
click at [157, 62] on input "98422" at bounding box center [174, 59] width 103 height 21
click at [87, 60] on div "Sales Orders 98422 Mez" at bounding box center [154, 59] width 240 height 21
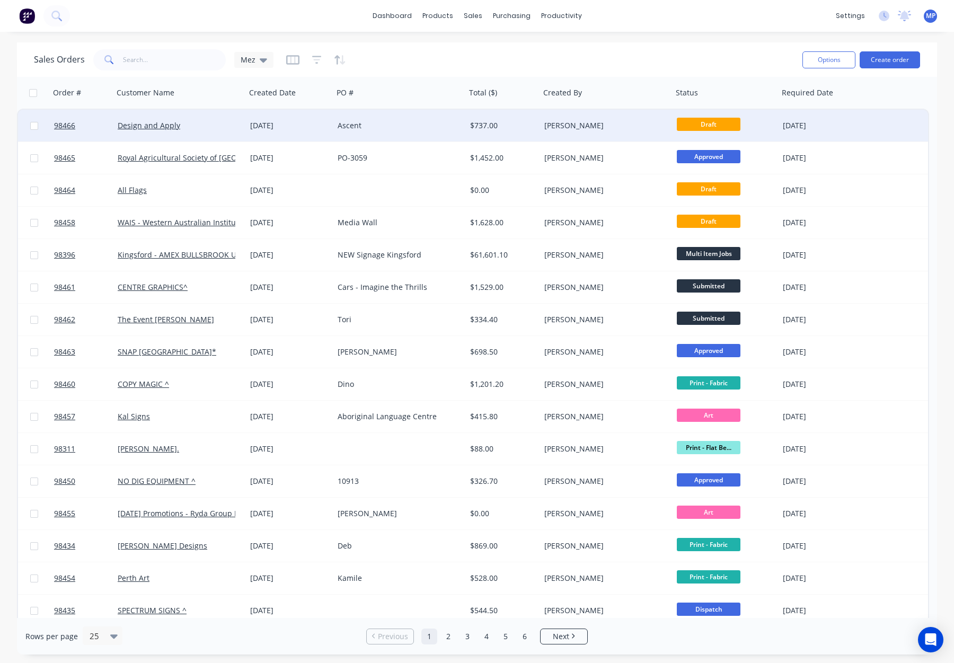
click at [556, 131] on div "[PERSON_NAME]" at bounding box center [606, 126] width 133 height 32
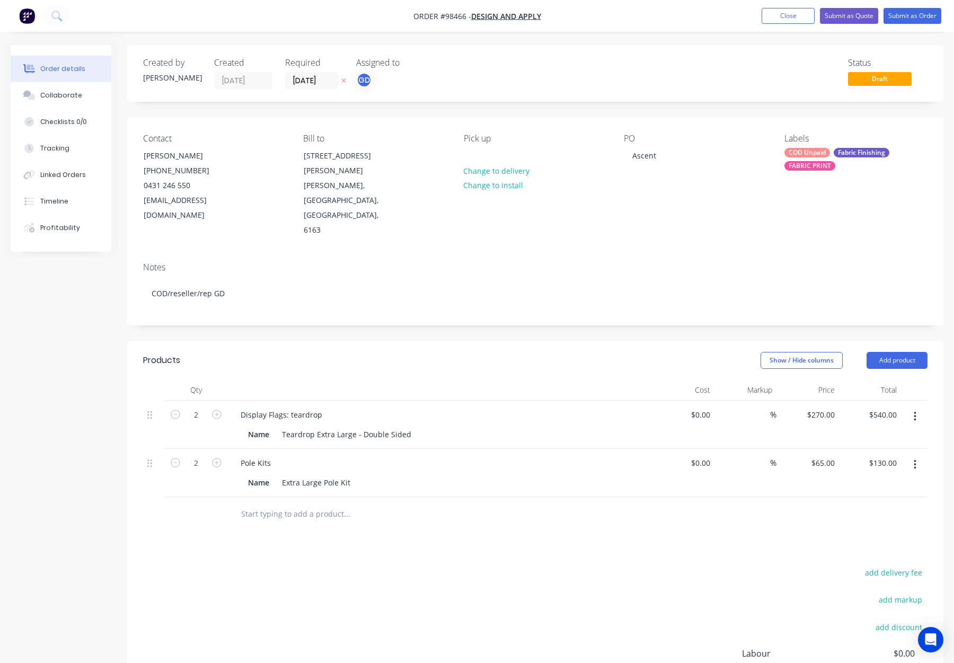
scroll to position [93, 0]
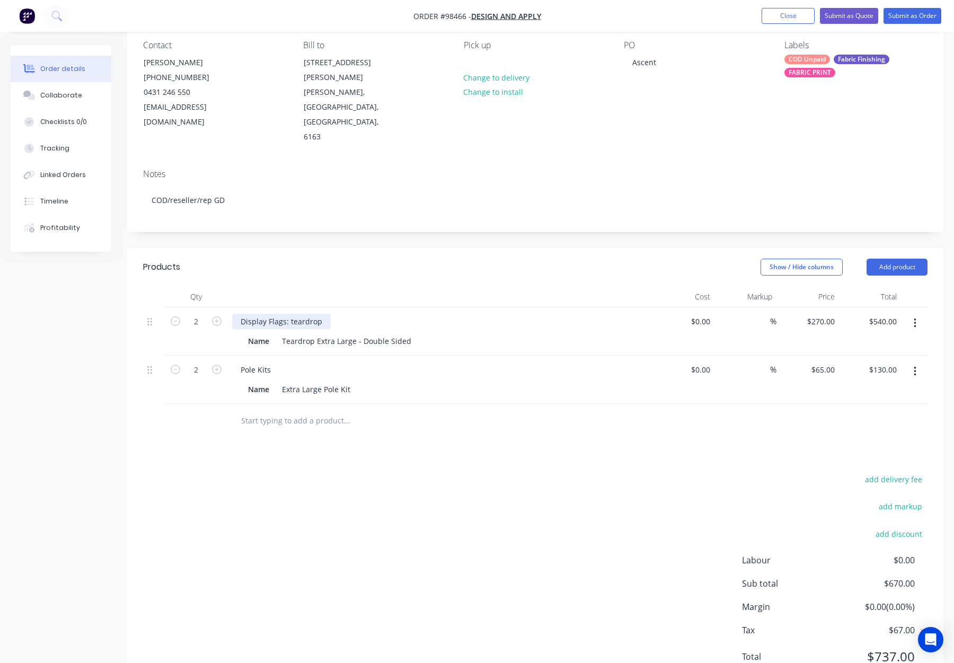
click at [291, 314] on div "Display Flags: teardrop" at bounding box center [281, 321] width 99 height 15
click at [412, 253] on header "Products Show / Hide columns Add product" at bounding box center [535, 267] width 816 height 38
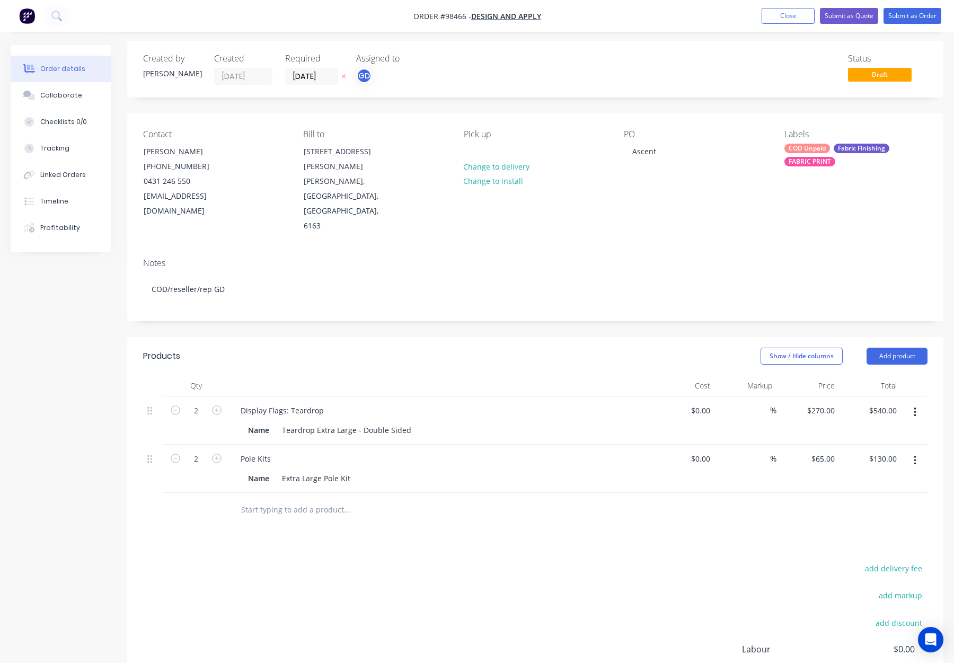
scroll to position [0, 0]
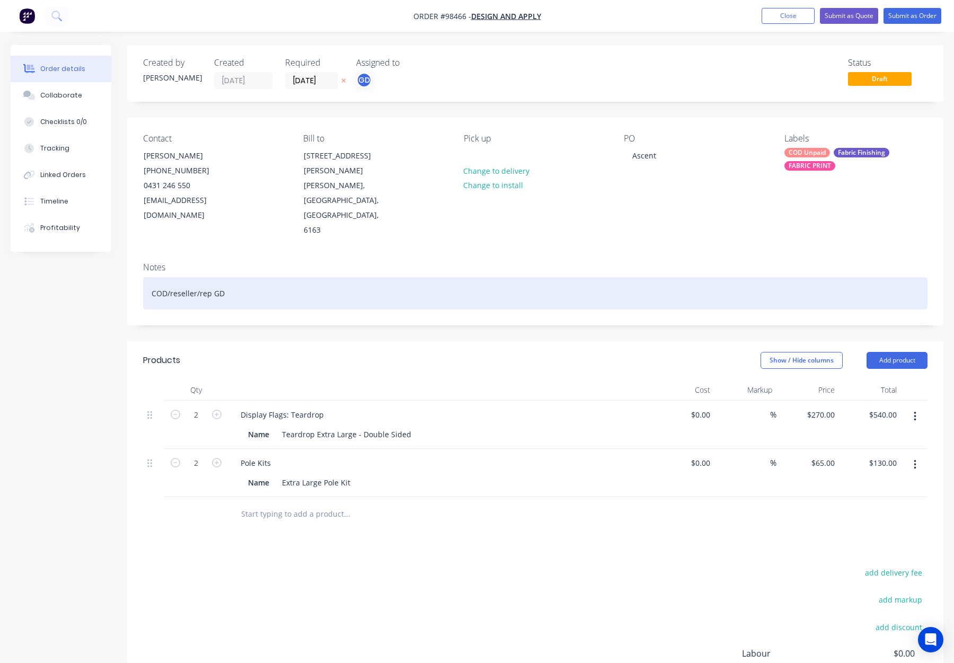
click at [371, 277] on div "COD/reseller/rep GD" at bounding box center [535, 293] width 785 height 32
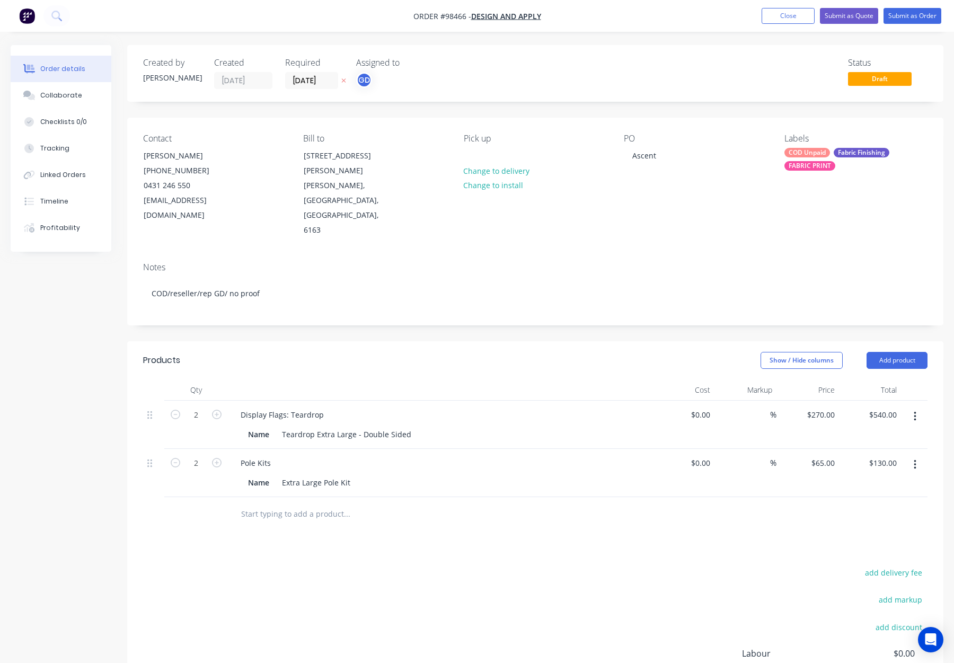
click at [819, 162] on div "FABRIC PRINT" at bounding box center [810, 166] width 51 height 10
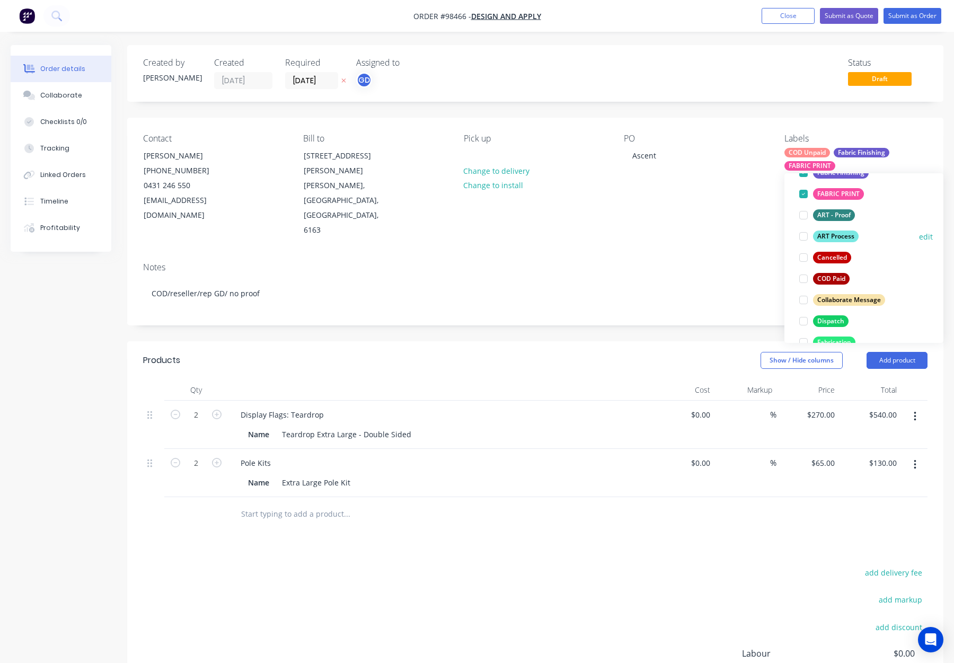
drag, startPoint x: 837, startPoint y: 234, endPoint x: 842, endPoint y: 235, distance: 5.4
click at [837, 234] on div "ART Process" at bounding box center [836, 237] width 46 height 12
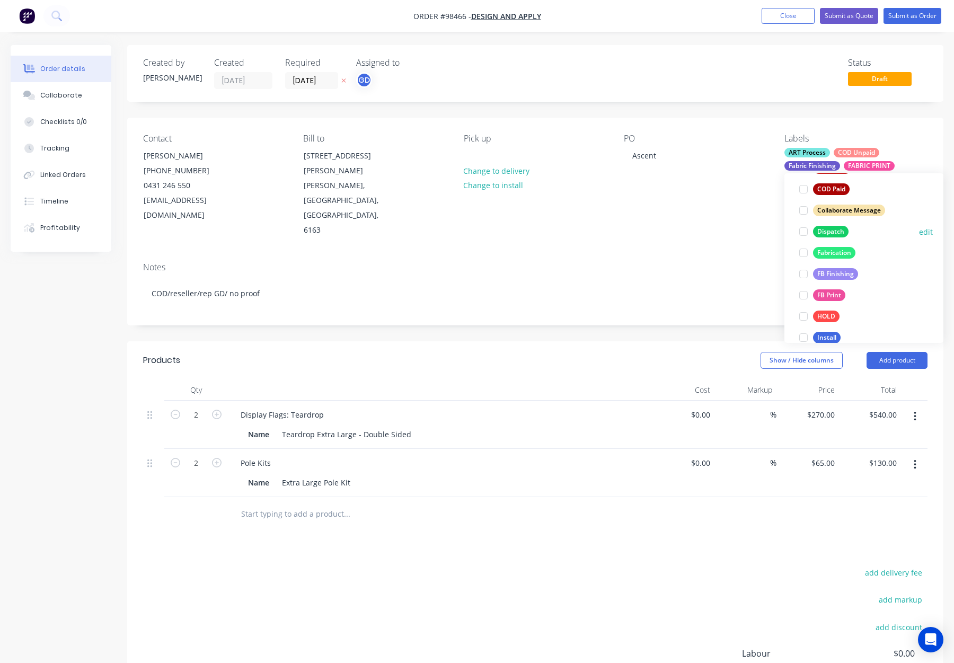
drag, startPoint x: 825, startPoint y: 232, endPoint x: 839, endPoint y: 230, distance: 13.5
click at [827, 232] on div "Dispatch" at bounding box center [831, 232] width 36 height 12
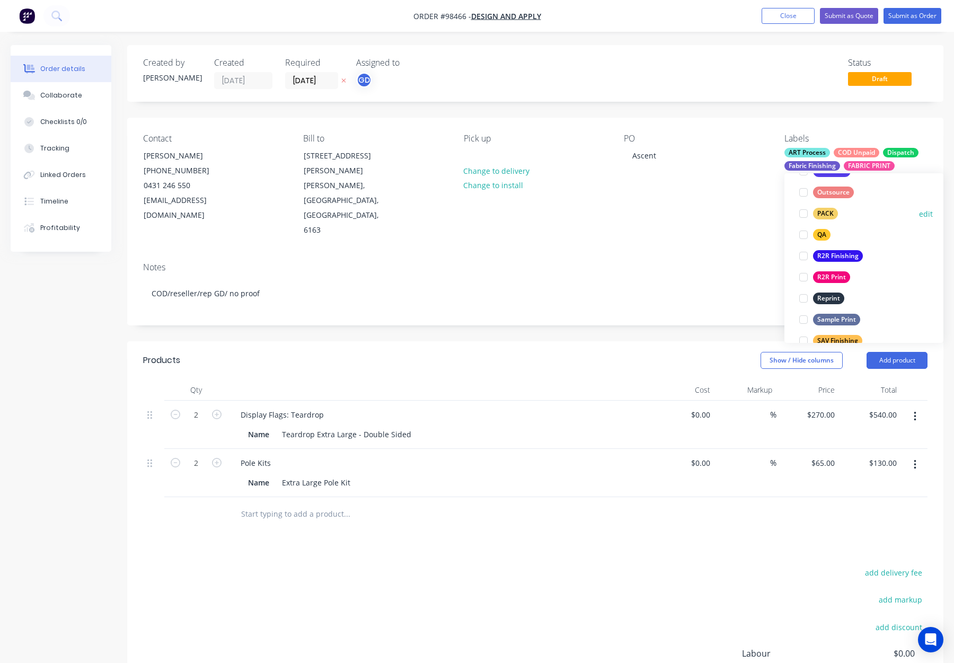
click at [819, 209] on div "PACK" at bounding box center [825, 214] width 25 height 12
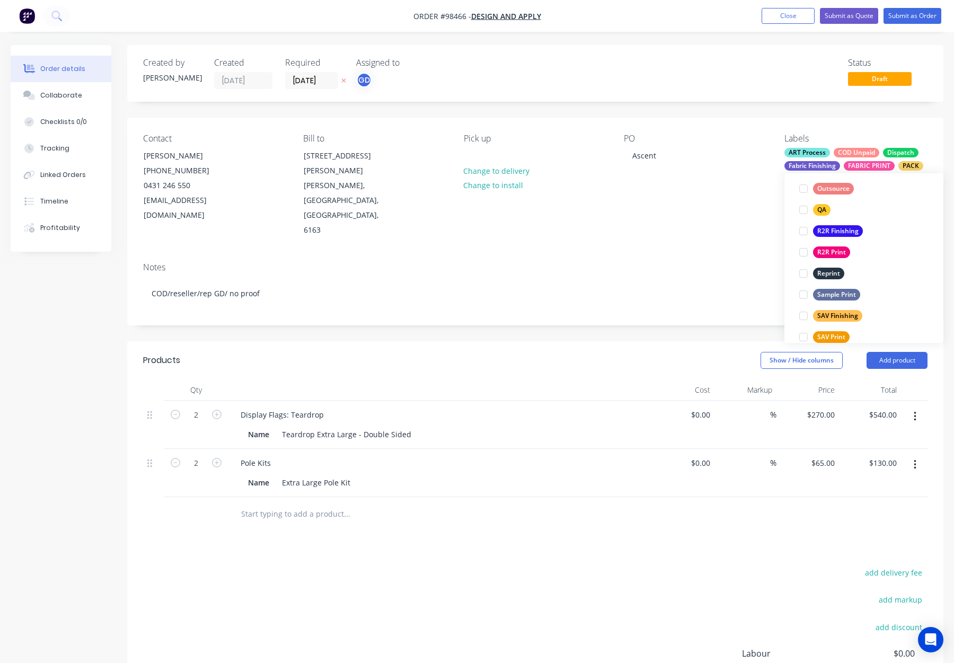
drag, startPoint x: 819, startPoint y: 209, endPoint x: 829, endPoint y: 211, distance: 10.2
click at [819, 209] on div "QA" at bounding box center [821, 210] width 17 height 12
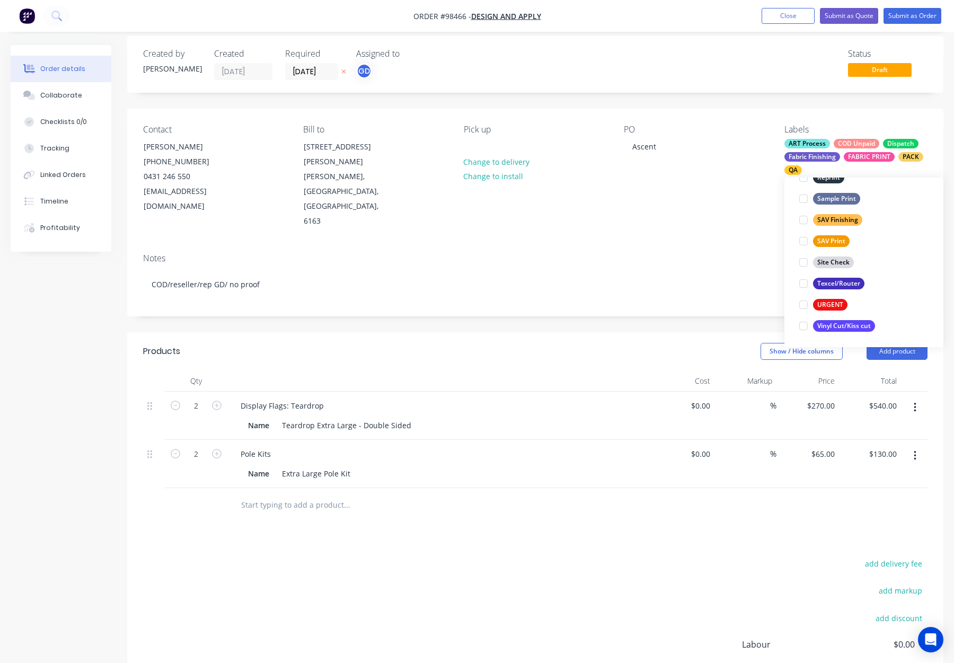
scroll to position [35, 0]
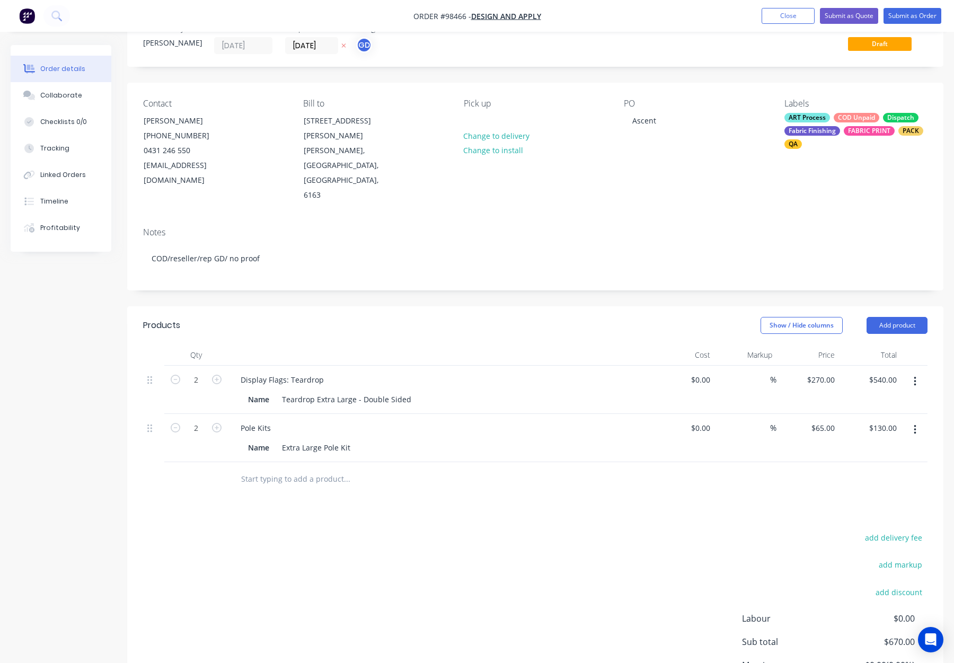
click at [664, 227] on div "Notes" at bounding box center [535, 232] width 785 height 10
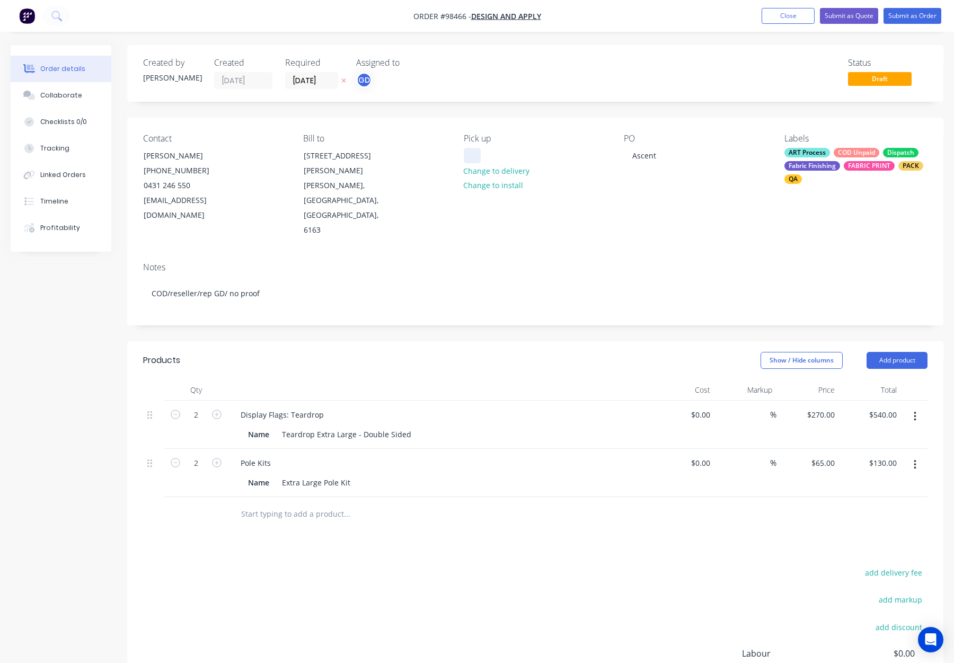
drag, startPoint x: 469, startPoint y: 155, endPoint x: 483, endPoint y: 157, distance: 15.0
click at [469, 155] on div at bounding box center [472, 155] width 17 height 15
click at [655, 193] on div "PO Ascent" at bounding box center [695, 186] width 143 height 104
click at [899, 17] on button "Submit as Order" at bounding box center [913, 16] width 58 height 16
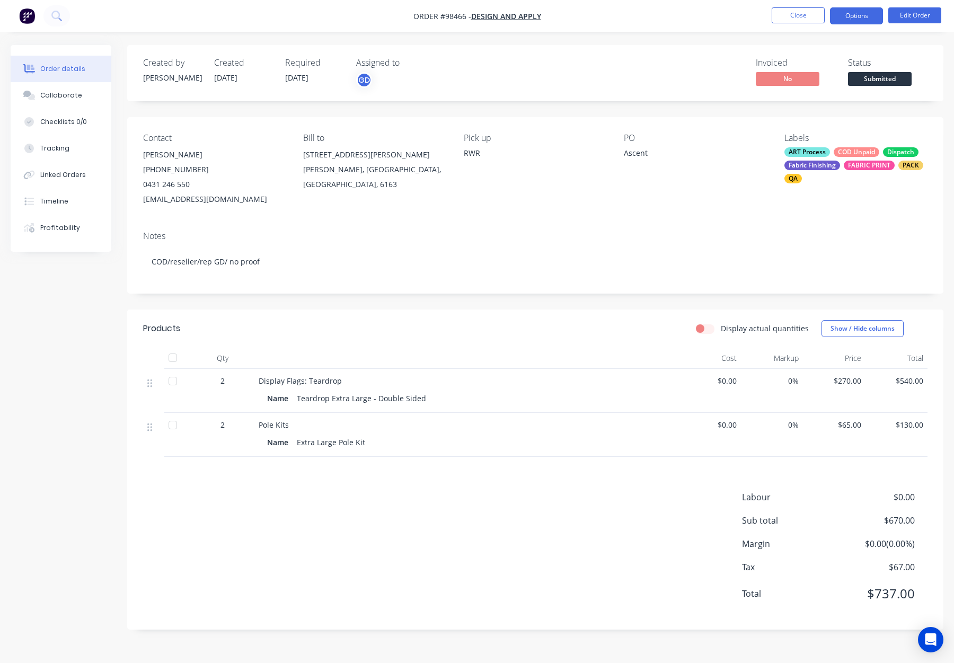
click at [857, 15] on button "Options" at bounding box center [856, 15] width 53 height 17
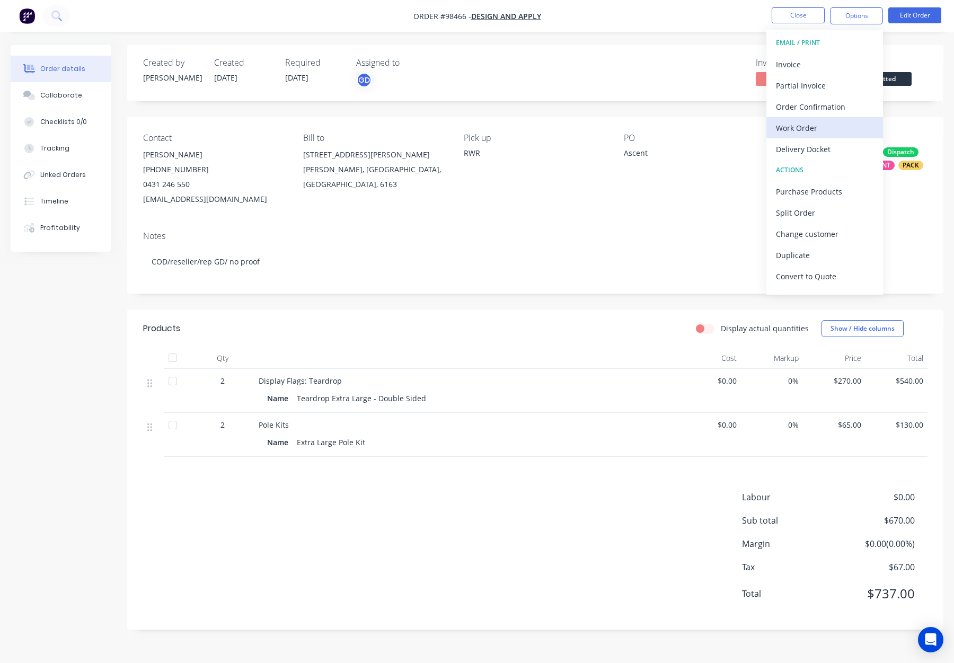
click at [812, 121] on div "Work Order" at bounding box center [825, 127] width 98 height 15
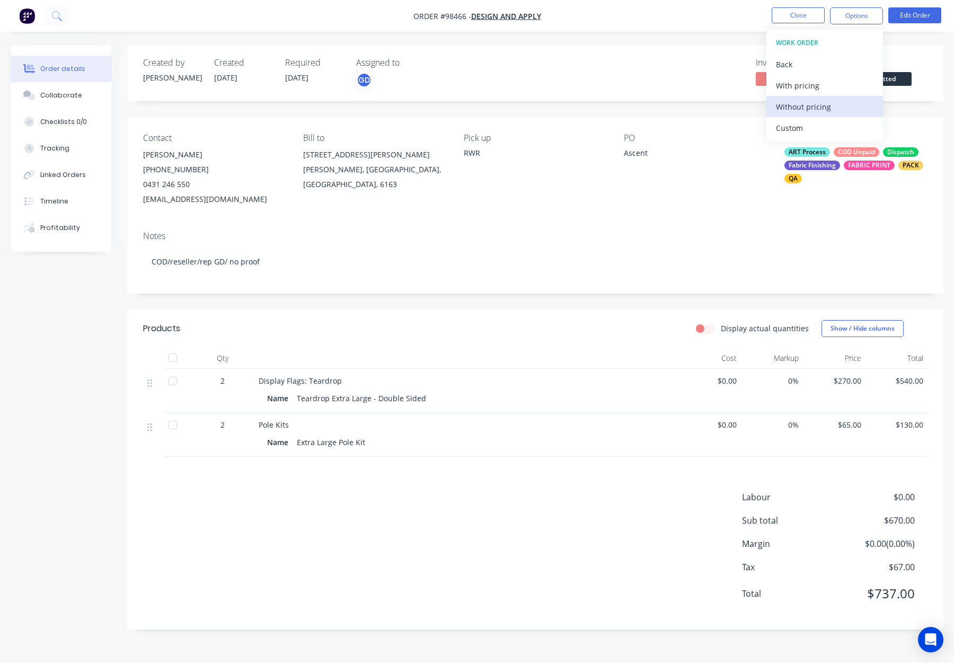
click at [819, 105] on div "Without pricing" at bounding box center [825, 106] width 98 height 15
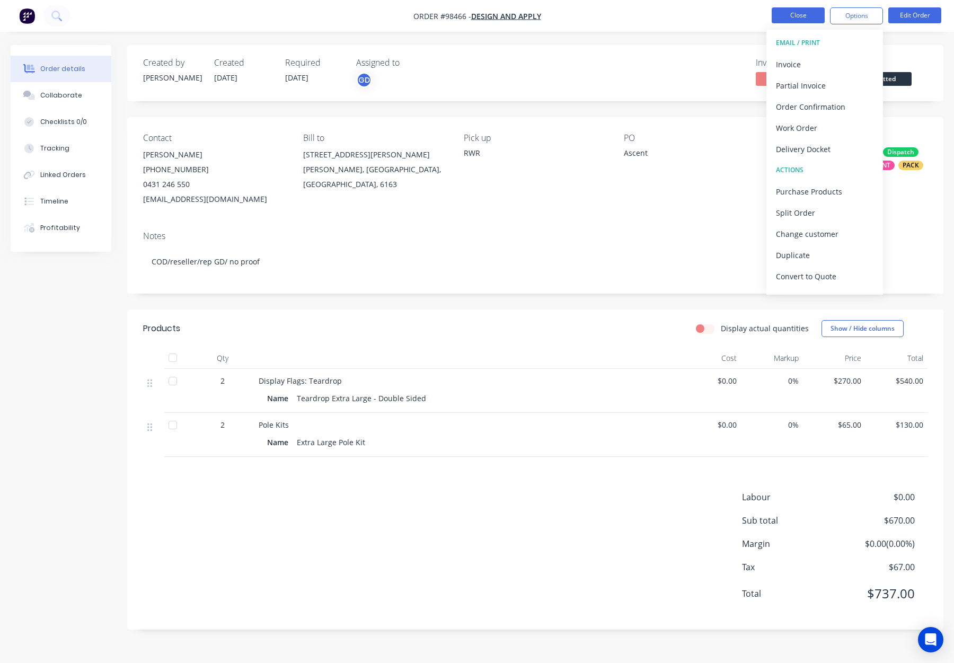
click at [784, 12] on button "Close" at bounding box center [798, 15] width 53 height 16
